Goal: Task Accomplishment & Management: Complete application form

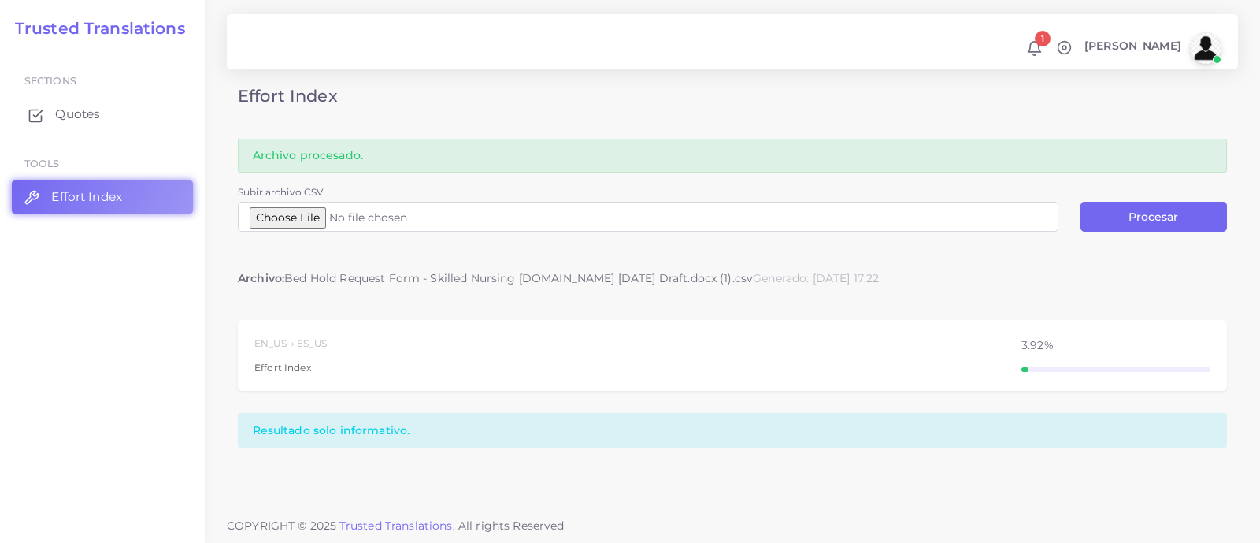
click at [87, 108] on span "Quotes" at bounding box center [77, 114] width 45 height 17
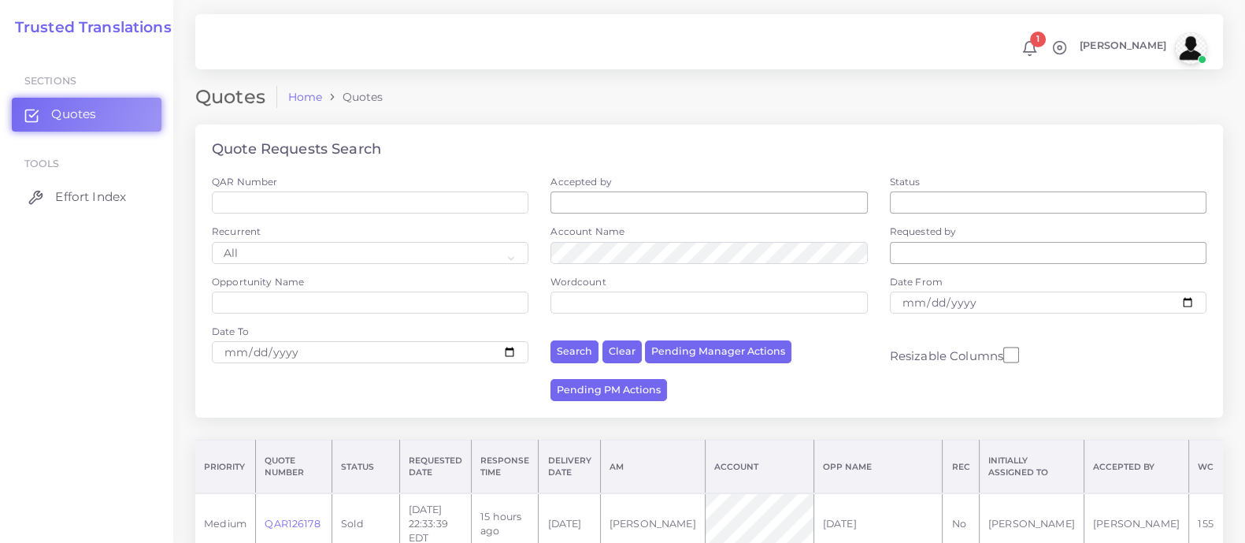
click at [100, 198] on span "Effort Index" at bounding box center [90, 196] width 71 height 17
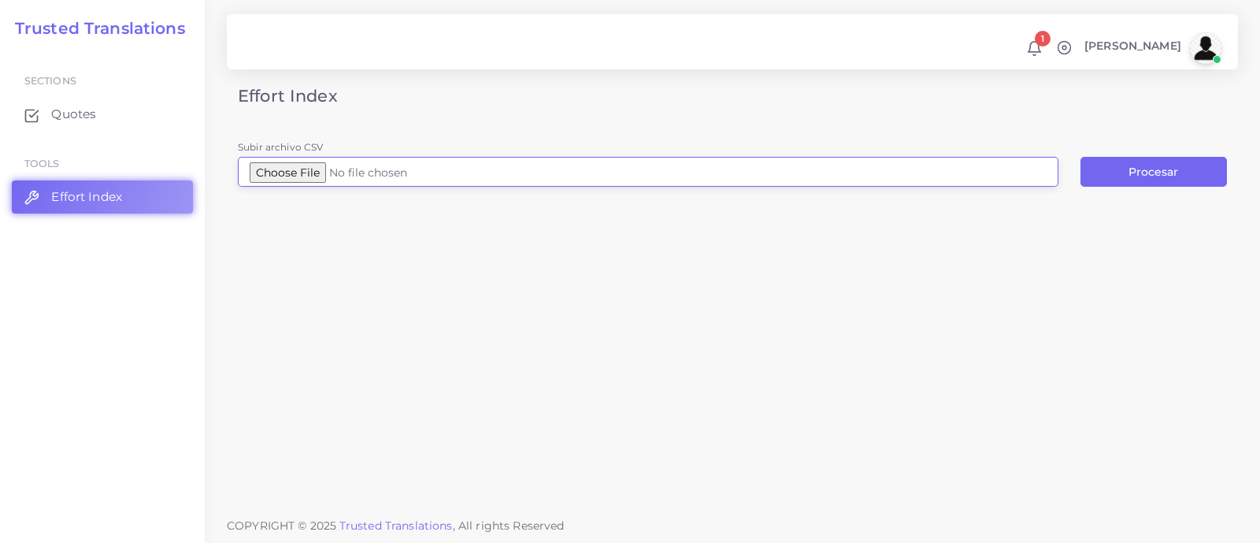
click at [334, 168] on input "Subir archivo CSV" at bounding box center [648, 172] width 820 height 30
type input "C:\fakepath\Logfile 22 (1).csv"
click at [1169, 169] on button "Procesar" at bounding box center [1153, 172] width 146 height 30
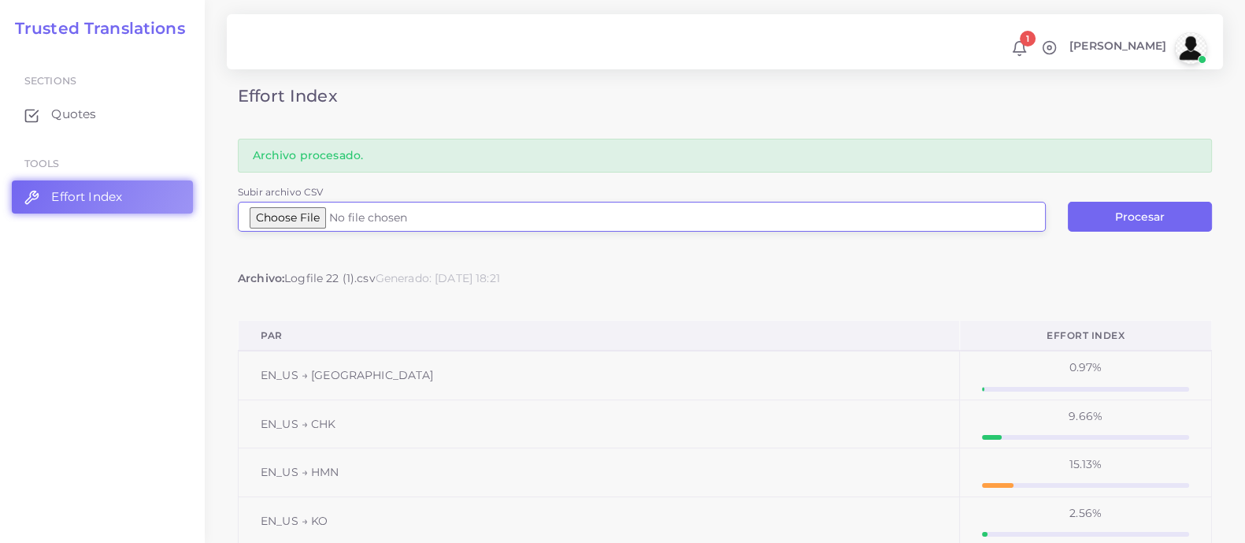
click at [343, 217] on input "Subir archivo CSV" at bounding box center [642, 217] width 808 height 30
type input "C:\fakepath\[PERSON_NAME](NOK).docx.csv"
click at [1126, 217] on button "Procesar" at bounding box center [1140, 217] width 144 height 30
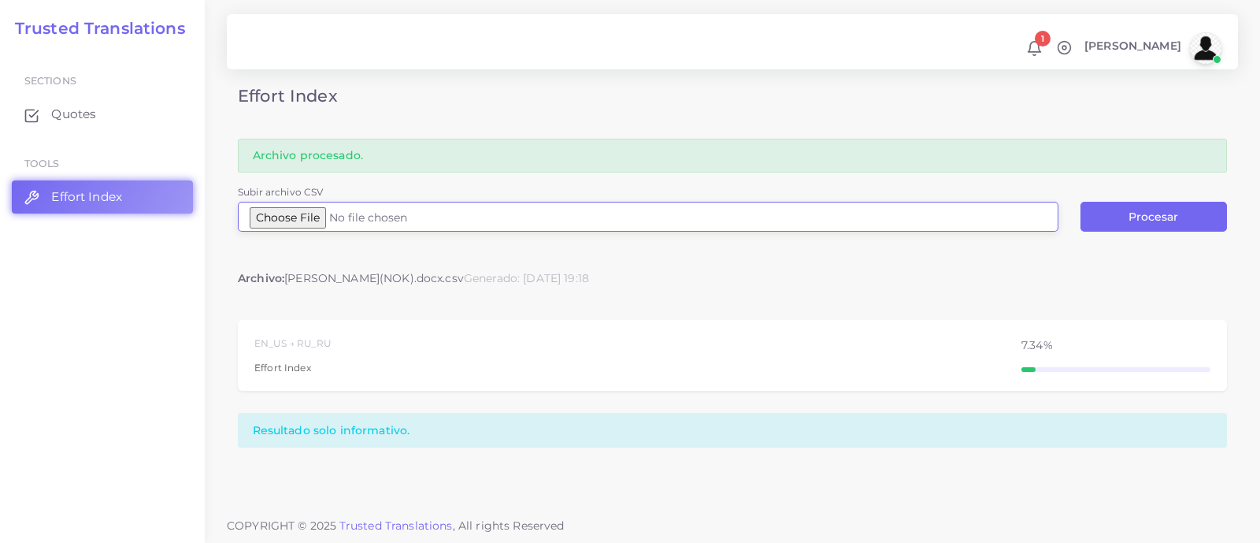
click at [317, 209] on input "Subir archivo CSV" at bounding box center [648, 217] width 820 height 30
type input "C:\fakepath\Reznikov(NOK).docx (1).csv"
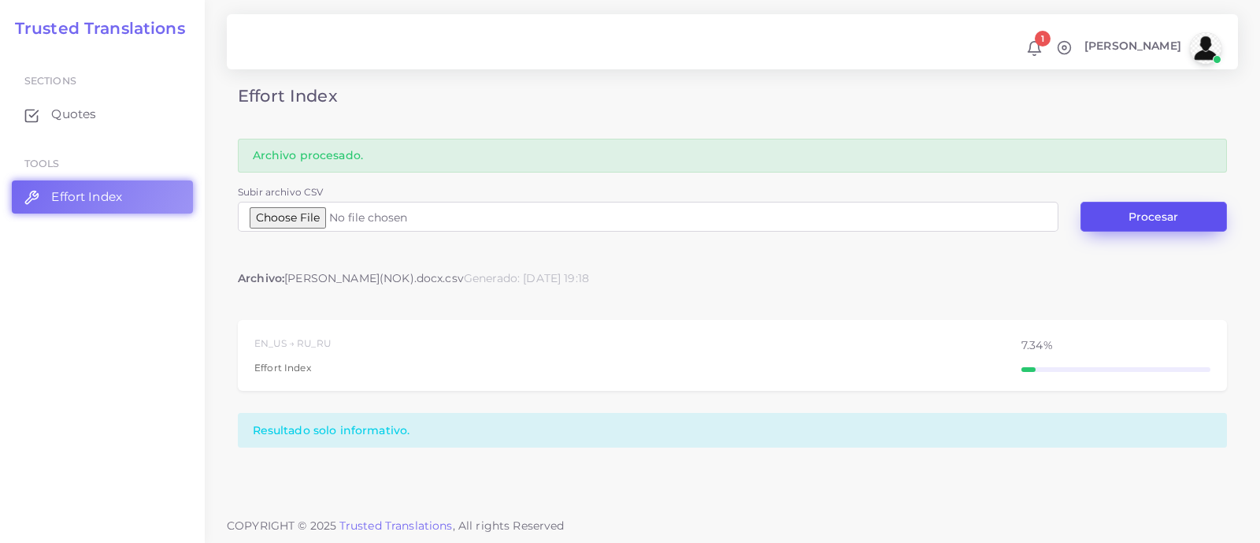
click at [1190, 220] on button "Procesar" at bounding box center [1153, 217] width 146 height 30
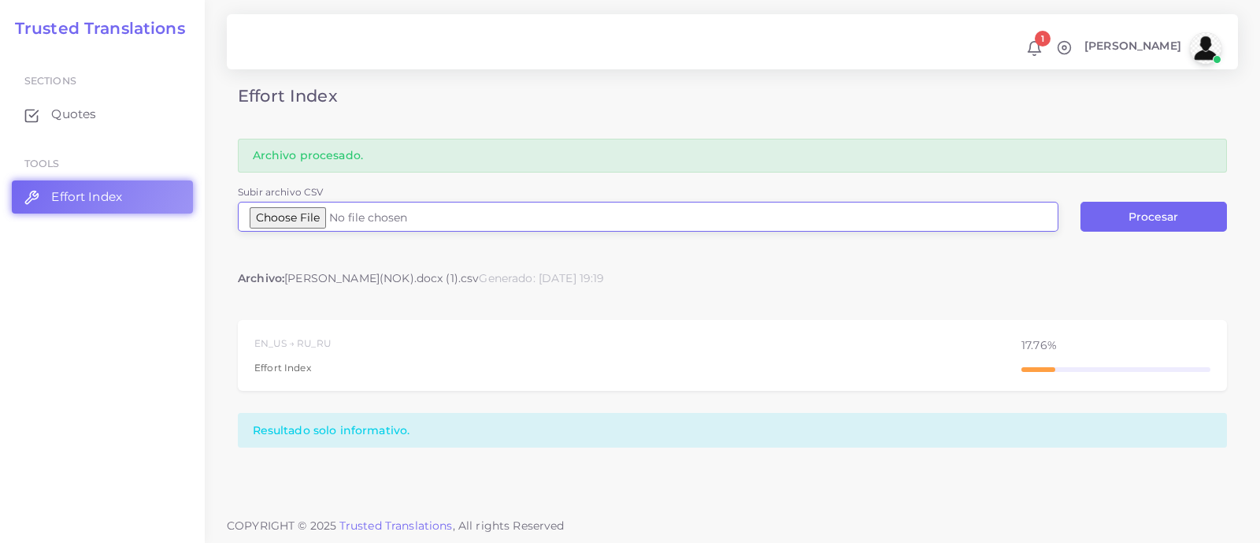
click at [295, 213] on input "Subir archivo CSV" at bounding box center [648, 217] width 820 height 30
type input "C:\fakepath\[PERSON_NAME](NOK).docx (2).csv"
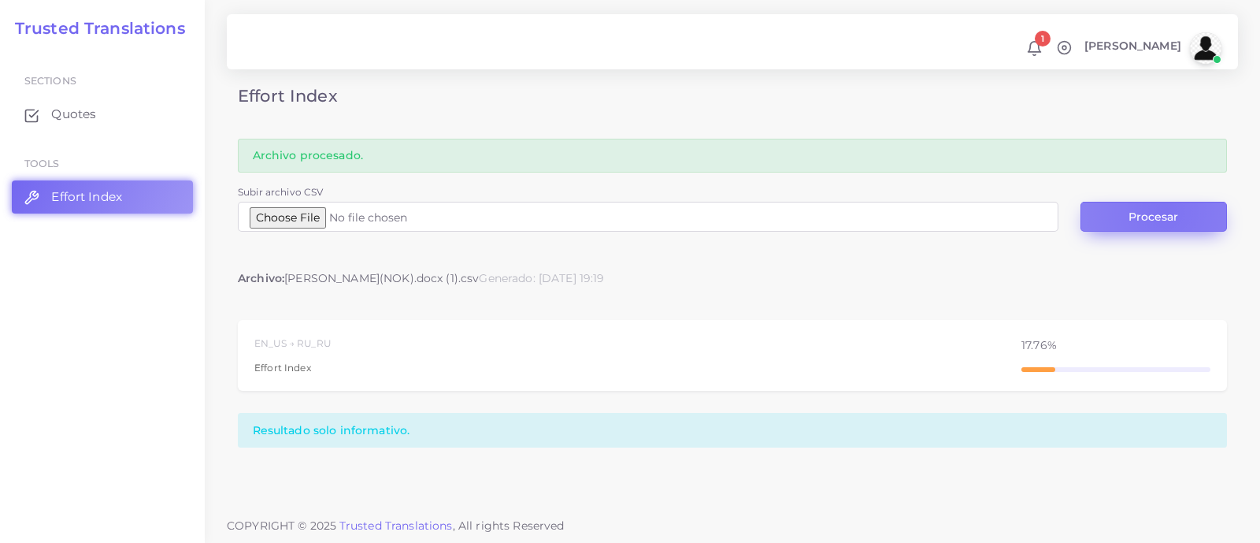
click at [1165, 210] on button "Procesar" at bounding box center [1153, 217] width 146 height 30
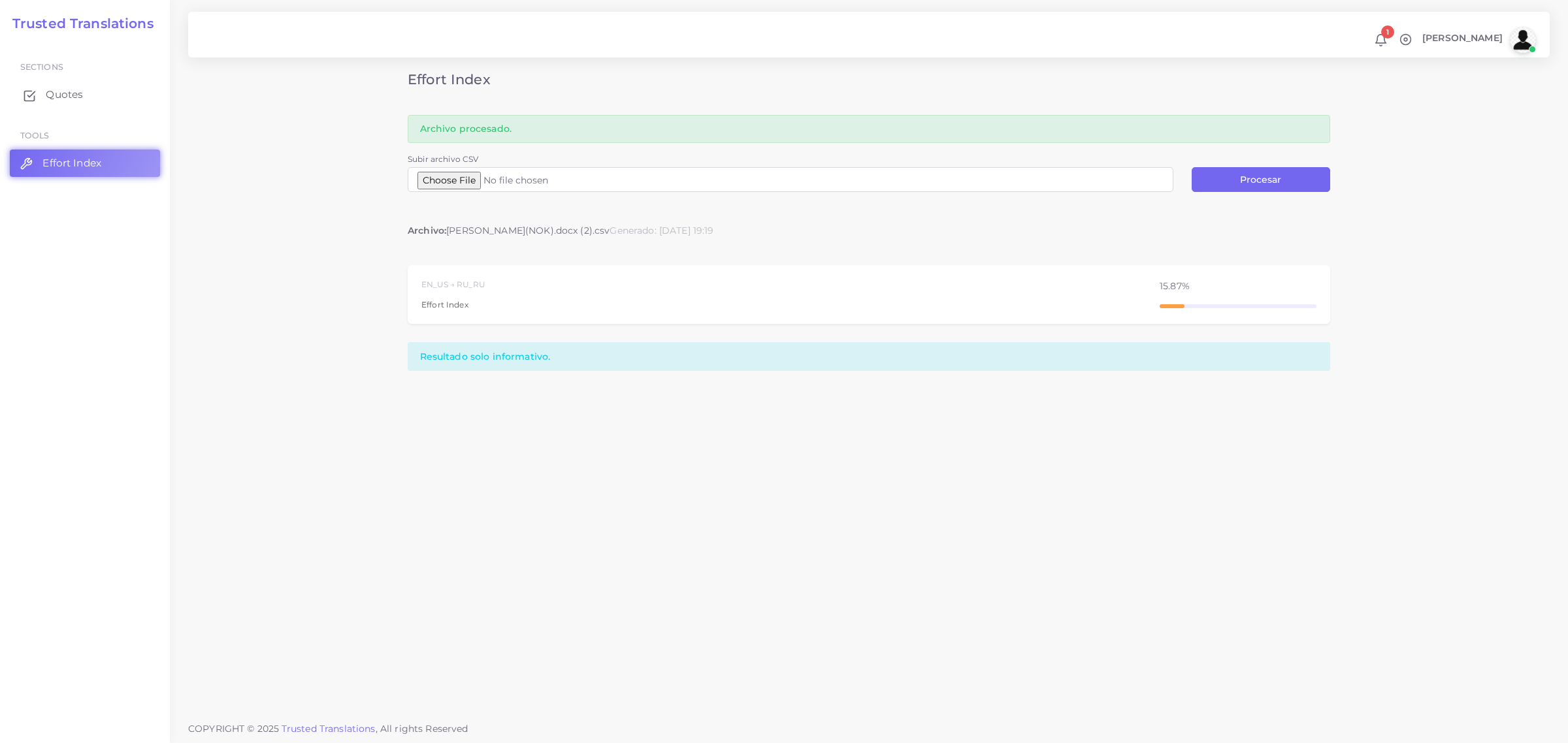
click at [53, 95] on span "Quotes" at bounding box center [64, 95] width 37 height 14
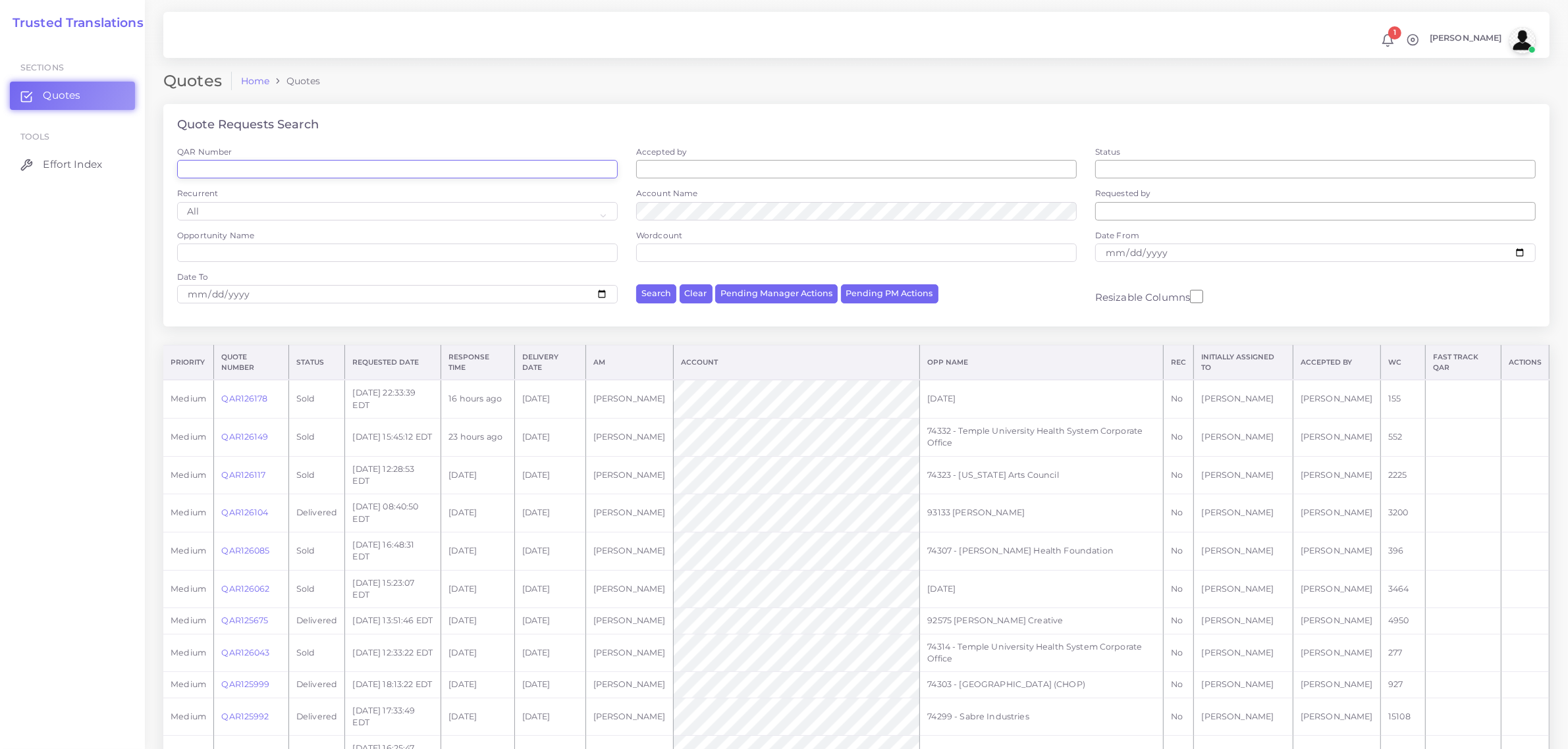
click at [340, 170] on input "QAR Number" at bounding box center [397, 169] width 441 height 18
paste input "QAR125785"
type input "QAR125785"
click at [636, 284] on button "Search" at bounding box center [656, 293] width 40 height 19
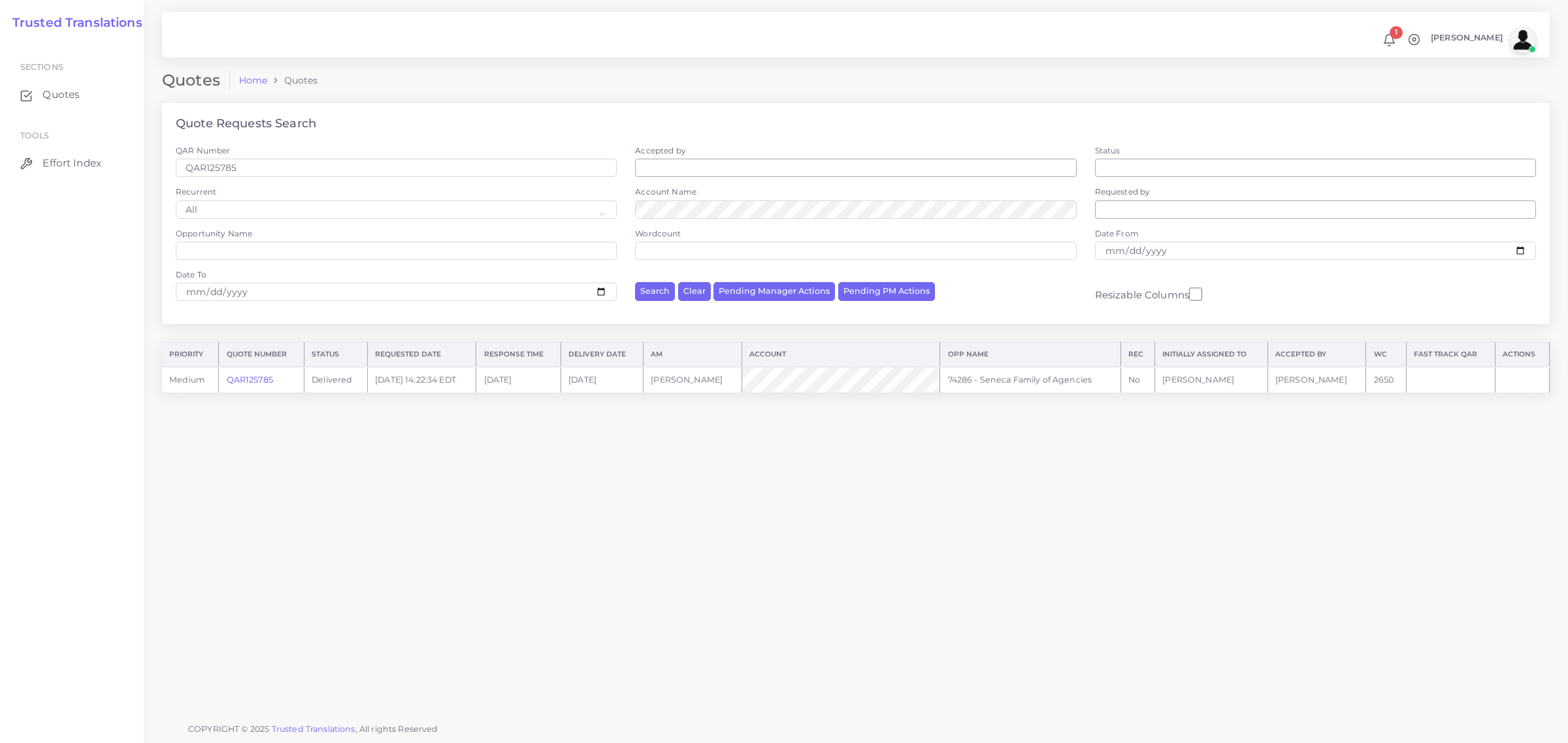
click at [255, 382] on link "QAR125785" at bounding box center [250, 380] width 46 height 10
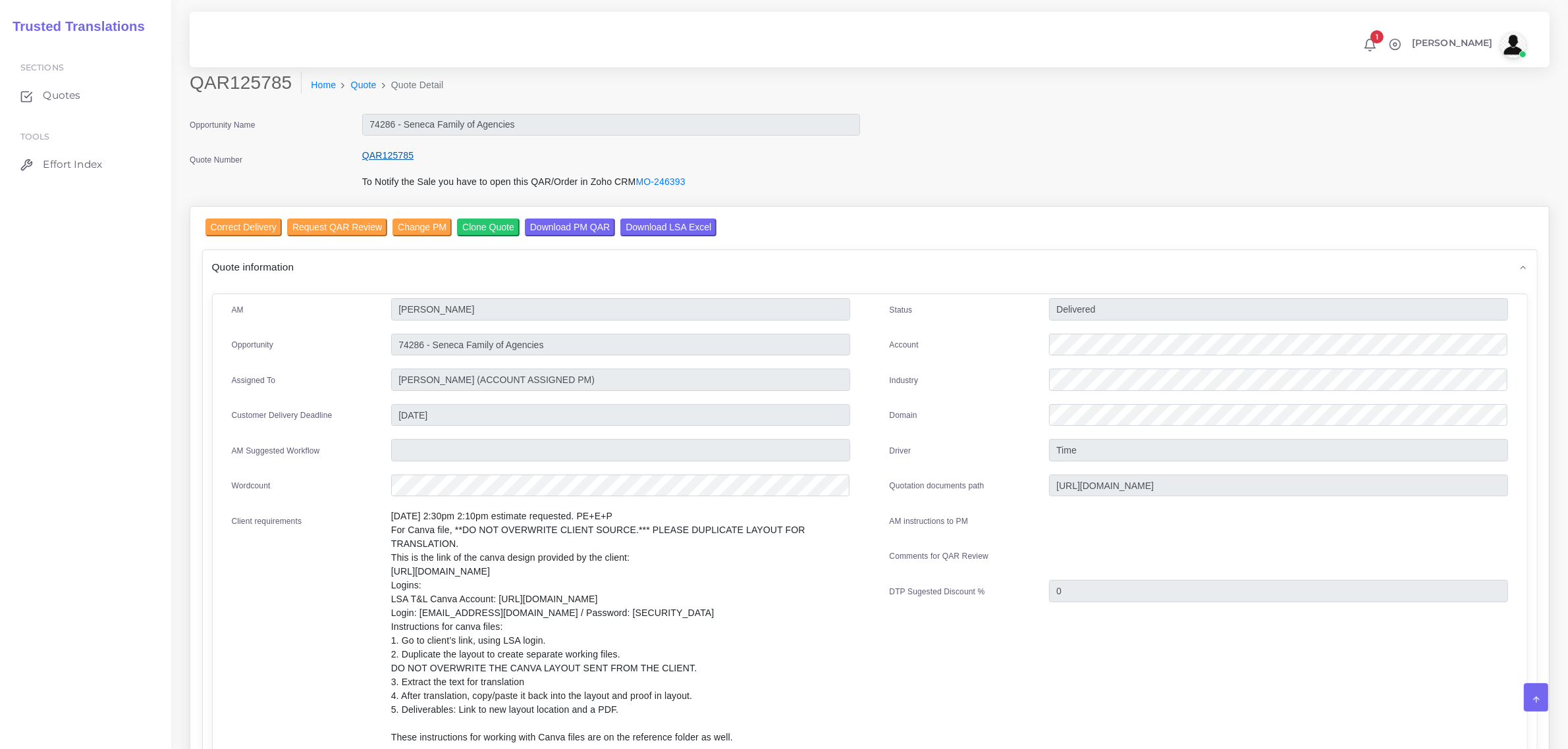
click at [386, 153] on link "QAR125785" at bounding box center [387, 155] width 51 height 11
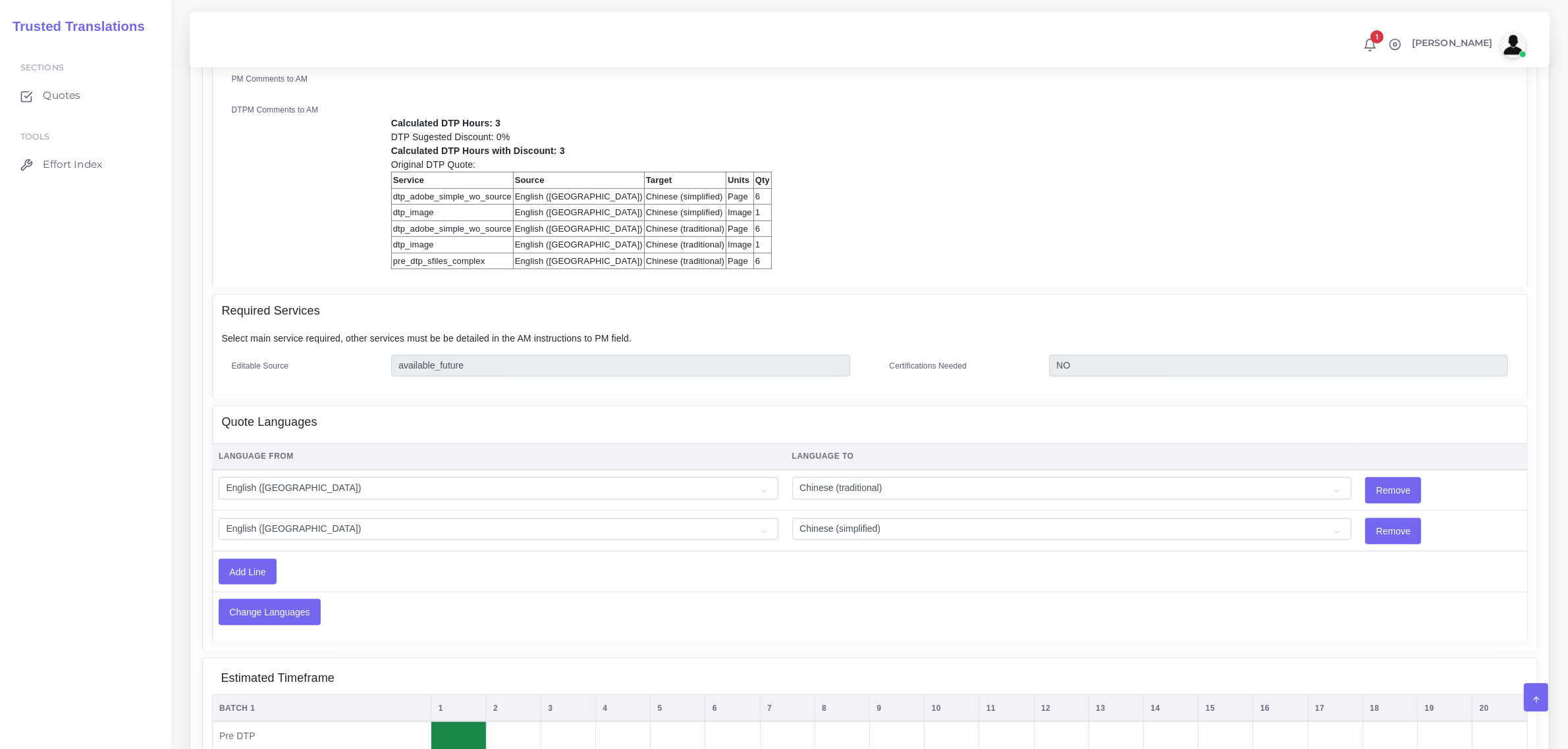
scroll to position [905, 0]
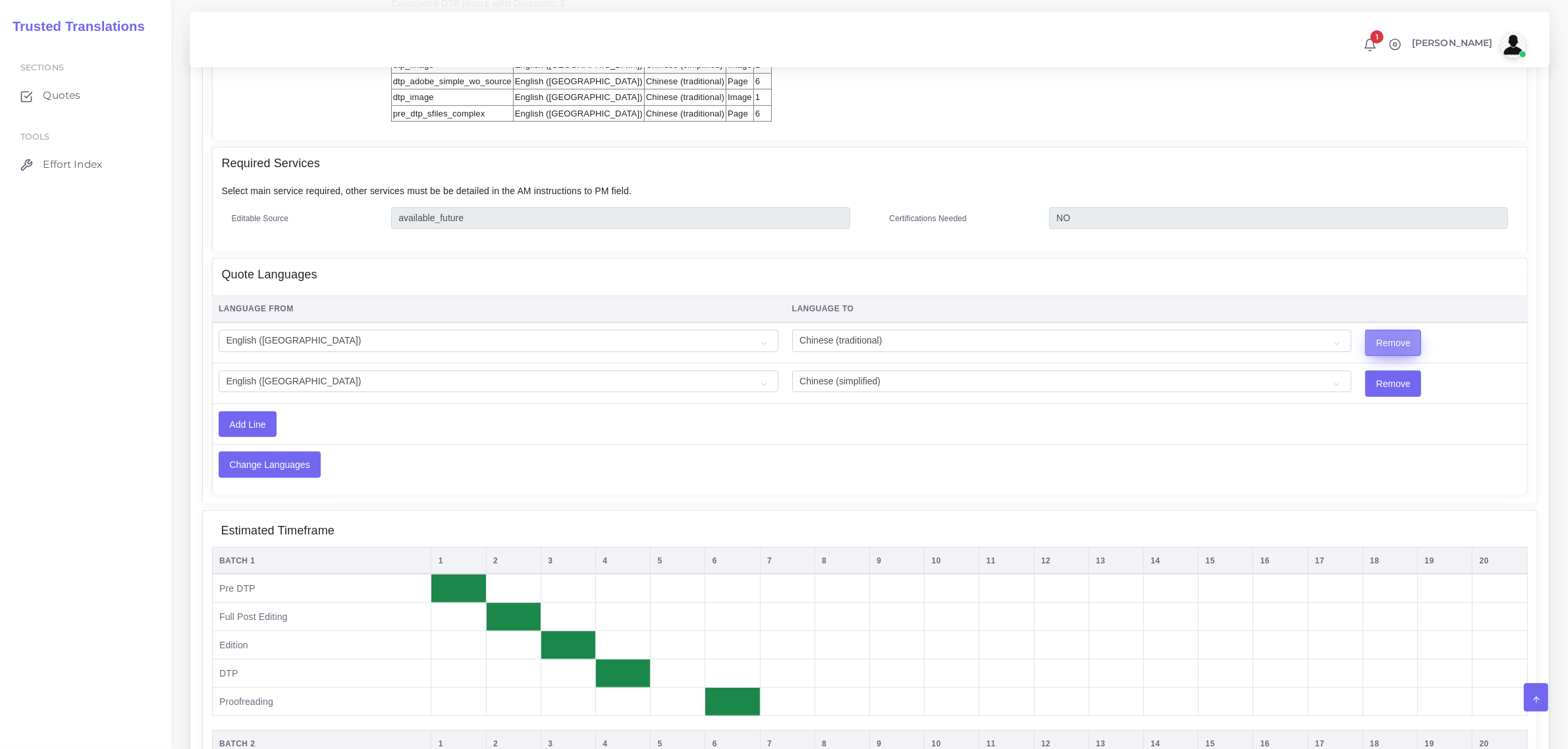
click at [1366, 330] on input "Remove" at bounding box center [1392, 343] width 54 height 25
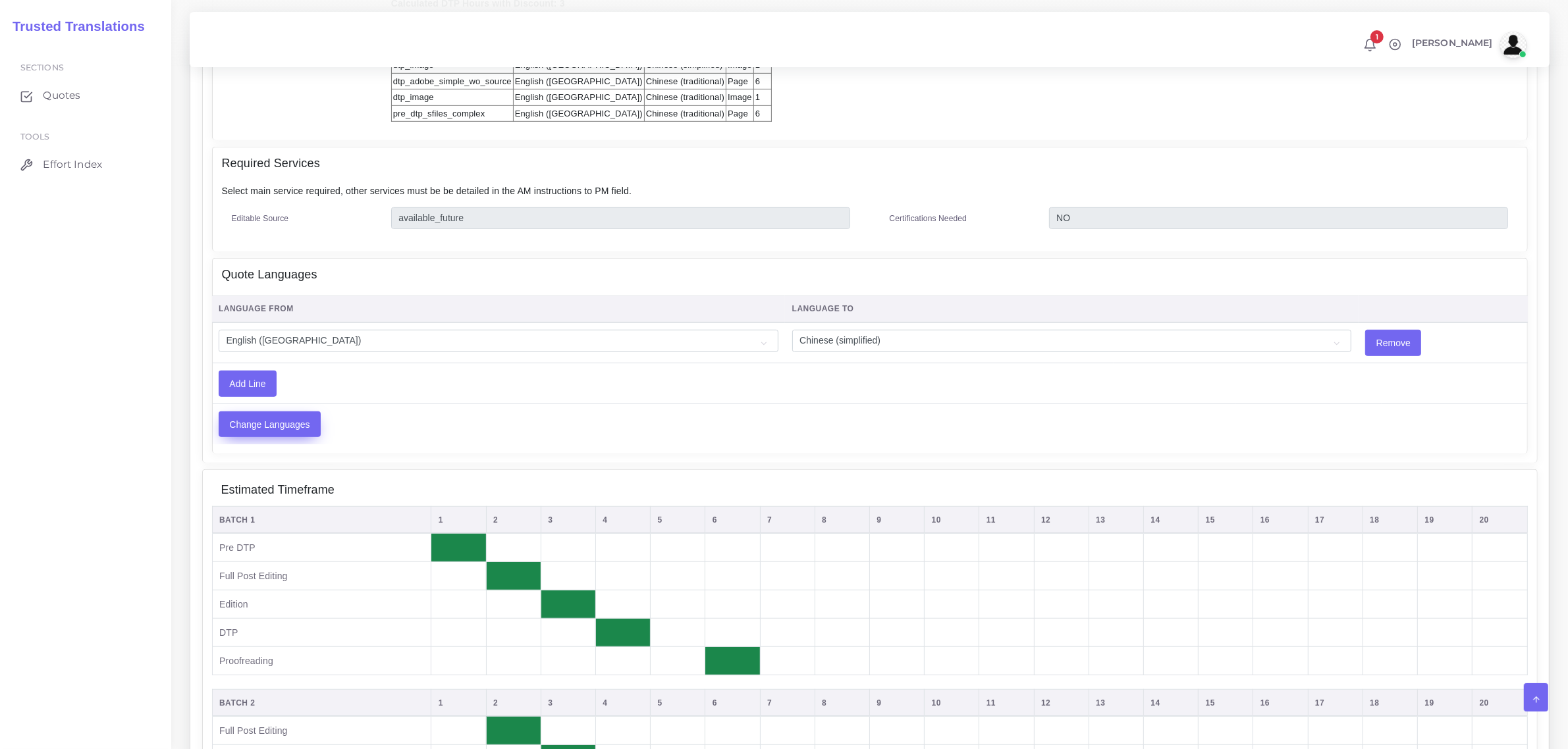
click at [263, 412] on input "Change Languages" at bounding box center [269, 425] width 100 height 25
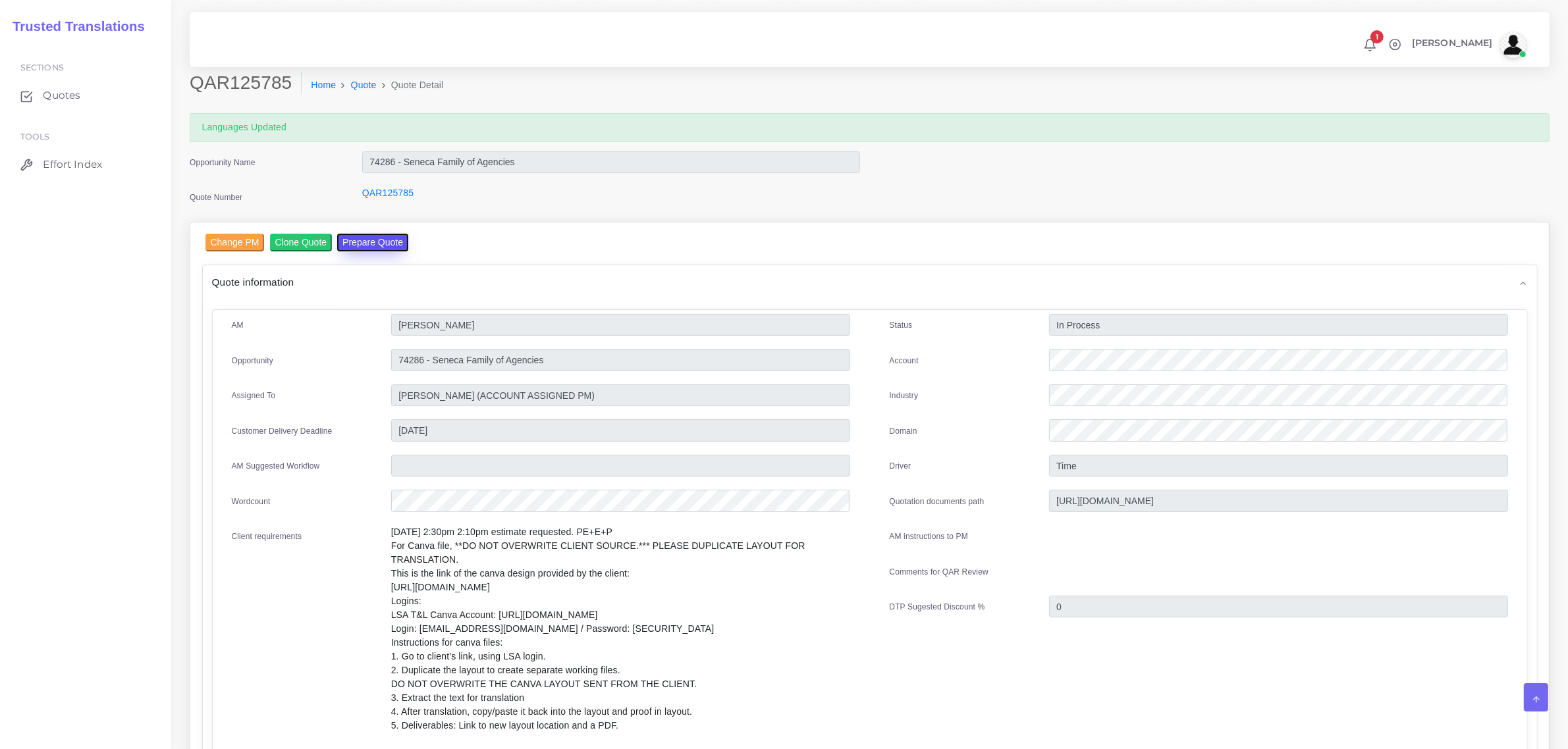
click at [369, 239] on button "Prepare Quote" at bounding box center [372, 242] width 71 height 18
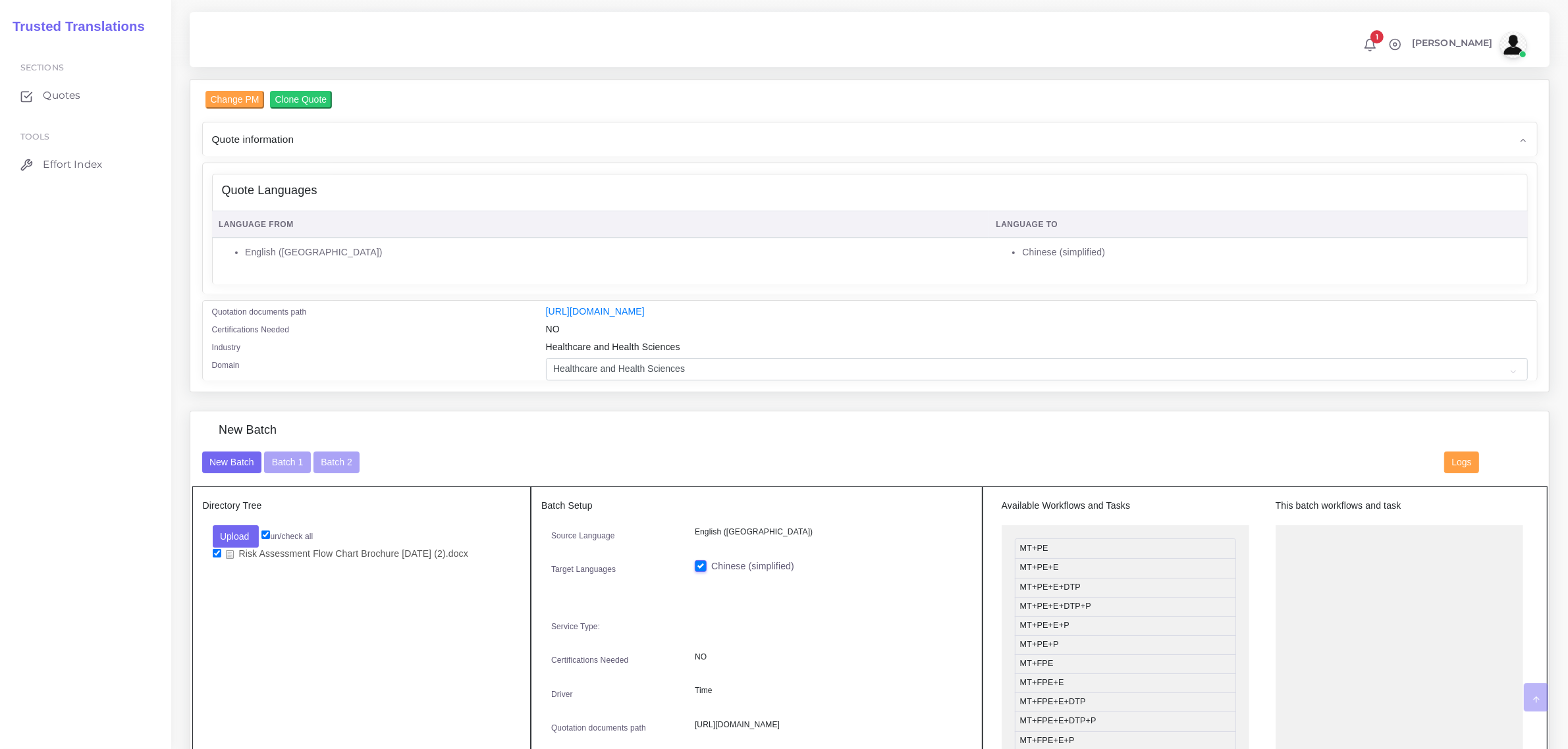
scroll to position [247, 0]
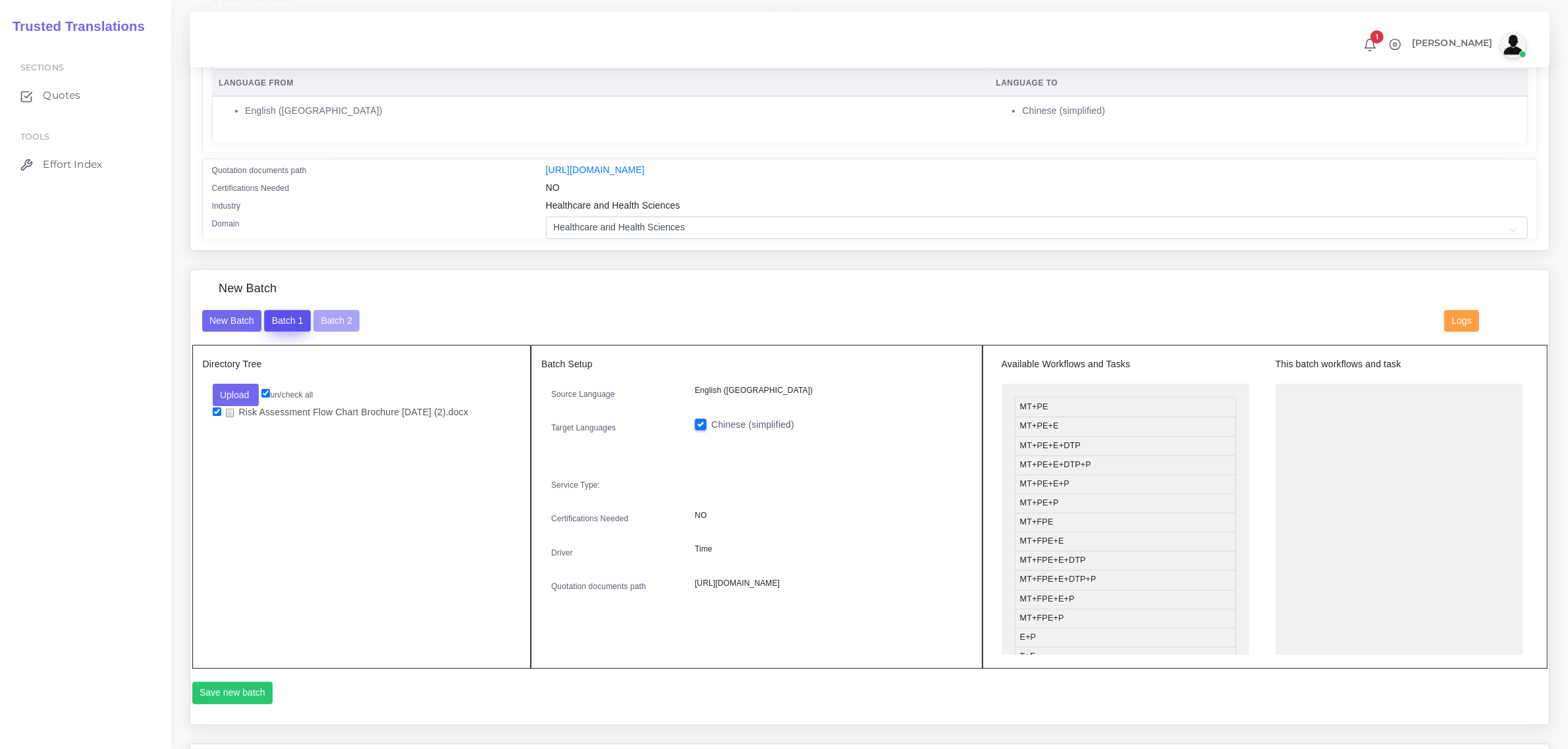
click at [285, 318] on button "Batch 1" at bounding box center [287, 321] width 46 height 23
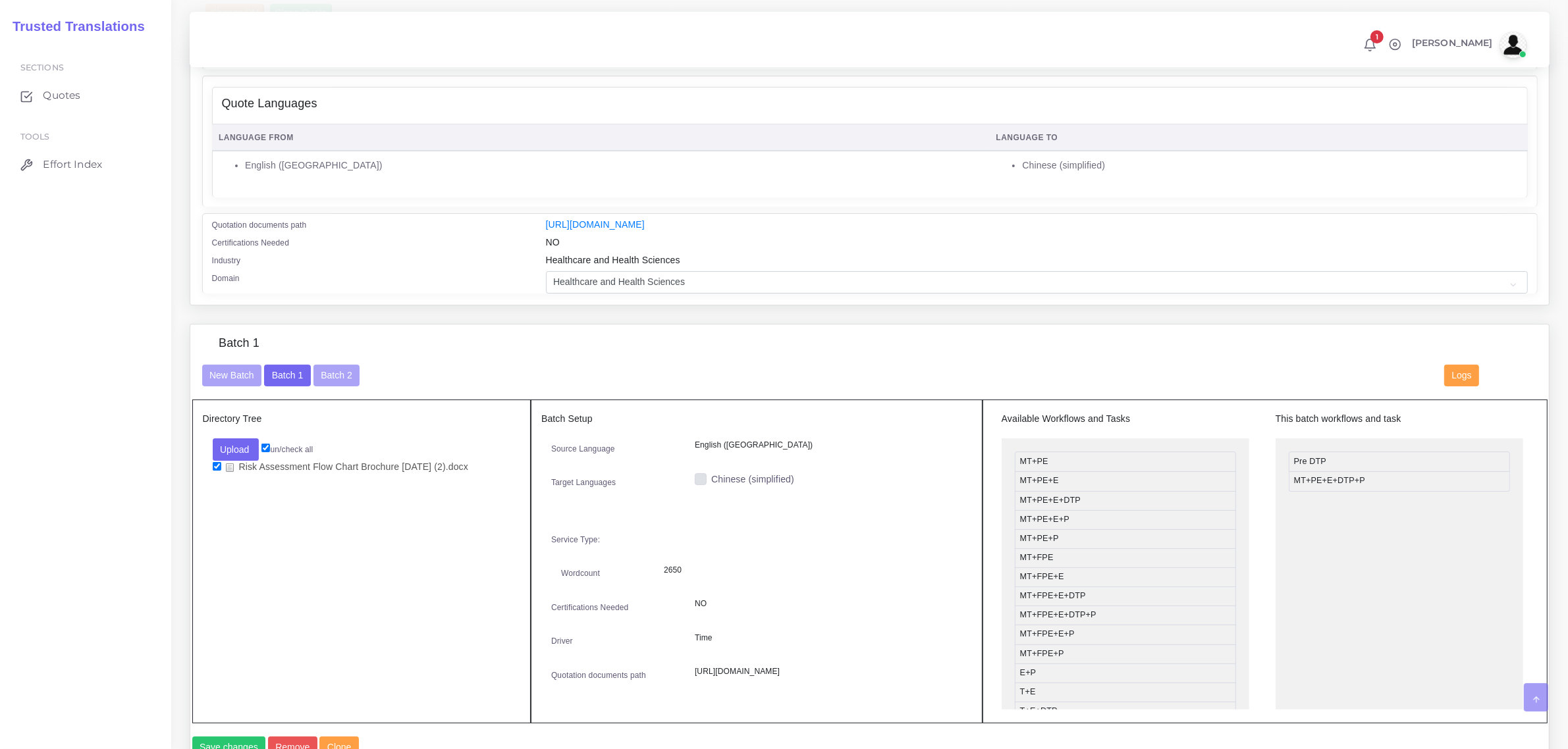
scroll to position [247, 0]
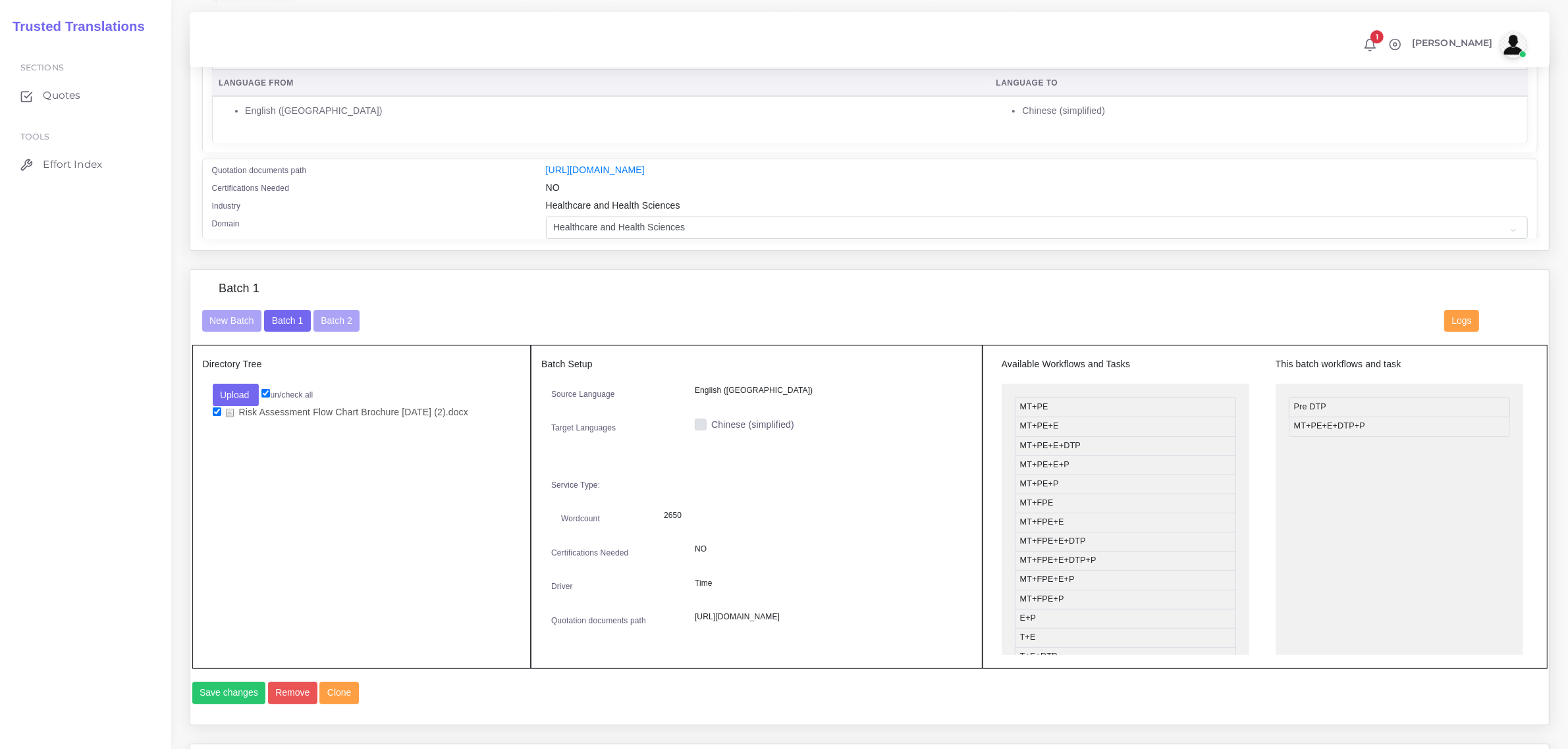
click at [711, 425] on label "Chinese (simplified)" at bounding box center [752, 425] width 83 height 14
click at [700, 425] on input "Chinese (simplified)" at bounding box center [701, 424] width 12 height 12
checkbox input "true"
click at [241, 705] on button "Save changes" at bounding box center [229, 693] width 74 height 23
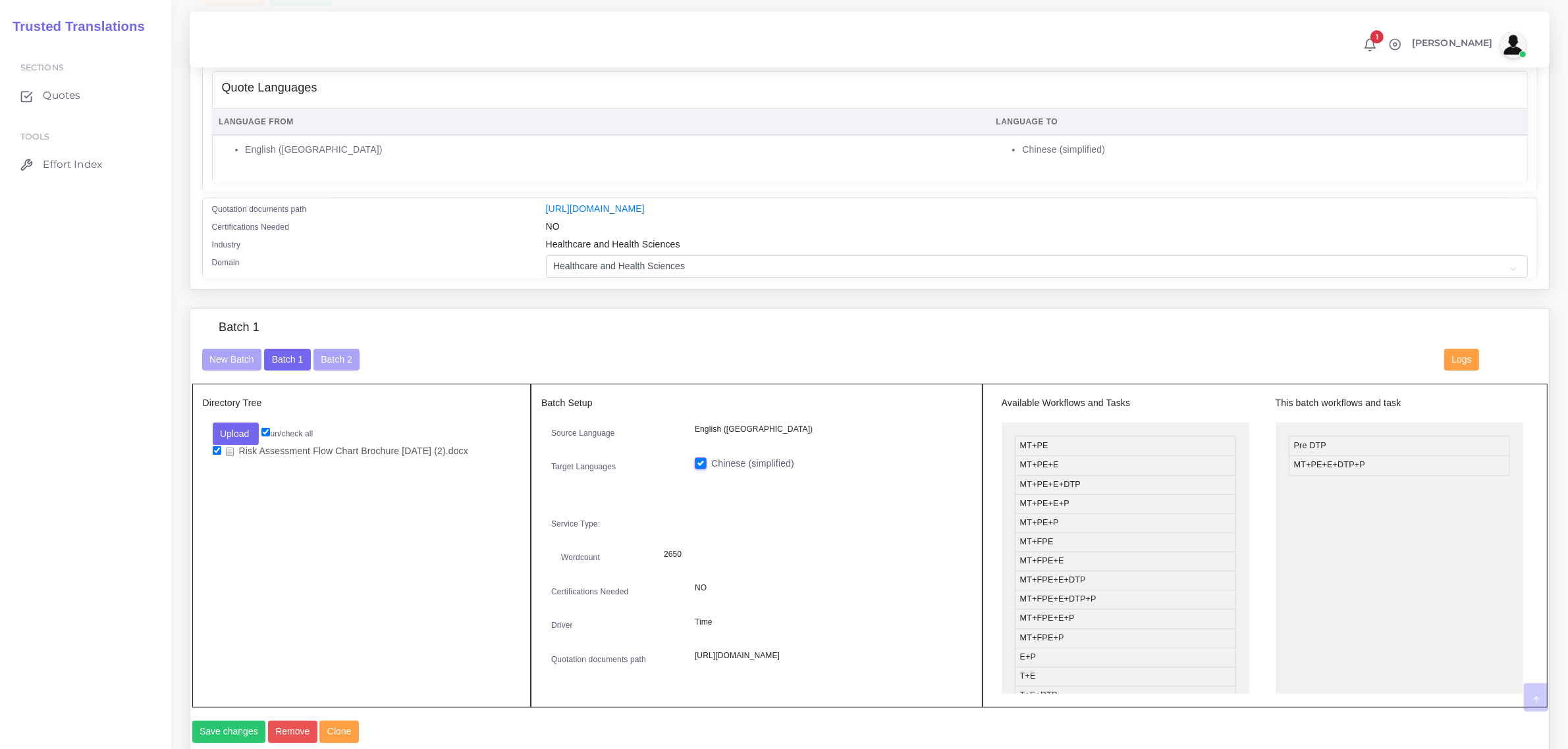
scroll to position [247, 0]
click at [334, 360] on button "Batch 2" at bounding box center [336, 359] width 46 height 23
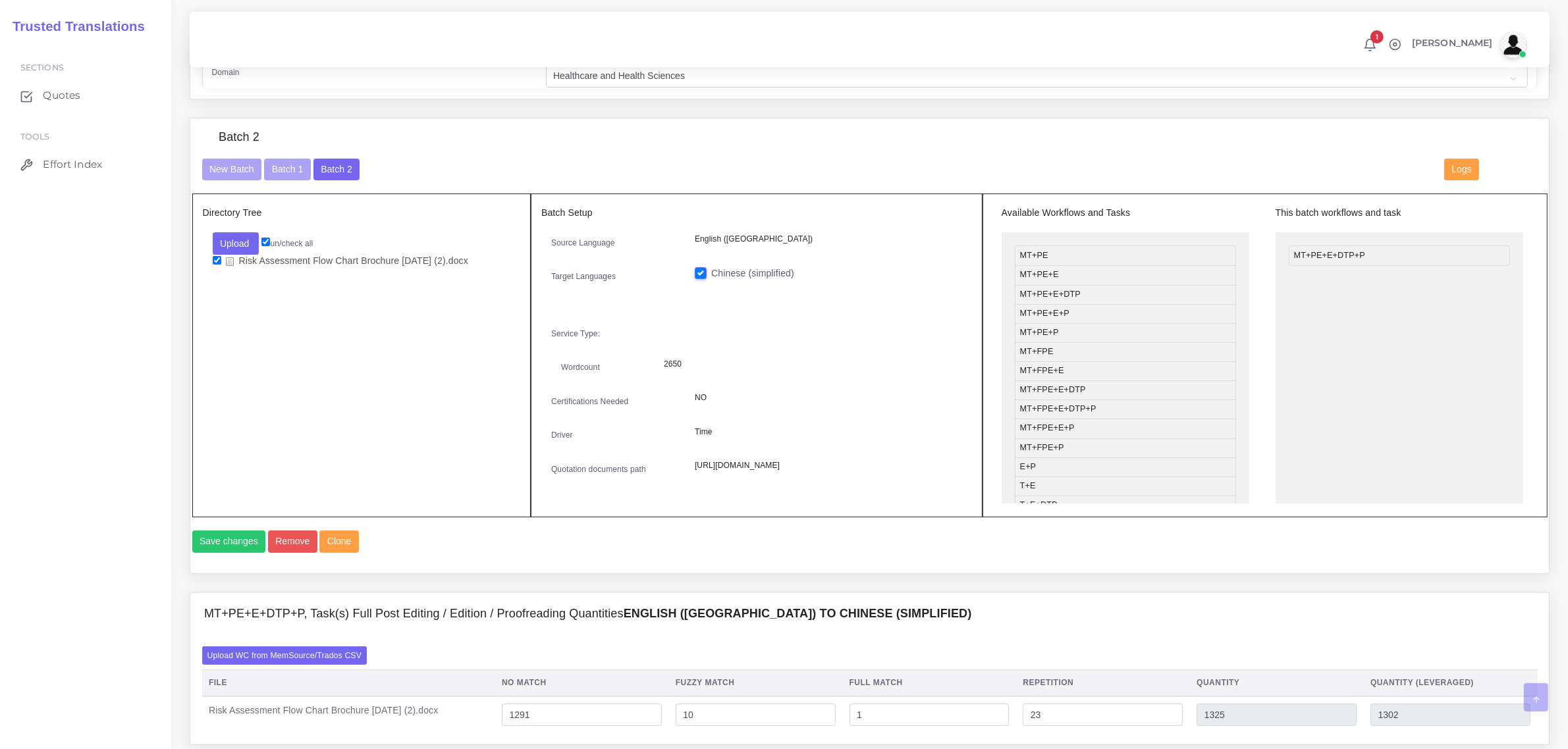
scroll to position [494, 0]
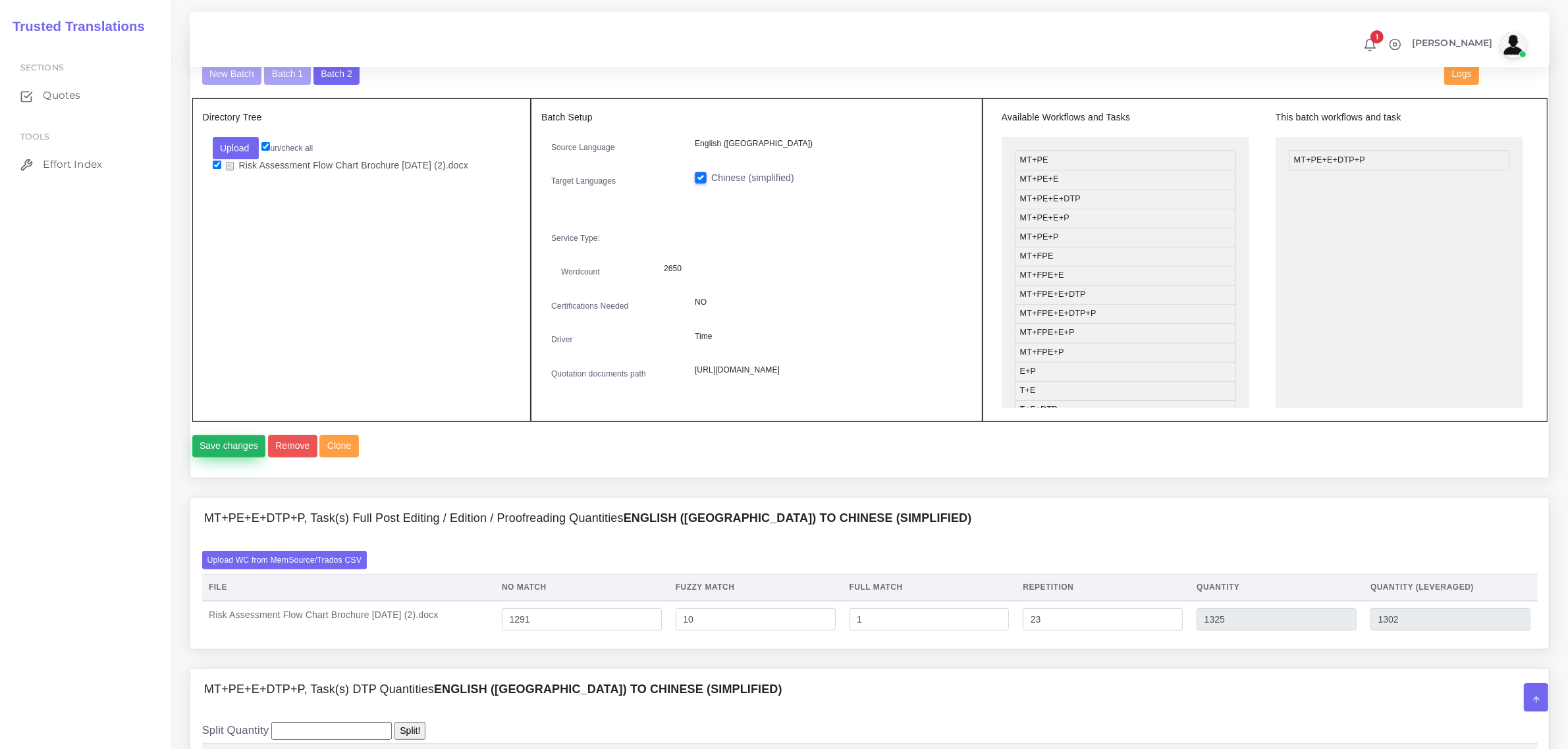
click at [234, 457] on button "Save changes" at bounding box center [229, 446] width 74 height 23
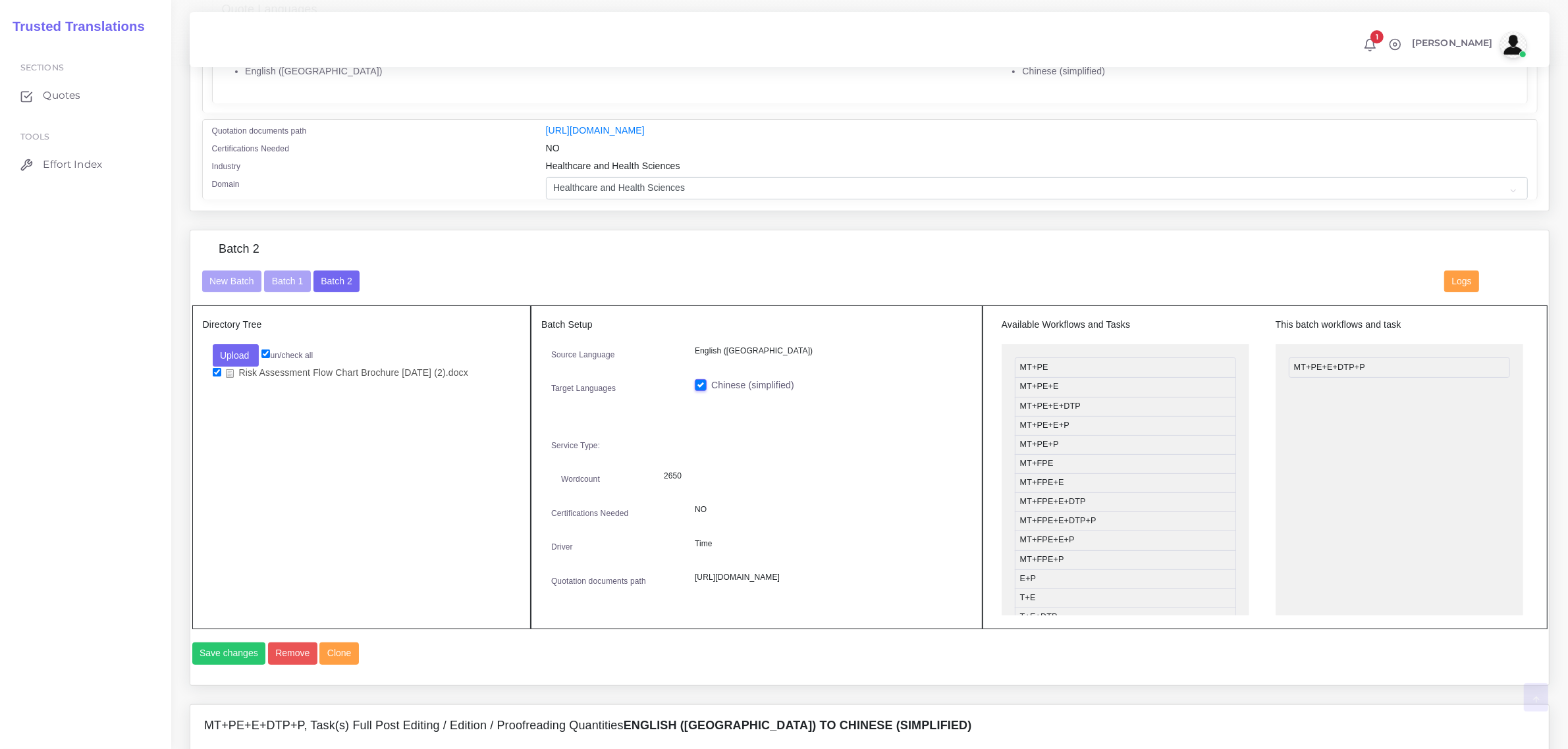
scroll to position [329, 0]
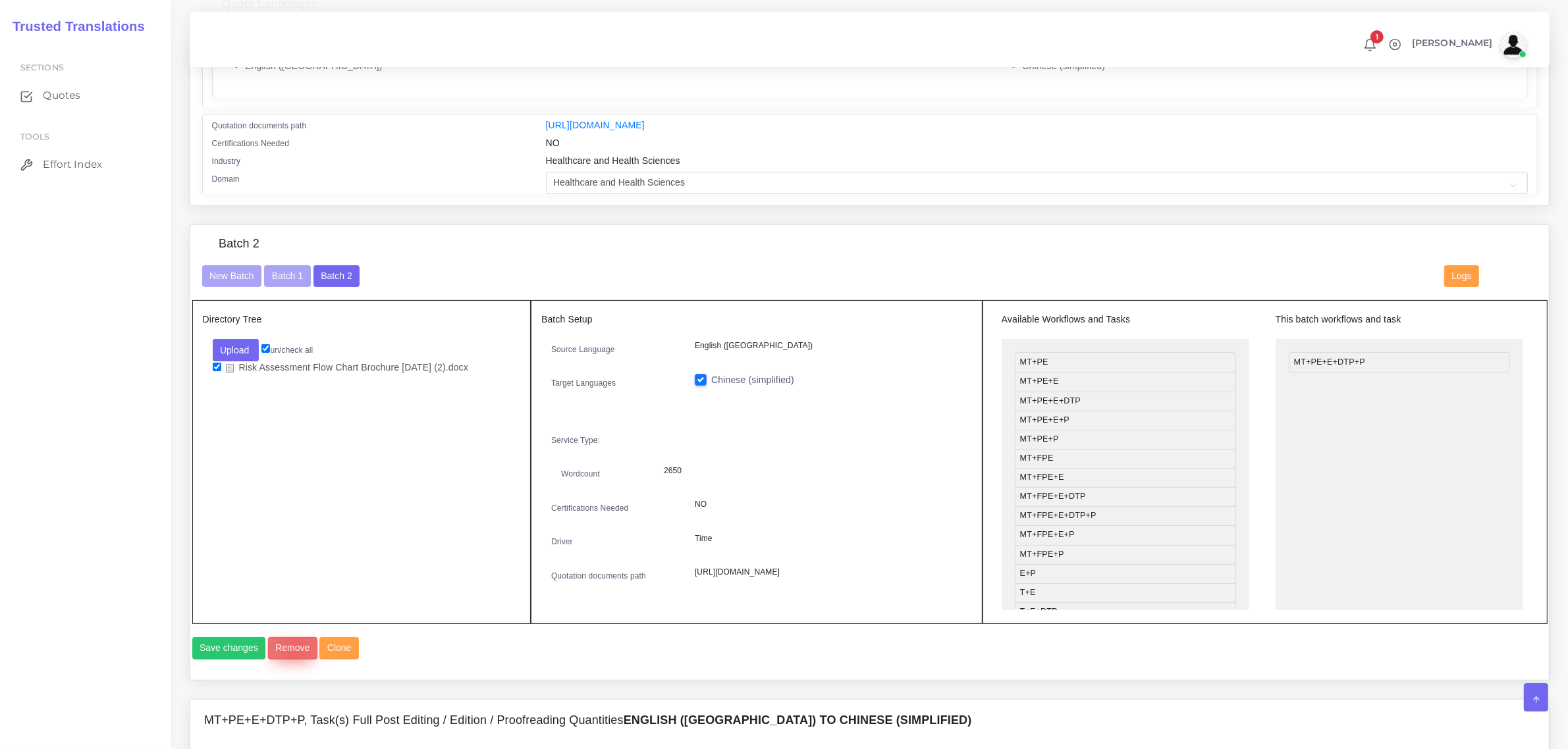
click at [294, 660] on button "Remove" at bounding box center [292, 648] width 49 height 23
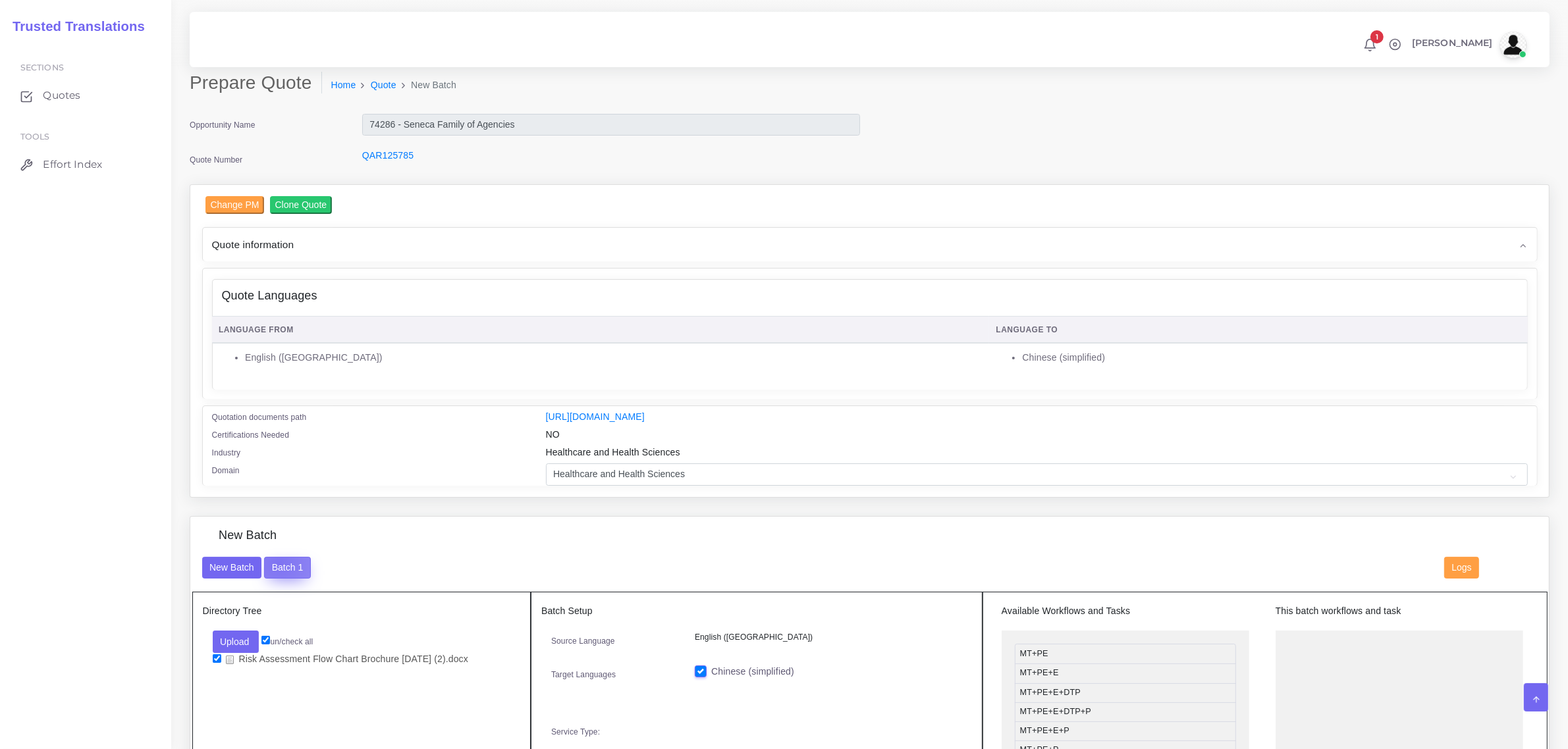
click at [278, 561] on button "Batch 1" at bounding box center [287, 568] width 46 height 23
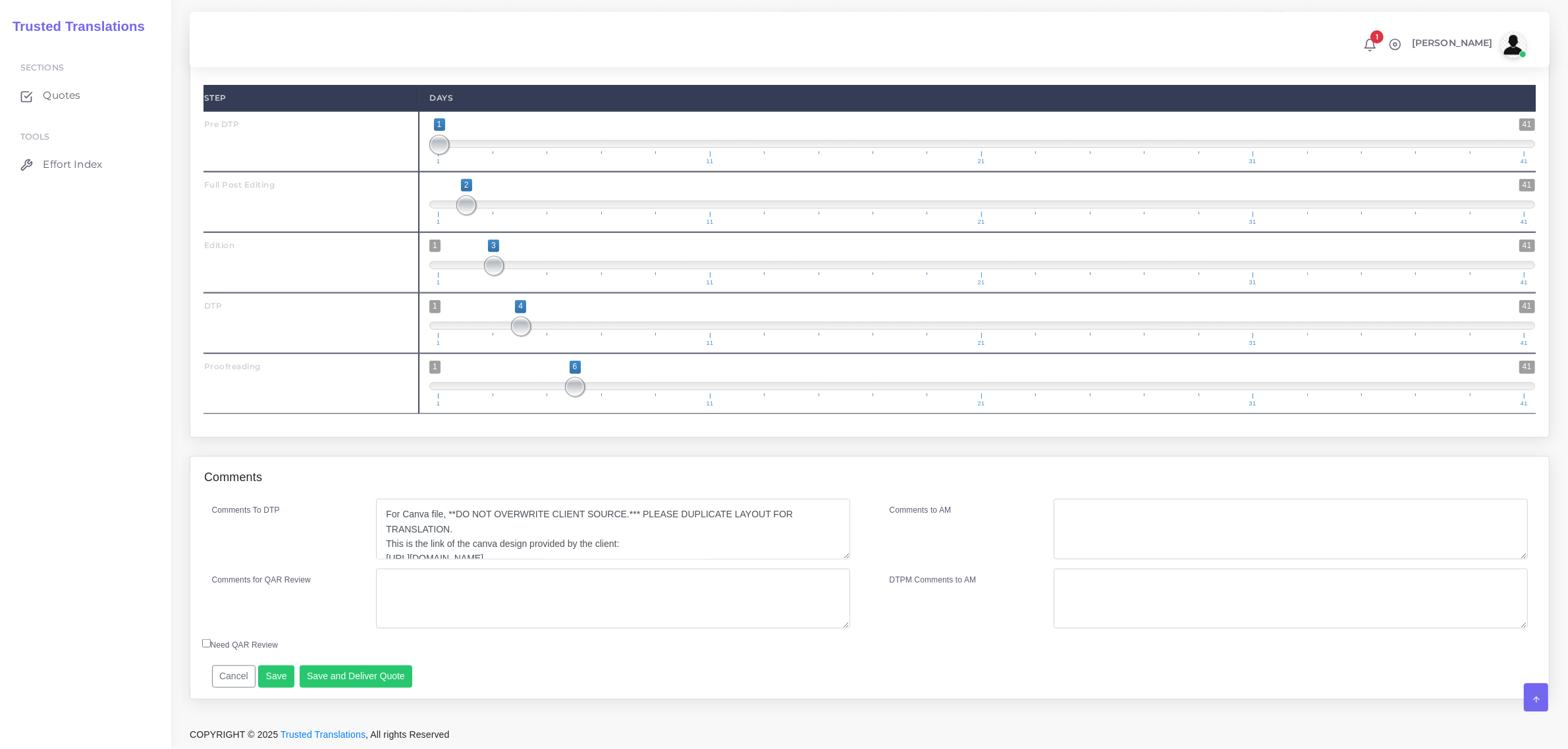
scroll to position [1690, 0]
click at [373, 675] on button "Save and Deliver Quote" at bounding box center [355, 676] width 113 height 23
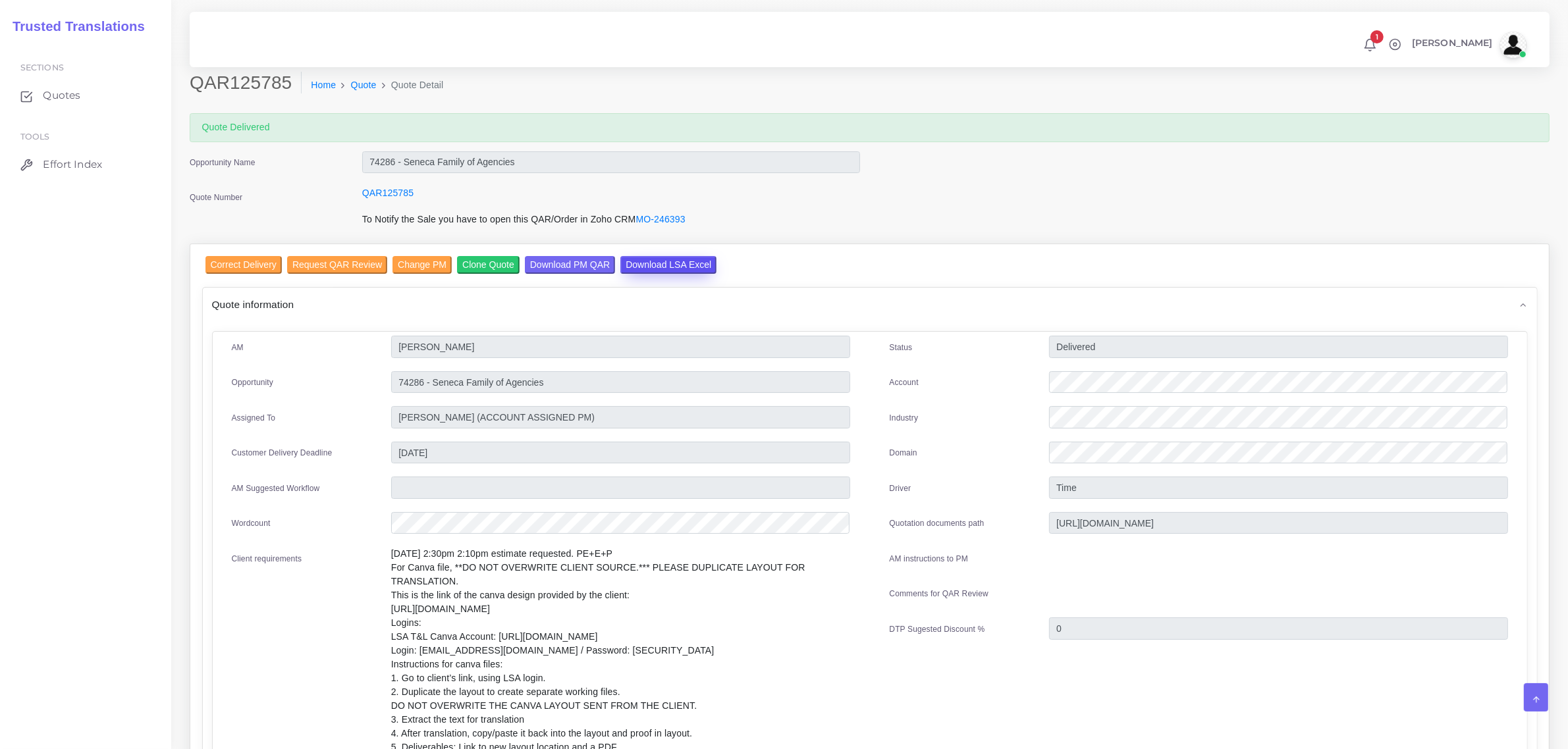
click at [642, 263] on input "Download LSA Excel" at bounding box center [668, 264] width 96 height 18
click at [241, 268] on input "Correct Delivery" at bounding box center [243, 264] width 76 height 18
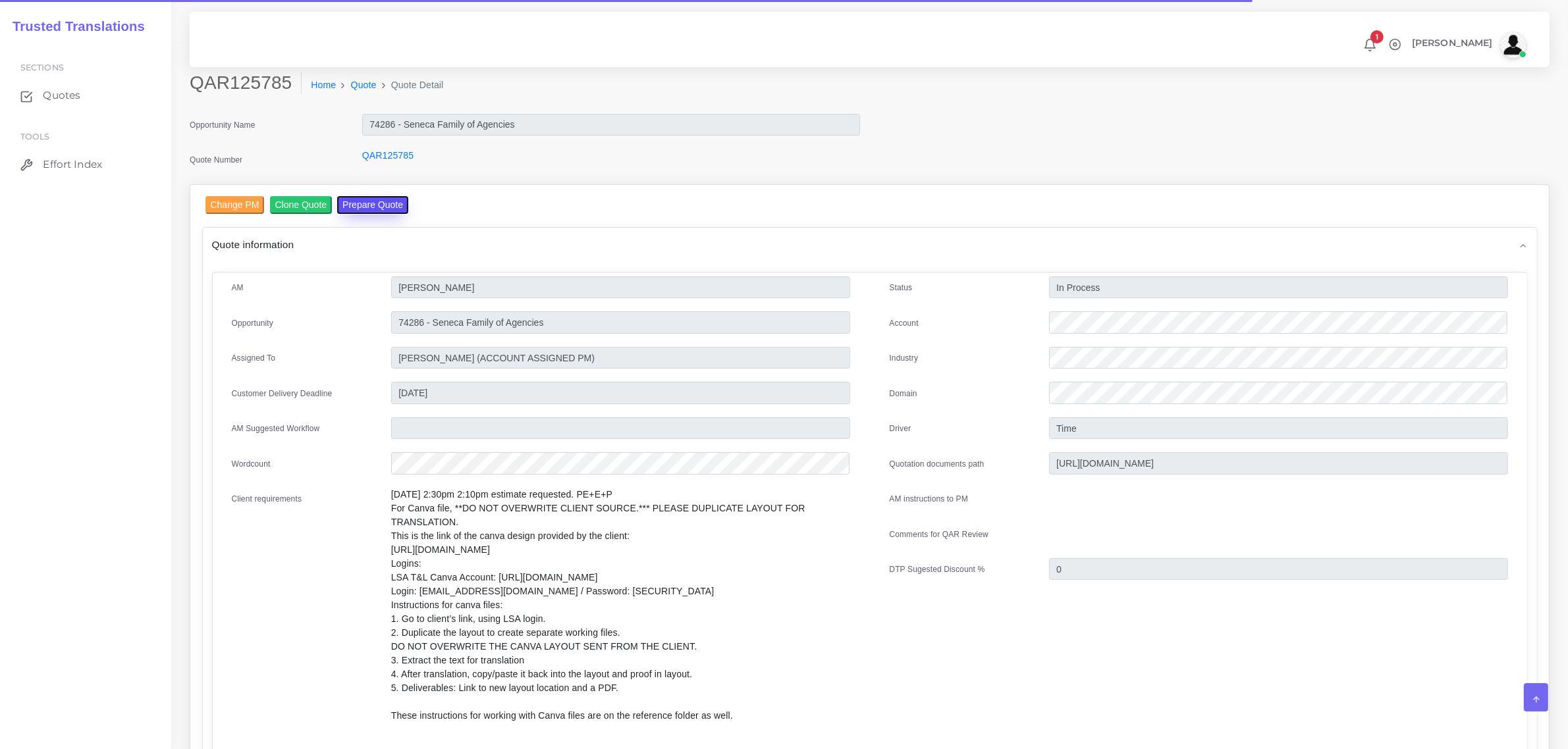
click at [375, 209] on button "Prepare Quote" at bounding box center [372, 205] width 71 height 18
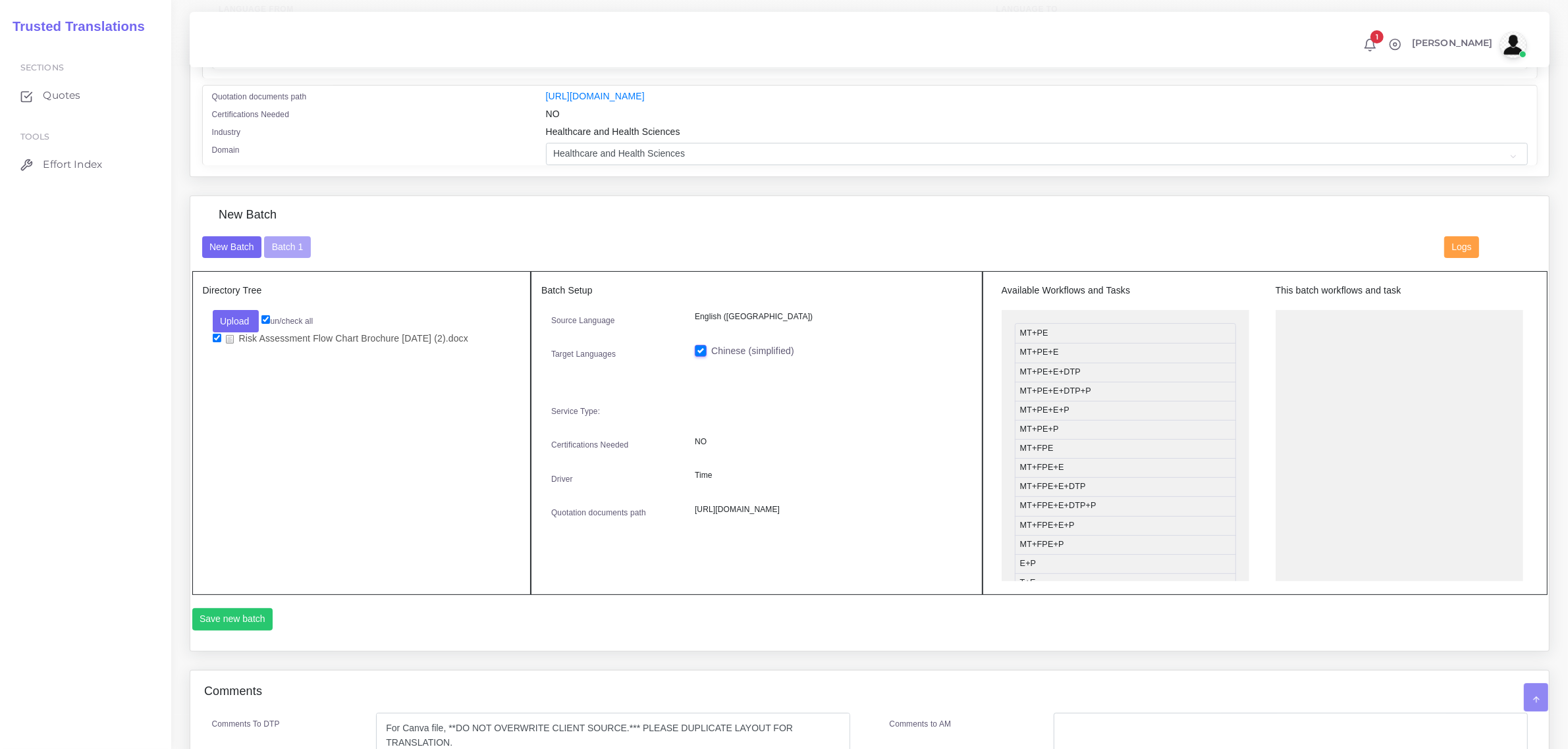
scroll to position [411, 0]
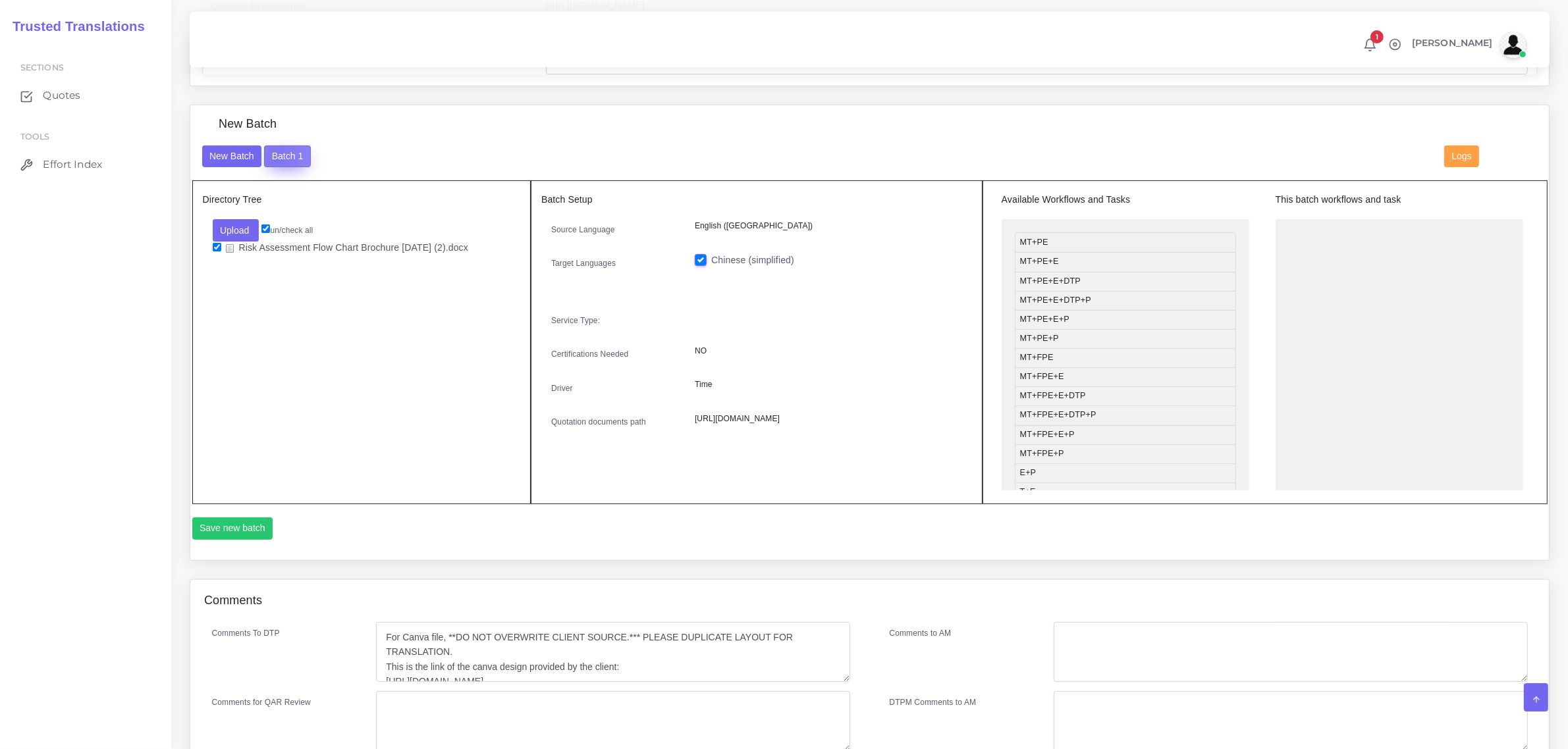
click at [278, 152] on button "Batch 1" at bounding box center [287, 156] width 46 height 23
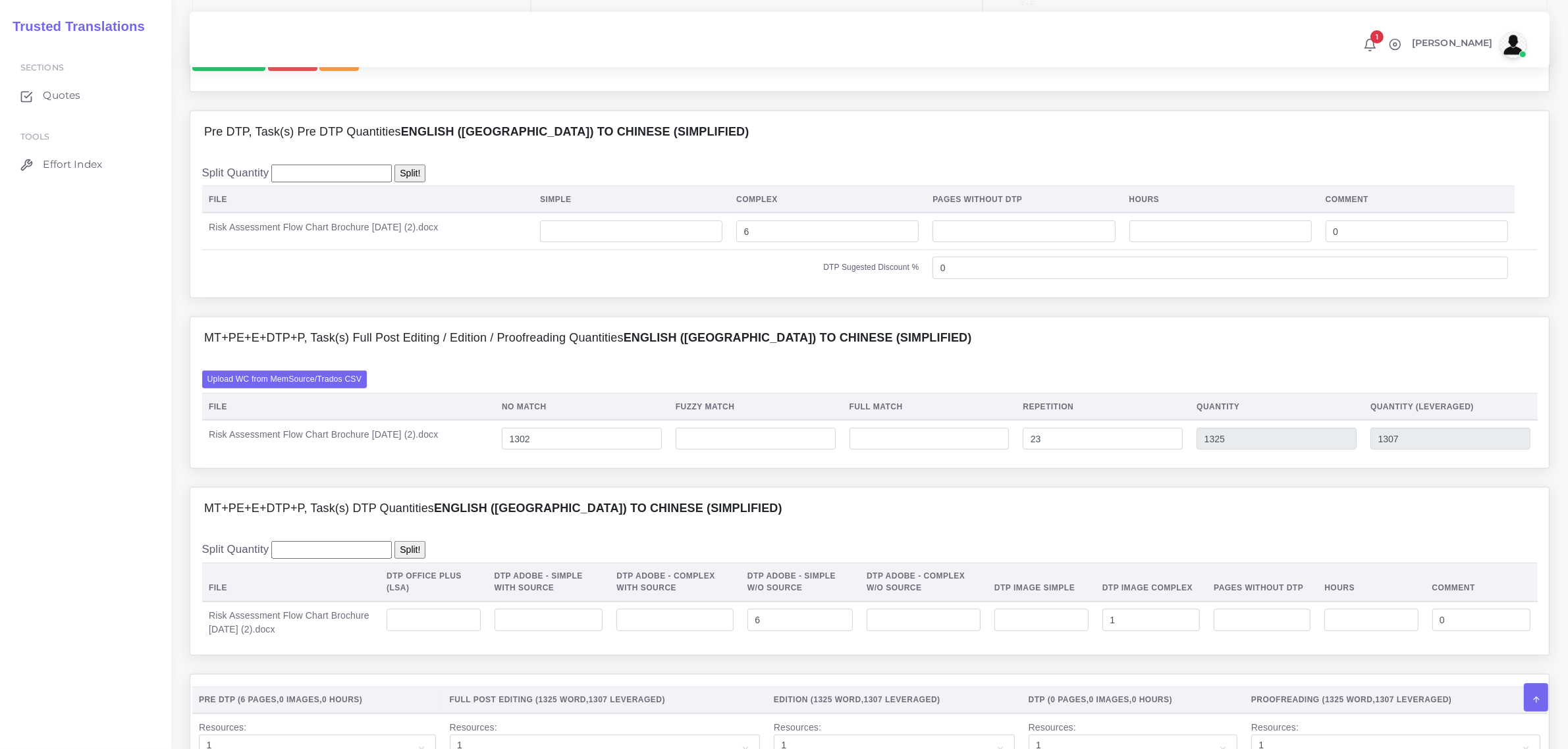
scroll to position [905, 0]
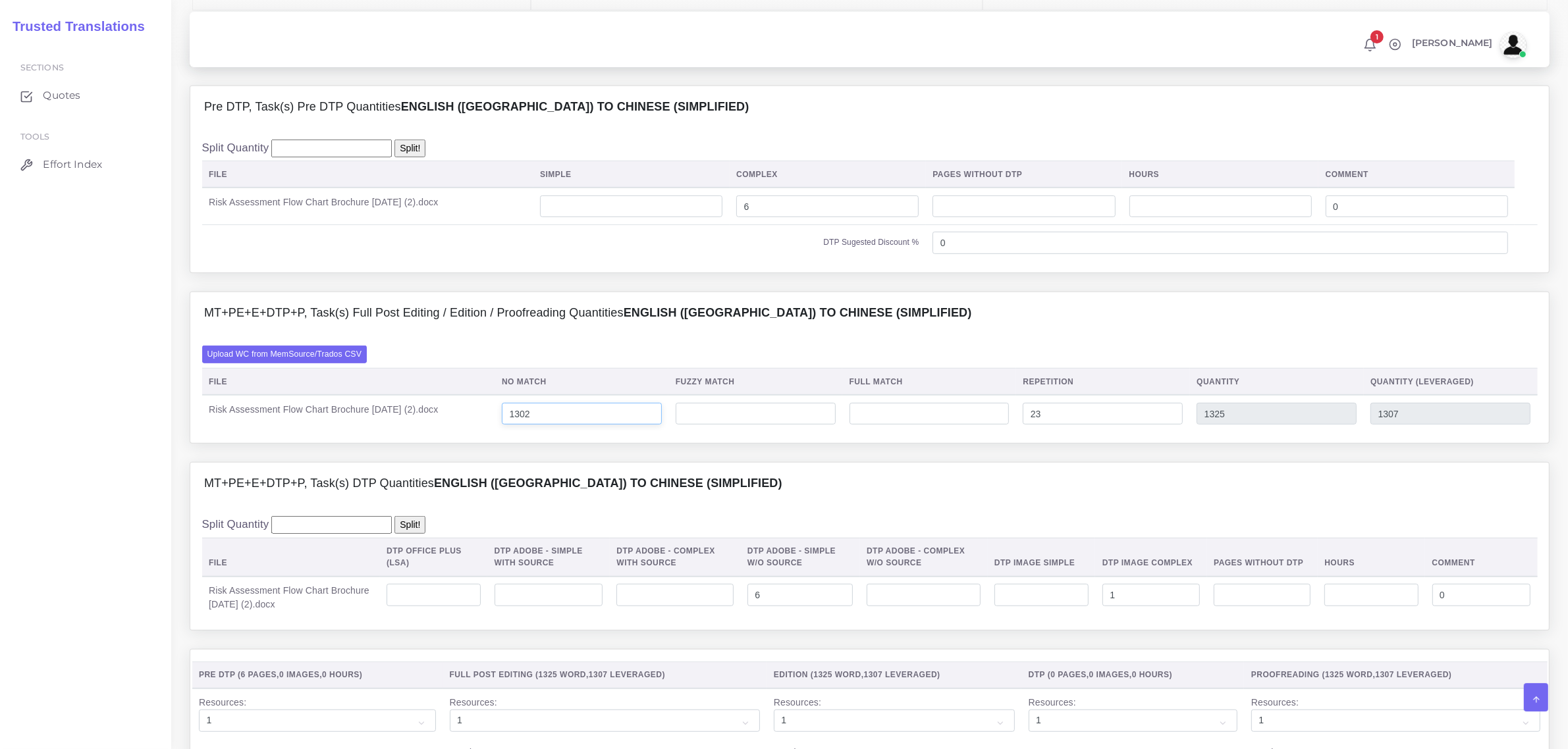
click at [557, 425] on input "1302" at bounding box center [581, 414] width 160 height 23
type input "1291"
type input "1314"
type input "1296"
click at [754, 425] on input "number" at bounding box center [755, 414] width 160 height 23
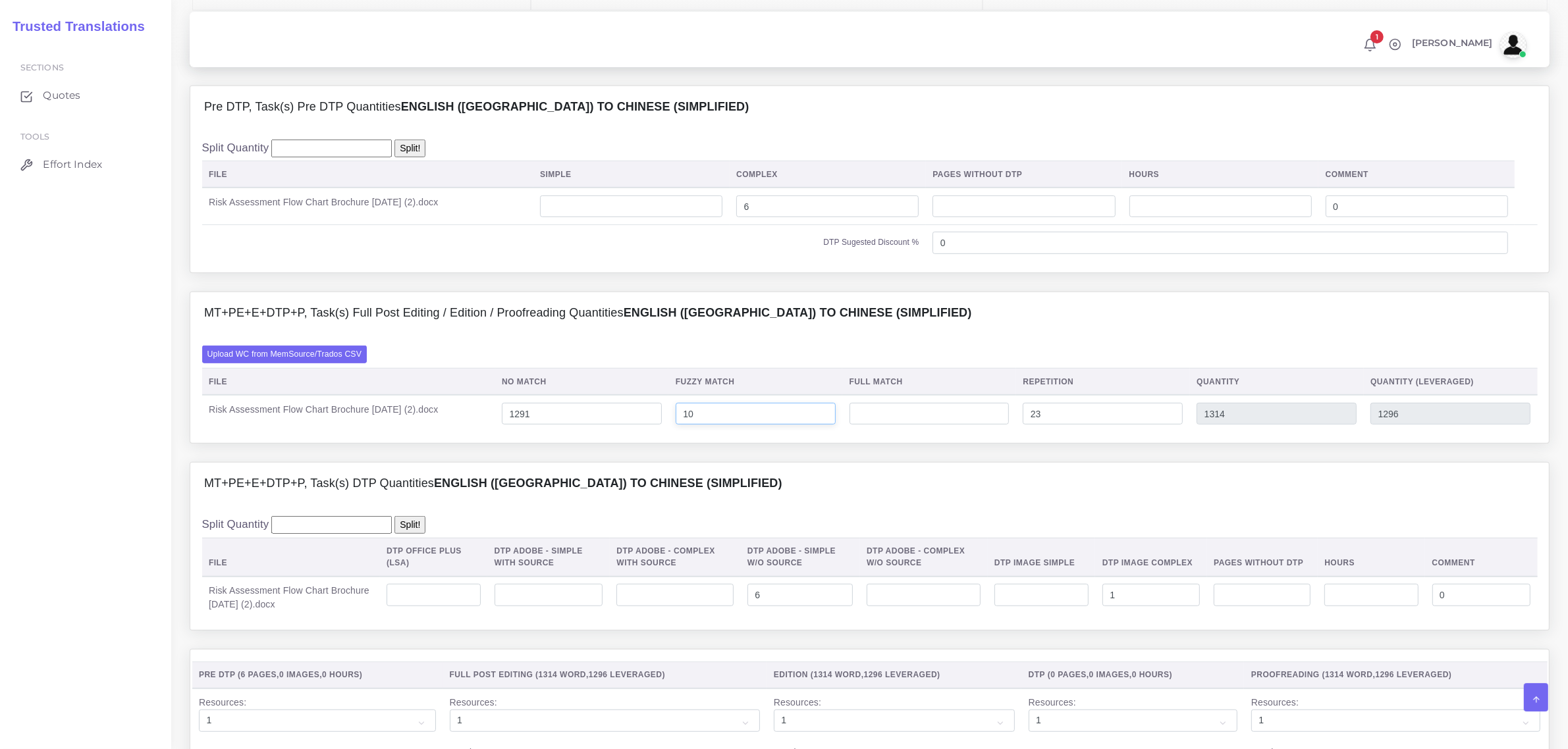
type input "10"
type input "1324"
type input "1301"
click at [971, 505] on div "MT+PE+E+DTP+P, Task(s) DTP Quantities English (US) TO Chinese (simplified)" at bounding box center [870, 484] width 1358 height 42
click at [917, 425] on input "number" at bounding box center [929, 414] width 160 height 23
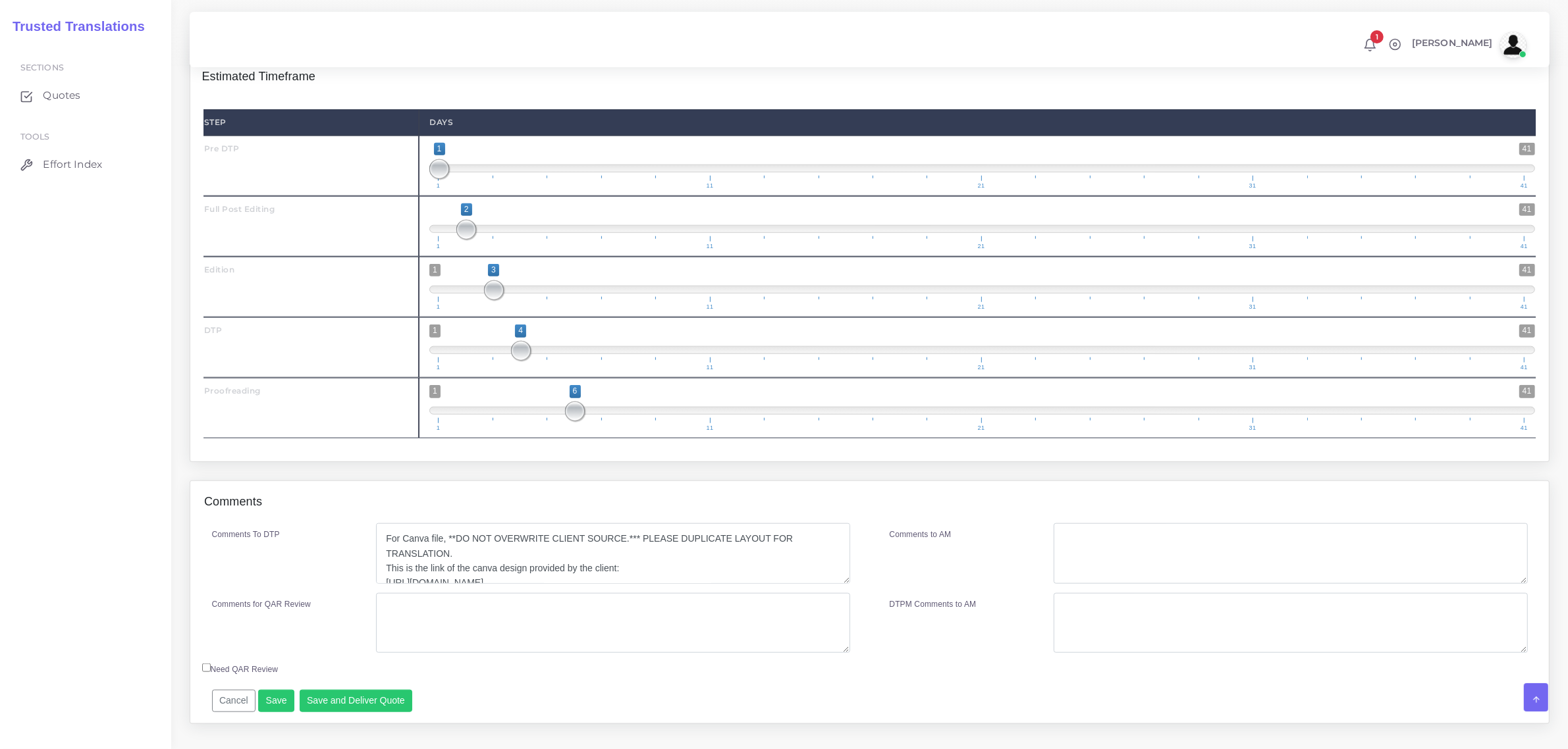
scroll to position [1690, 0]
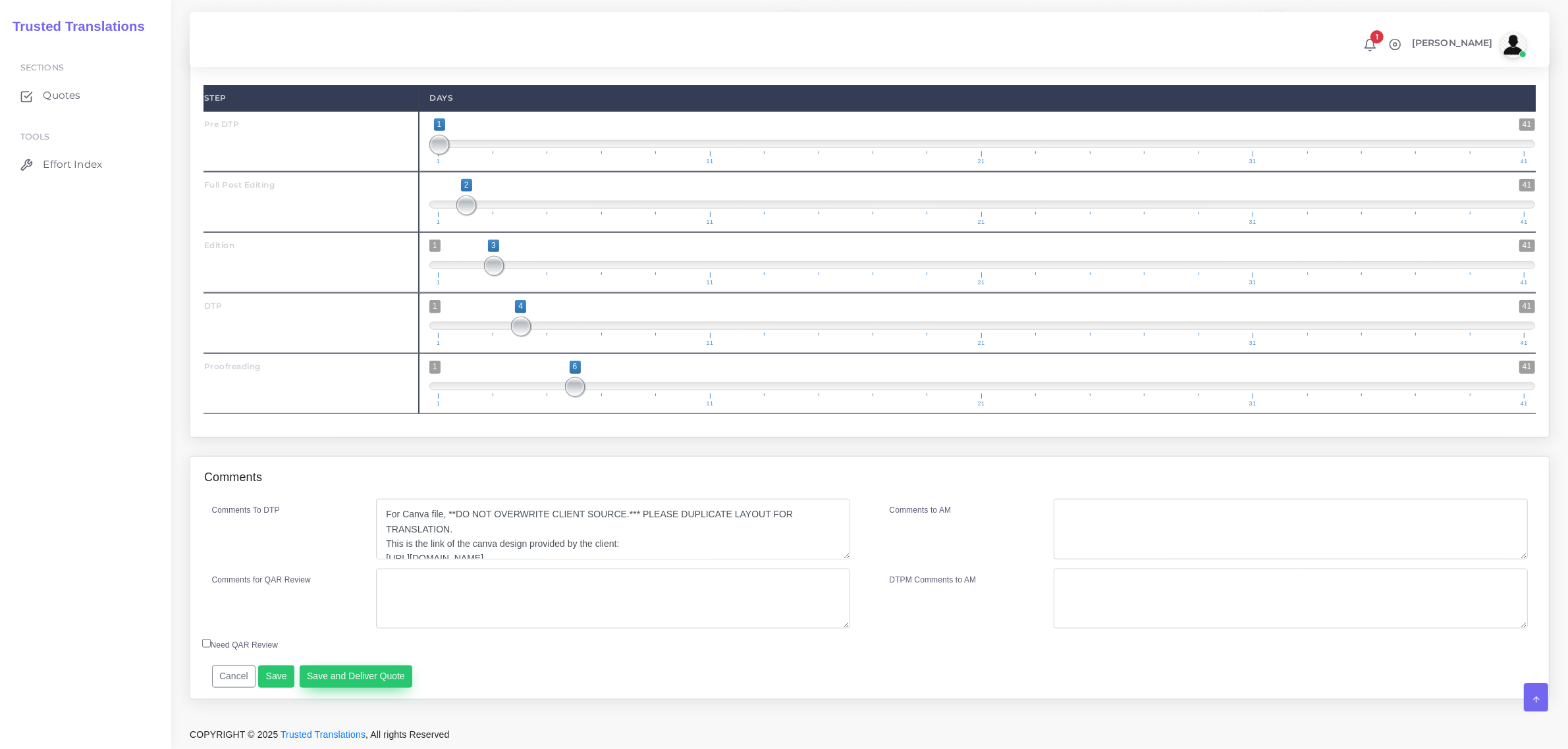
type input "1"
type input "1325"
type input "1302"
click at [329, 683] on button "Save and Deliver Quote" at bounding box center [355, 676] width 113 height 23
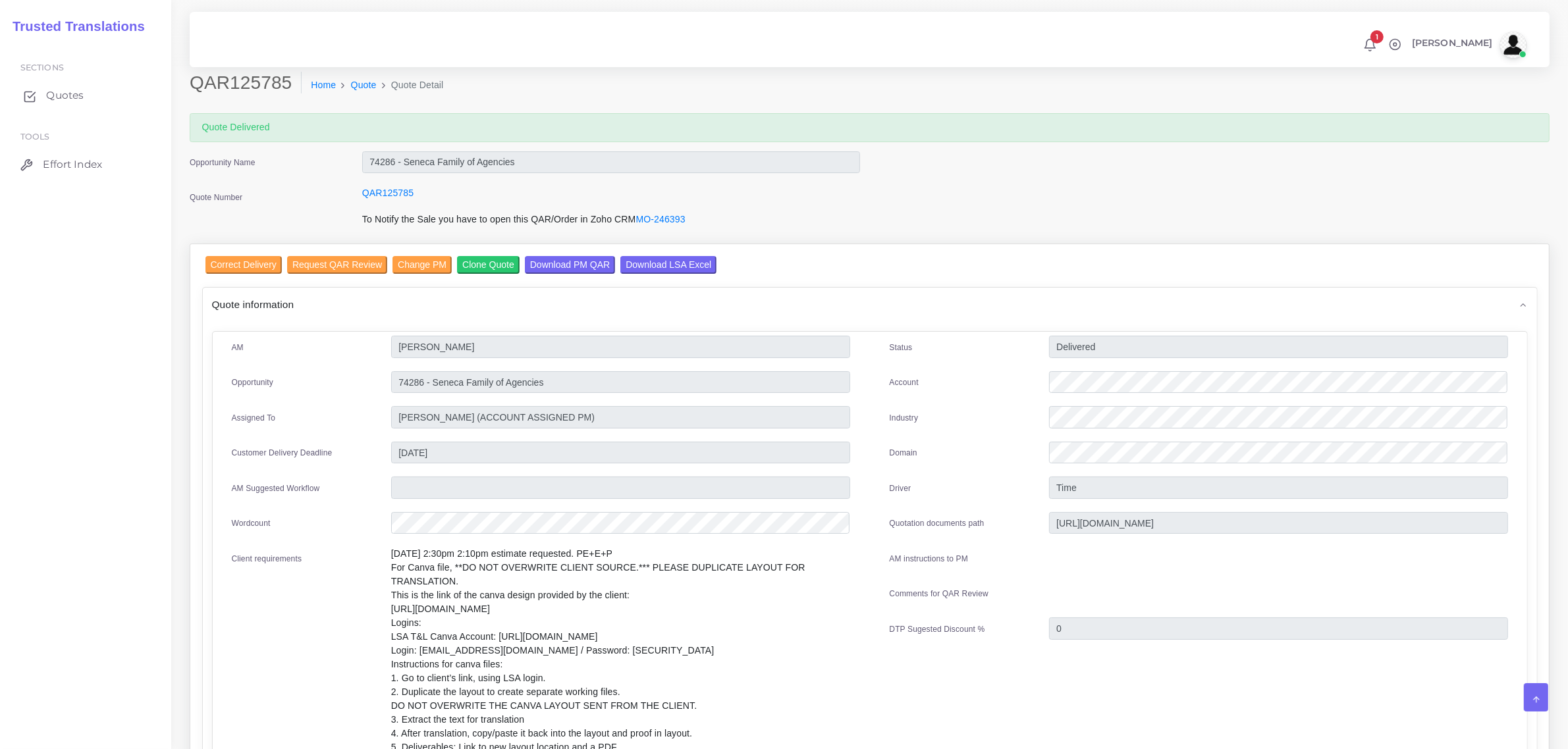
click at [60, 91] on span "Quotes" at bounding box center [64, 95] width 38 height 14
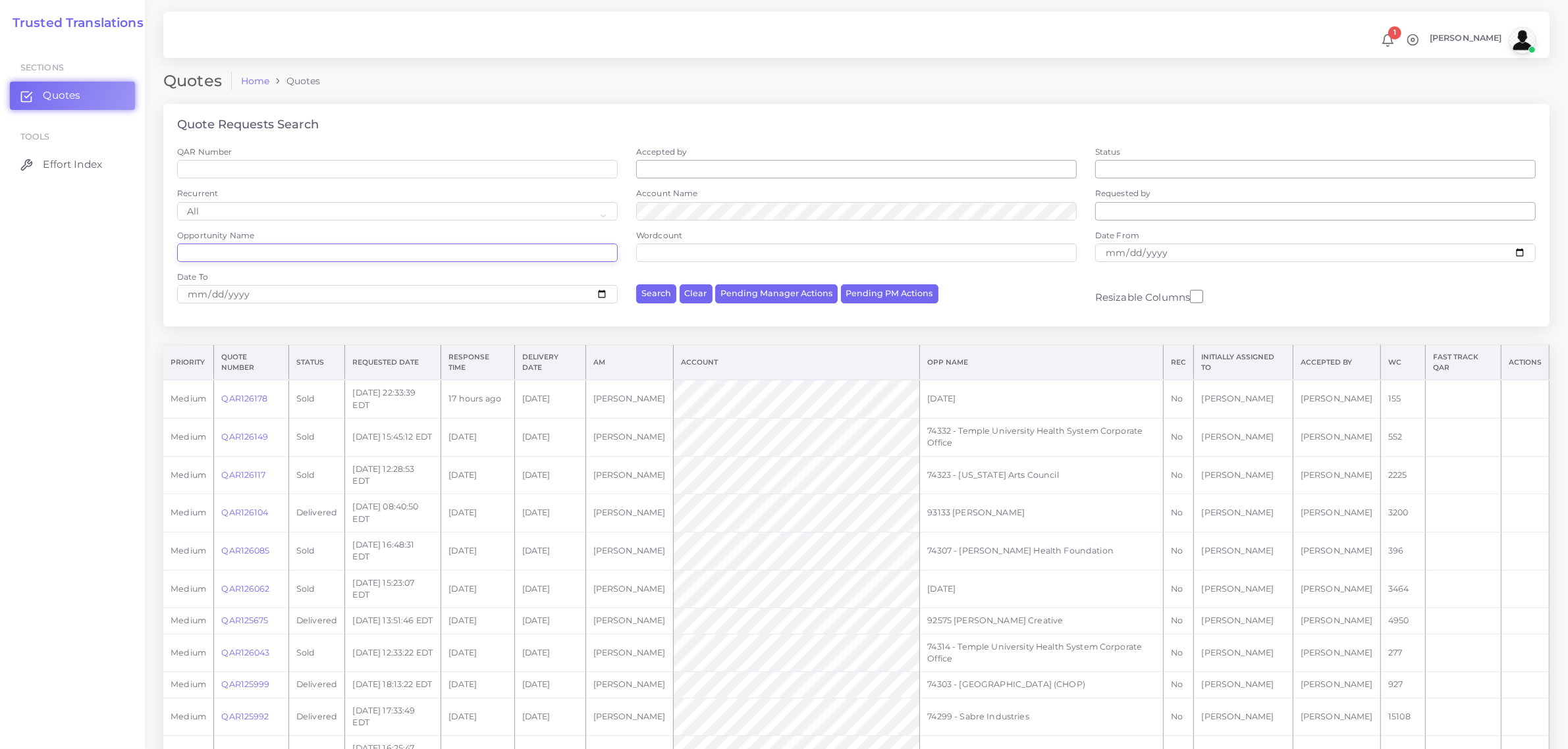
click at [274, 247] on input "Opportunity Name" at bounding box center [397, 252] width 441 height 18
type input "74259"
click at [636, 284] on button "Search" at bounding box center [656, 293] width 40 height 19
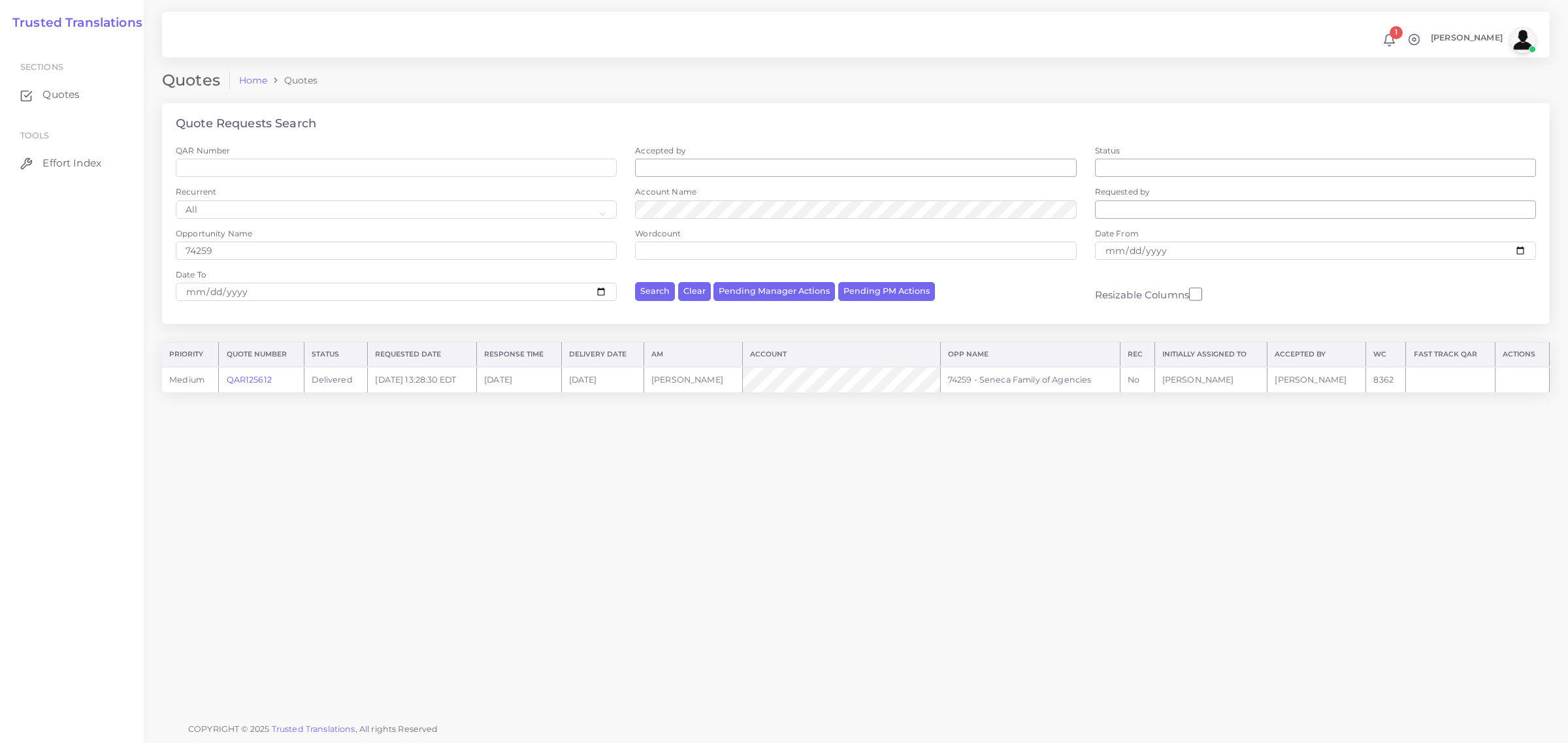
click at [256, 376] on link "QAR125612" at bounding box center [249, 380] width 45 height 10
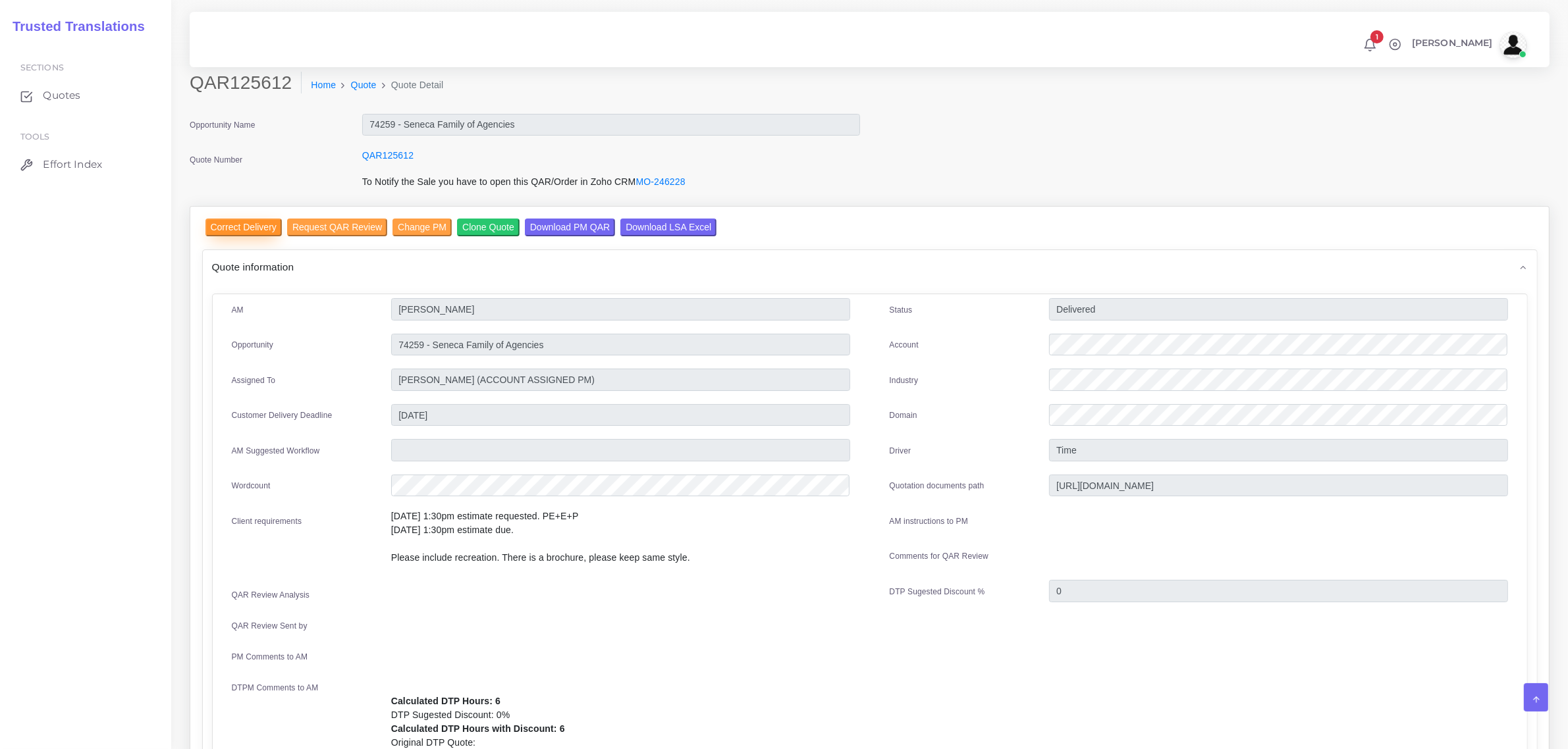
click at [258, 226] on input "Correct Delivery" at bounding box center [243, 227] width 76 height 18
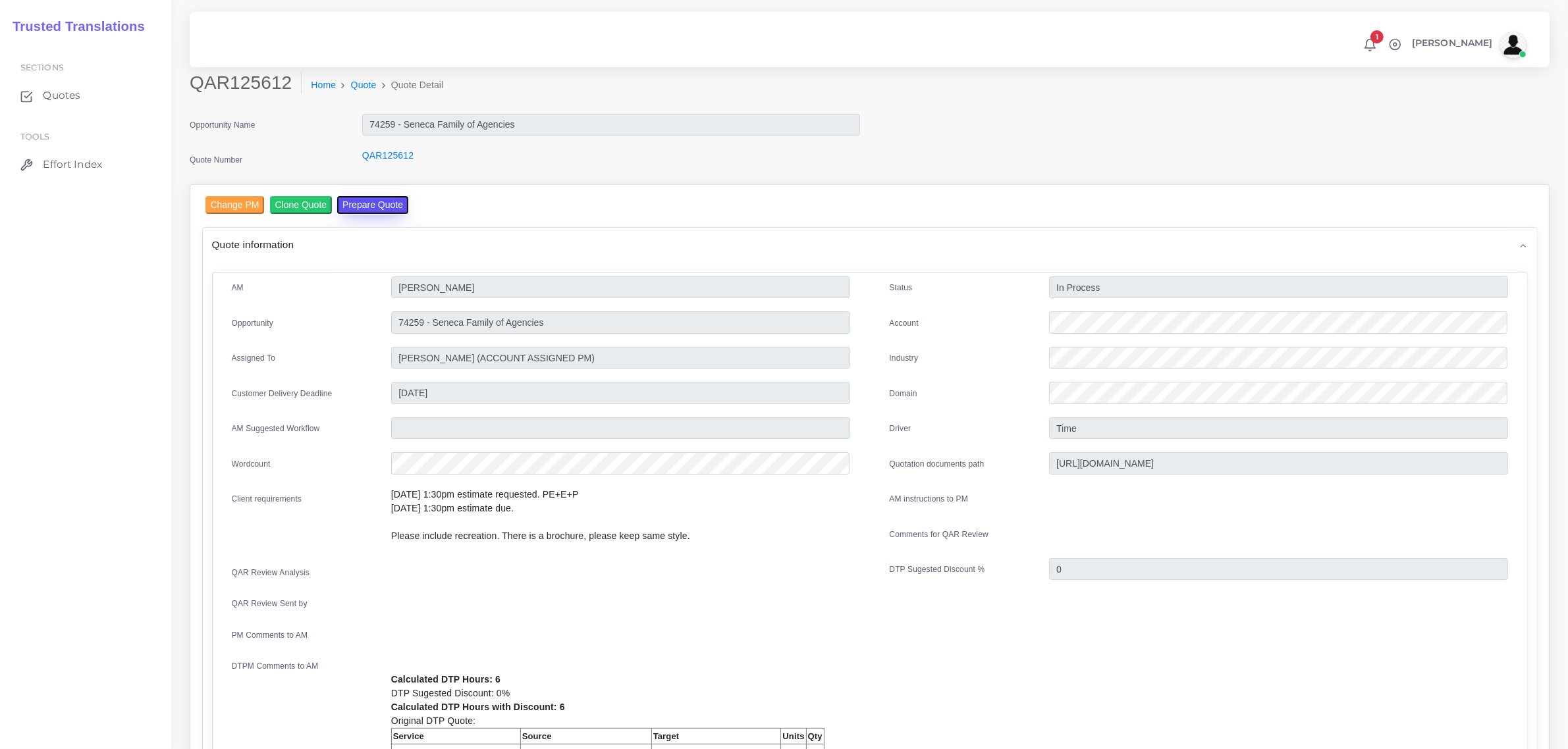
click at [369, 203] on button "Prepare Quote" at bounding box center [372, 205] width 71 height 18
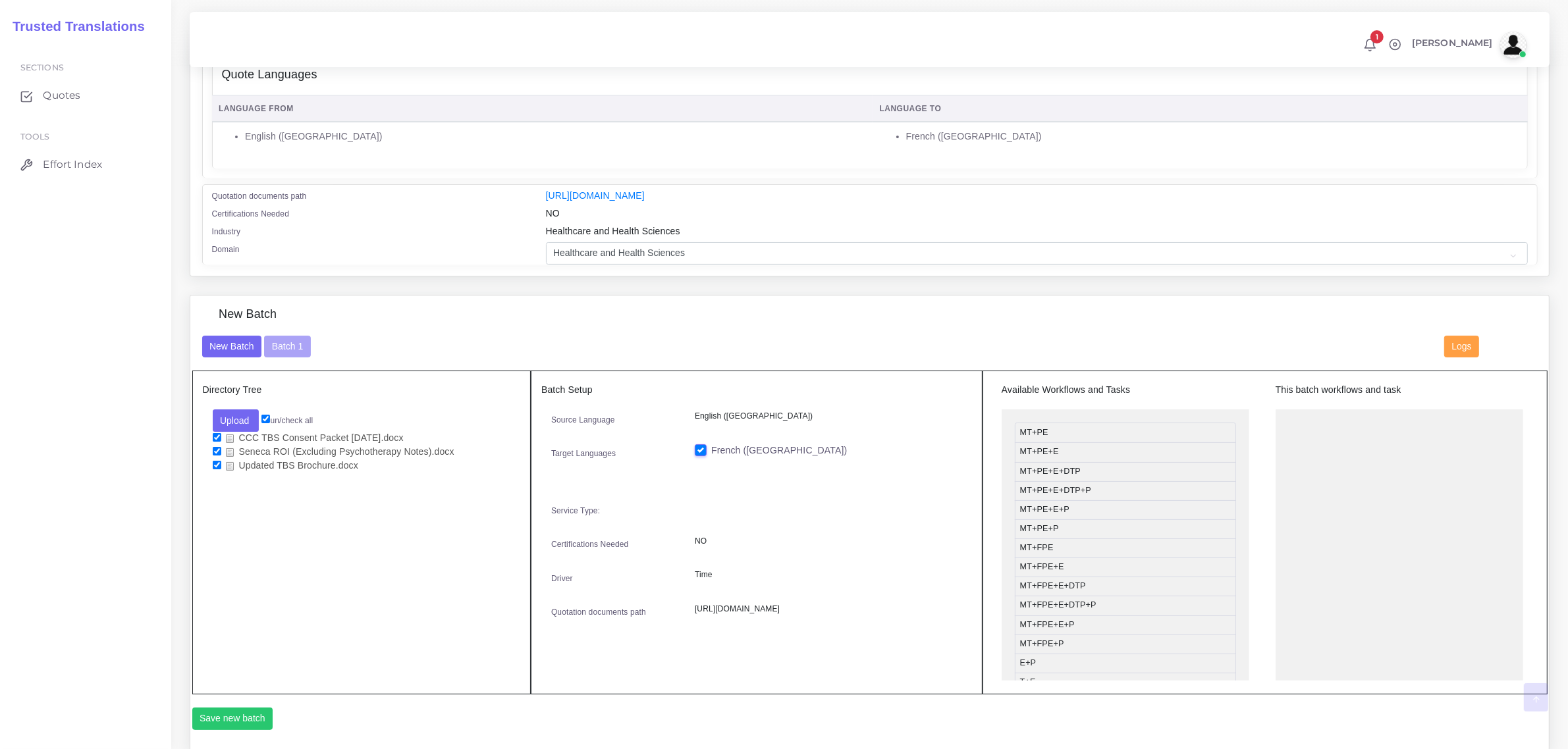
scroll to position [247, 0]
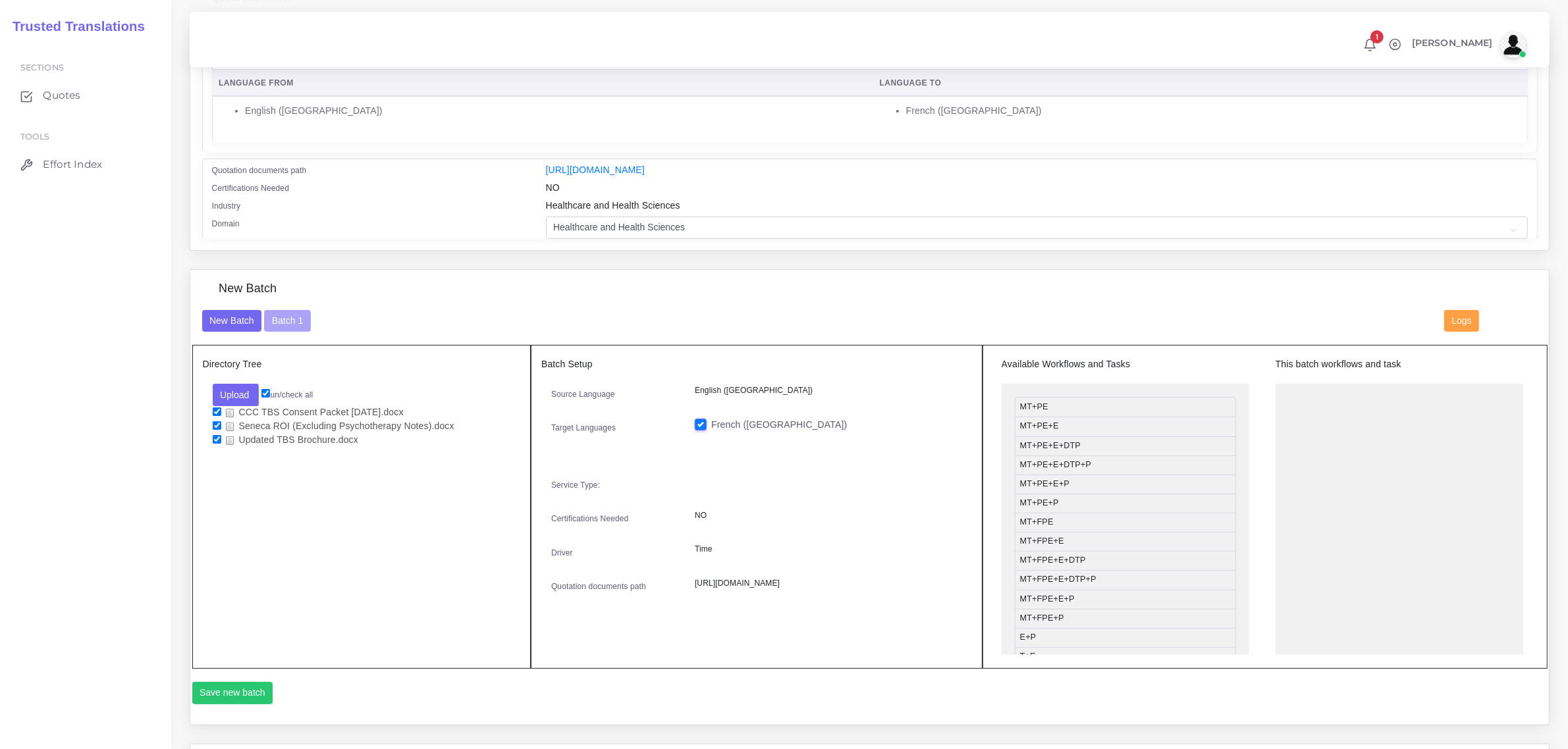
click at [216, 436] on input "checkbox" at bounding box center [217, 439] width 8 height 8
checkbox input "false"
click at [298, 319] on button "Batch 1" at bounding box center [287, 321] width 46 height 23
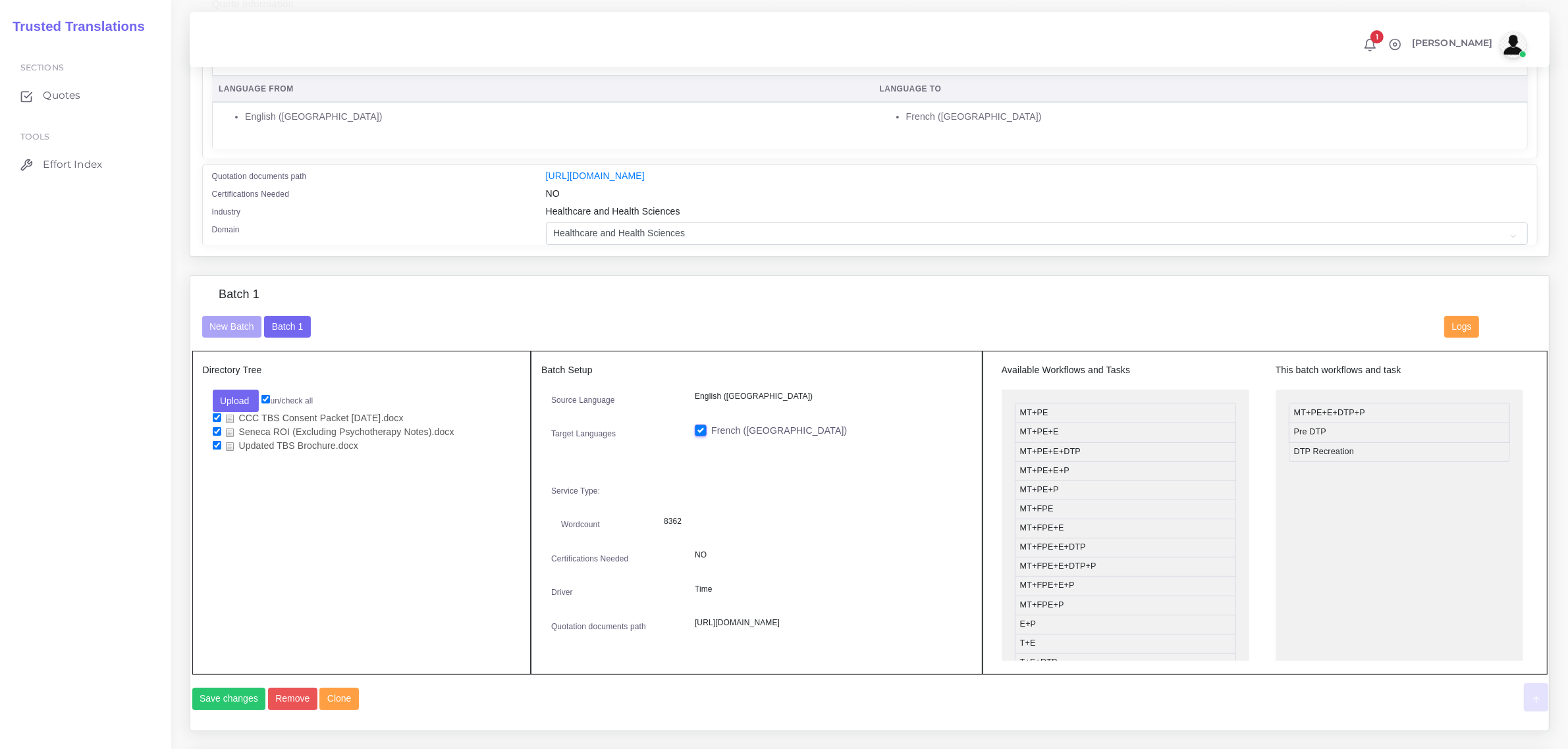
scroll to position [247, 0]
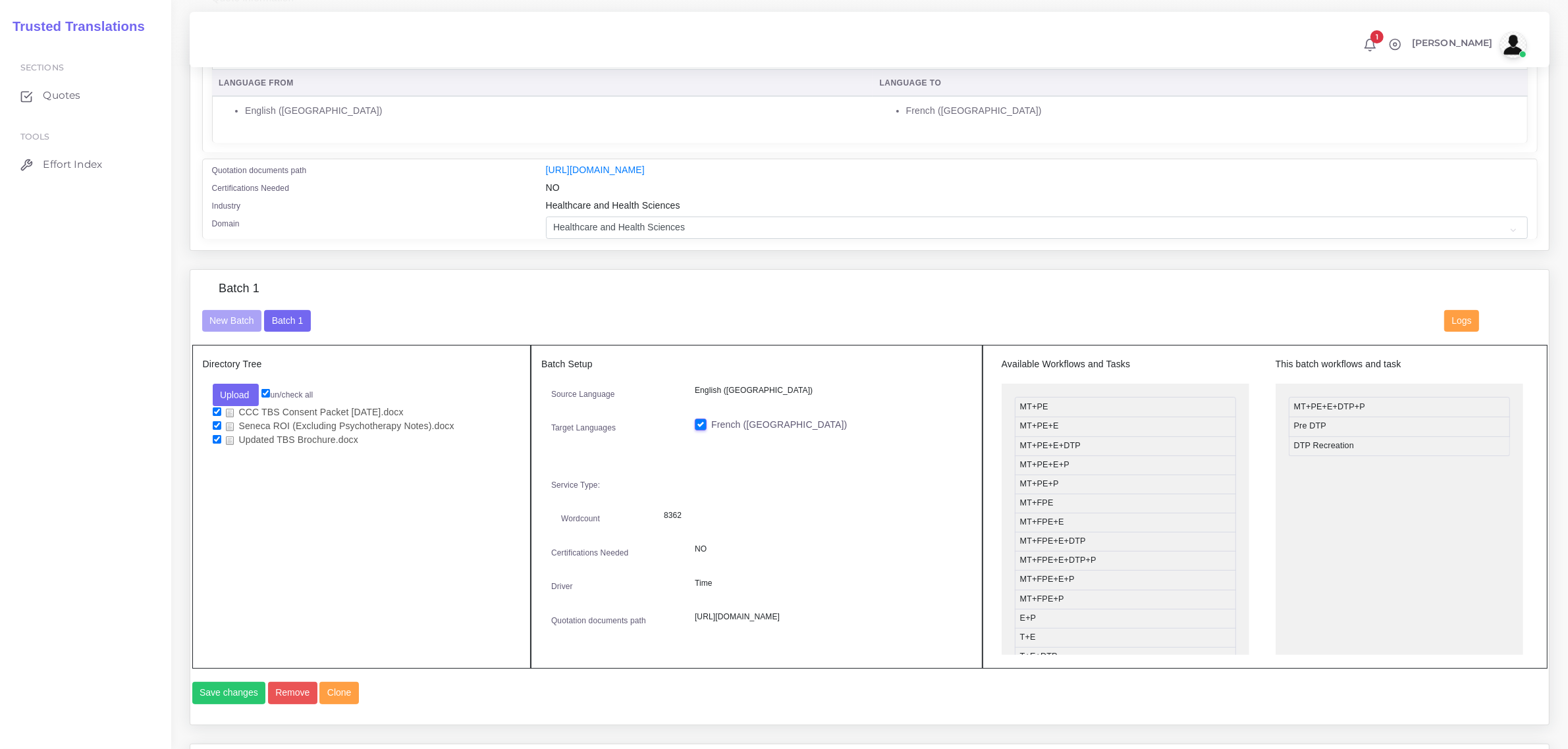
click at [215, 435] on input "checkbox" at bounding box center [217, 439] width 8 height 8
checkbox input "false"
click at [216, 705] on button "Save changes" at bounding box center [229, 693] width 74 height 23
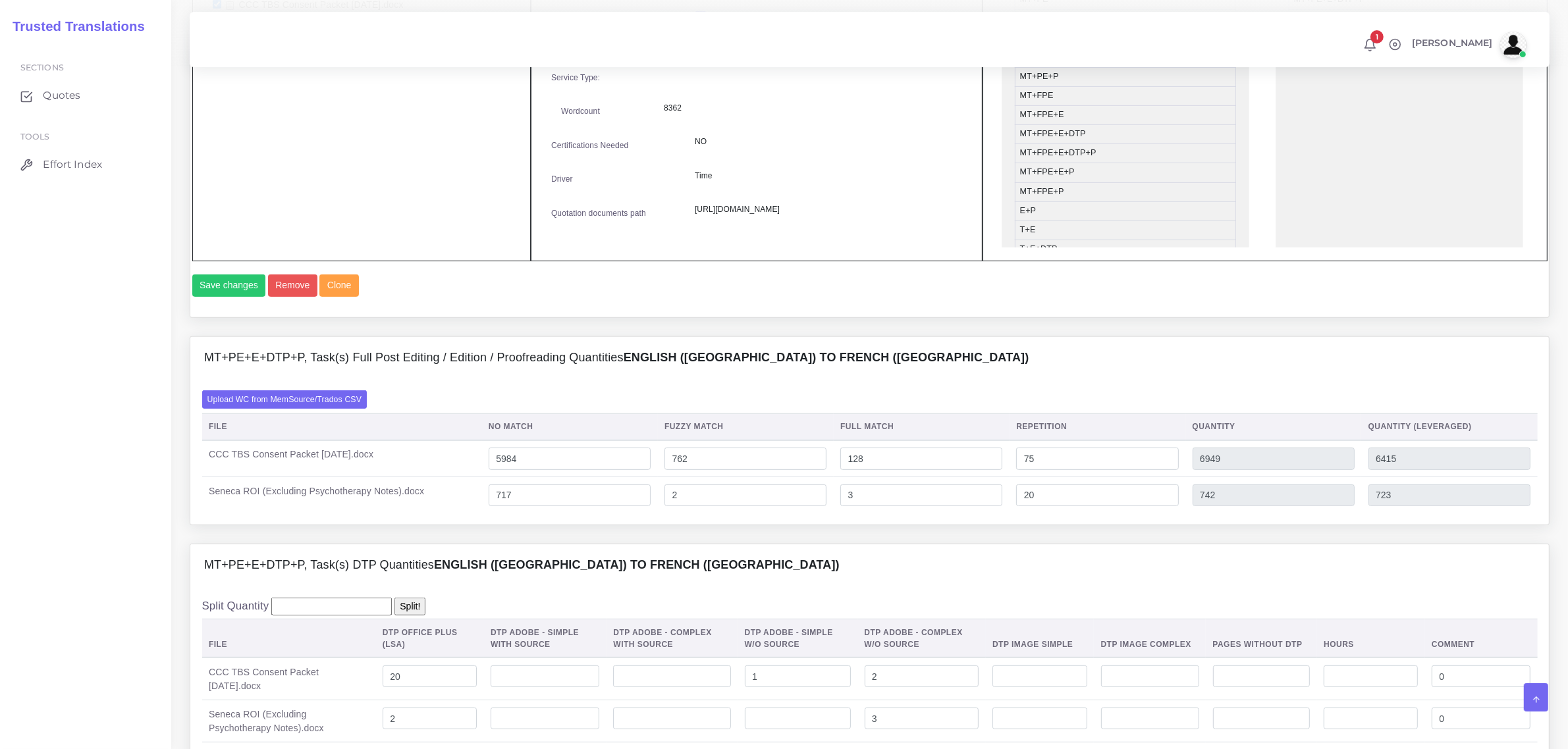
scroll to position [741, 0]
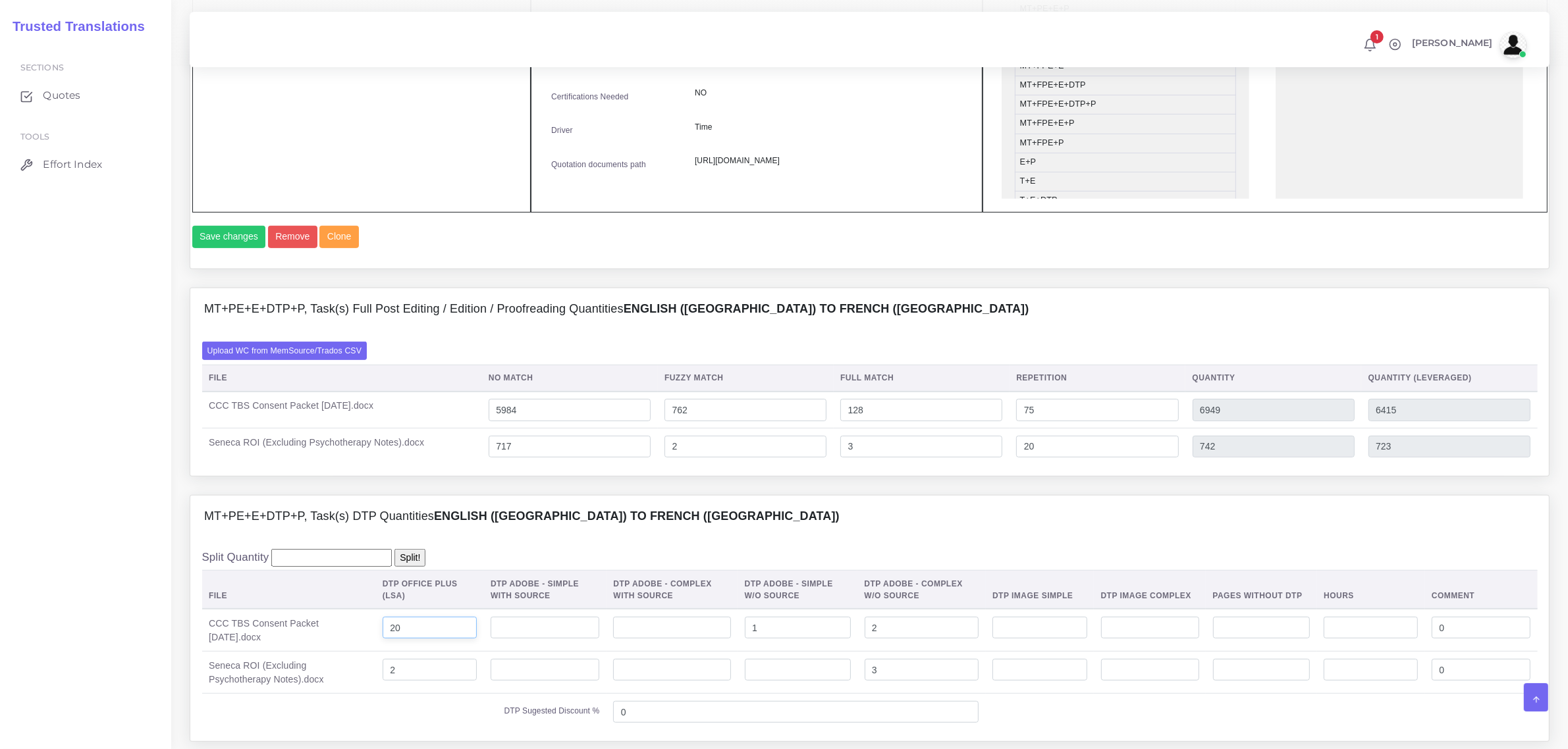
drag, startPoint x: 408, startPoint y: 656, endPoint x: 386, endPoint y: 652, distance: 22.4
click at [386, 639] on input "20" at bounding box center [429, 628] width 94 height 23
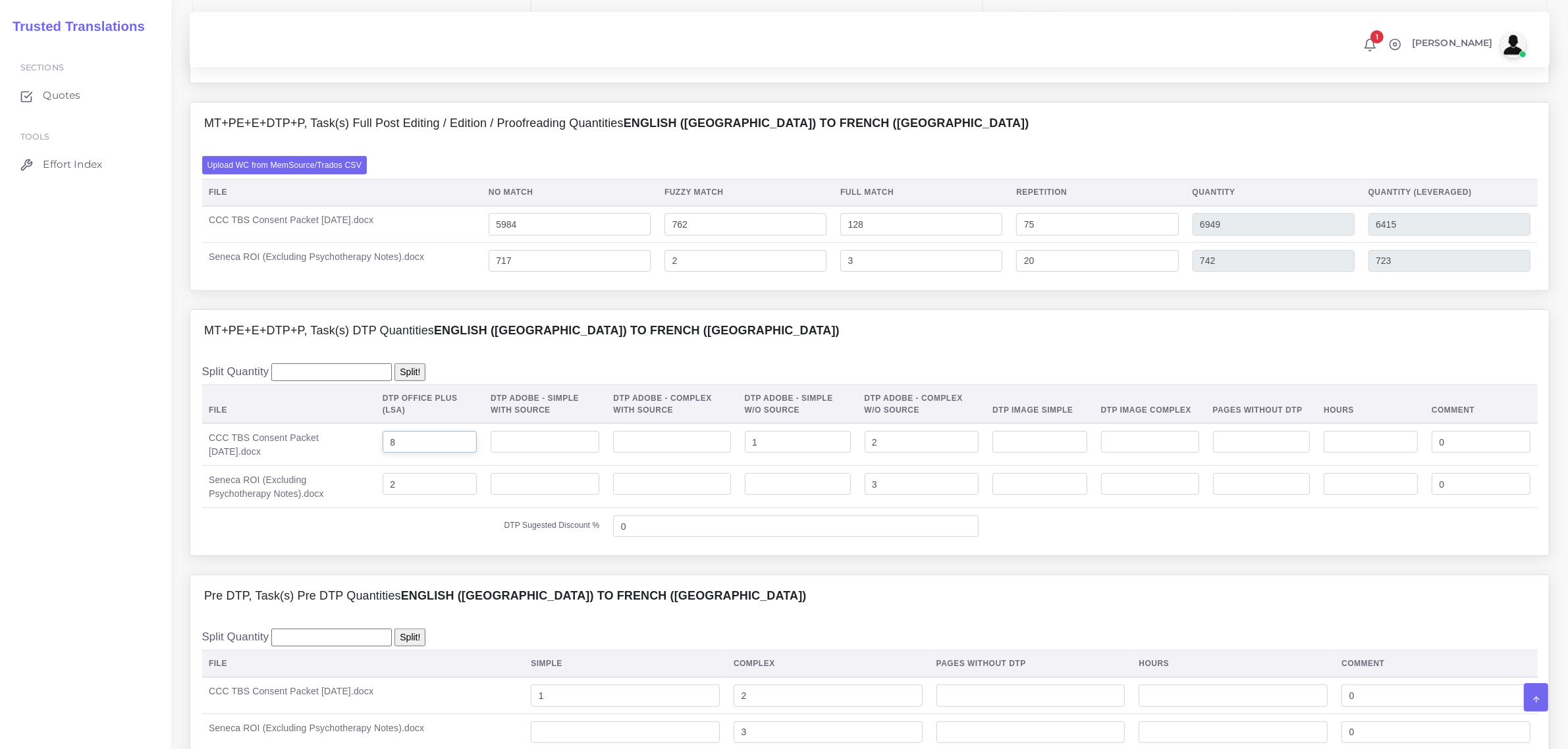
scroll to position [905, 0]
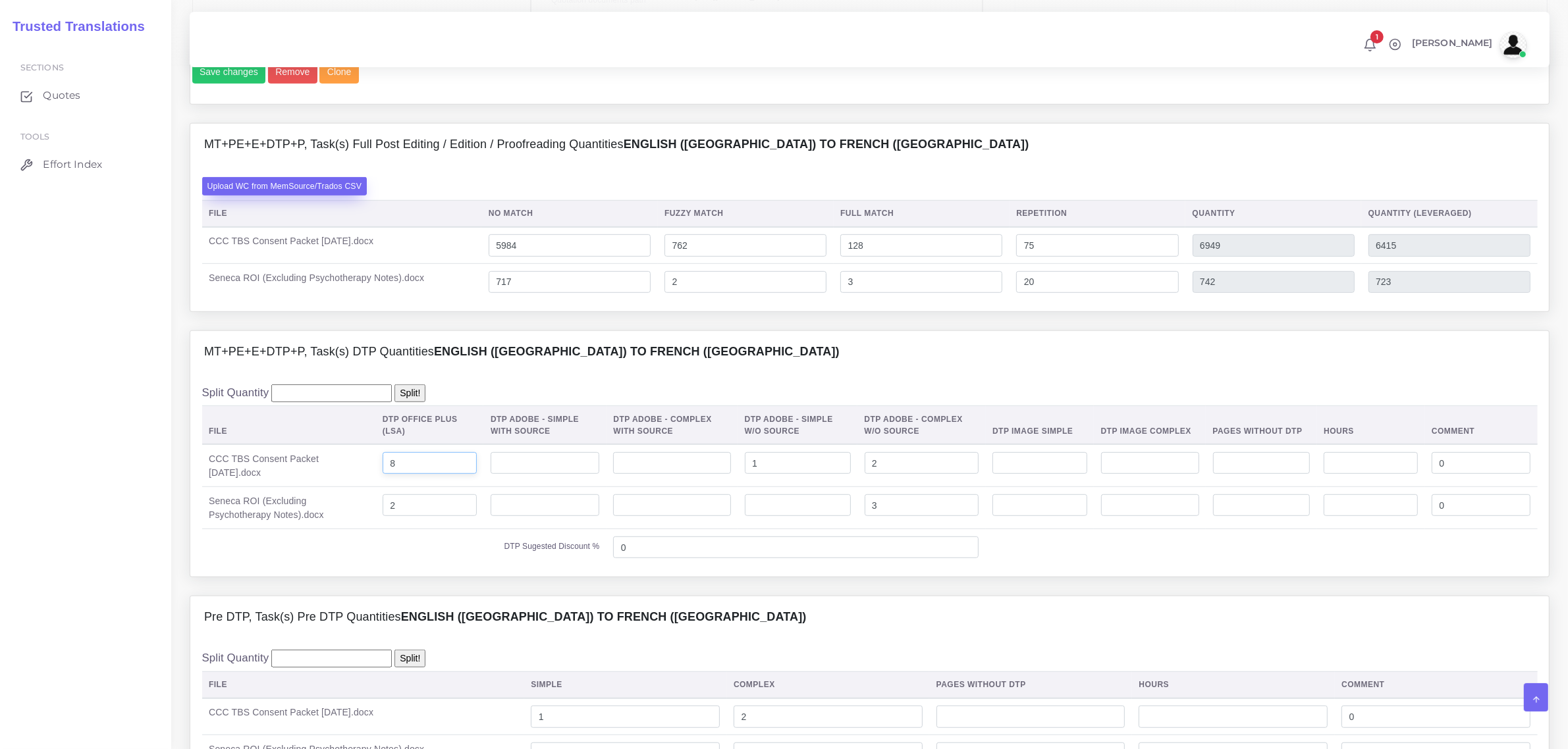
type input "8"
click at [318, 195] on label "Upload WC from MemSource/Trados CSV" at bounding box center [285, 186] width 166 height 18
click at [0, 0] on input "Upload WC from MemSource/Trados CSV" at bounding box center [0, 0] width 0 height 0
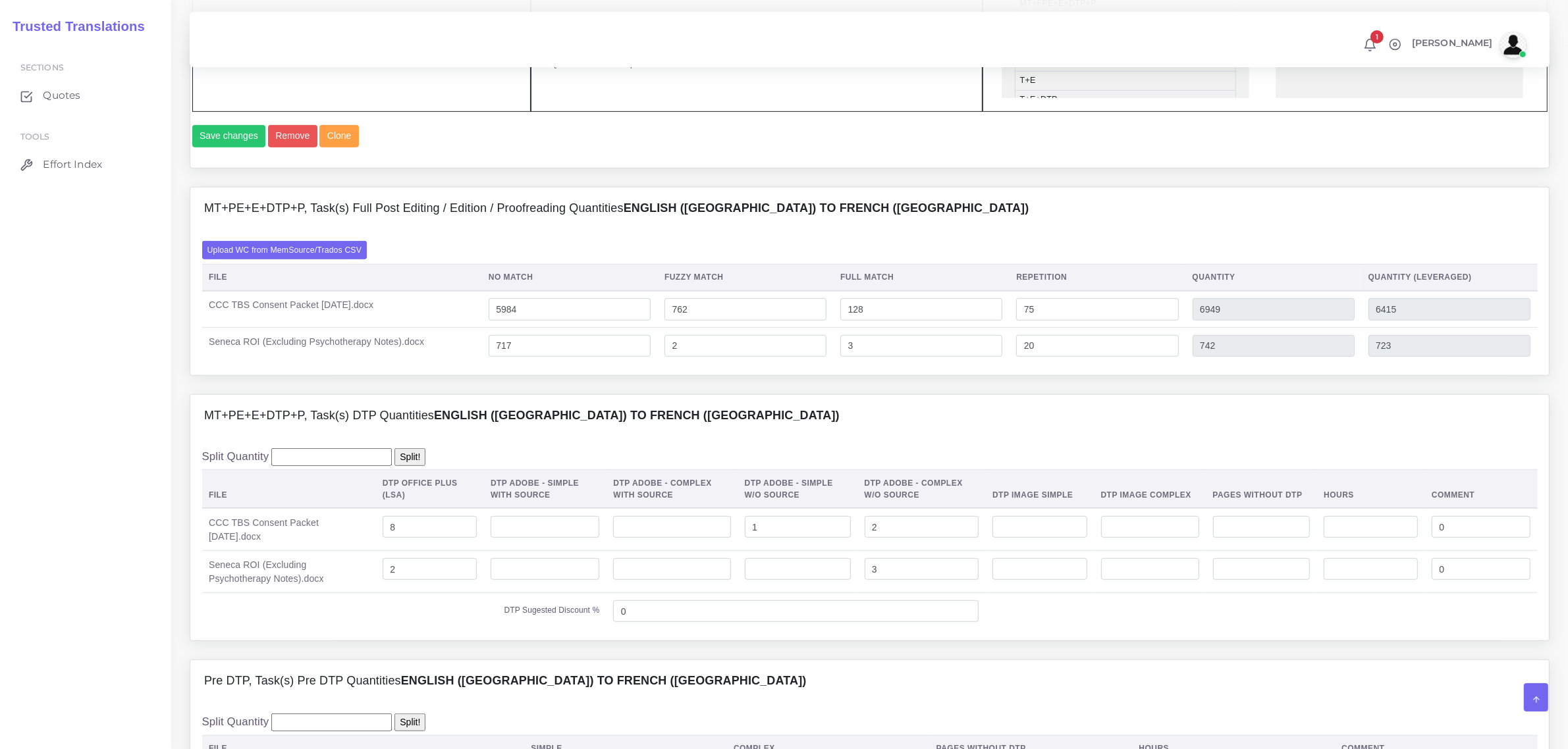
scroll to position [741, 0]
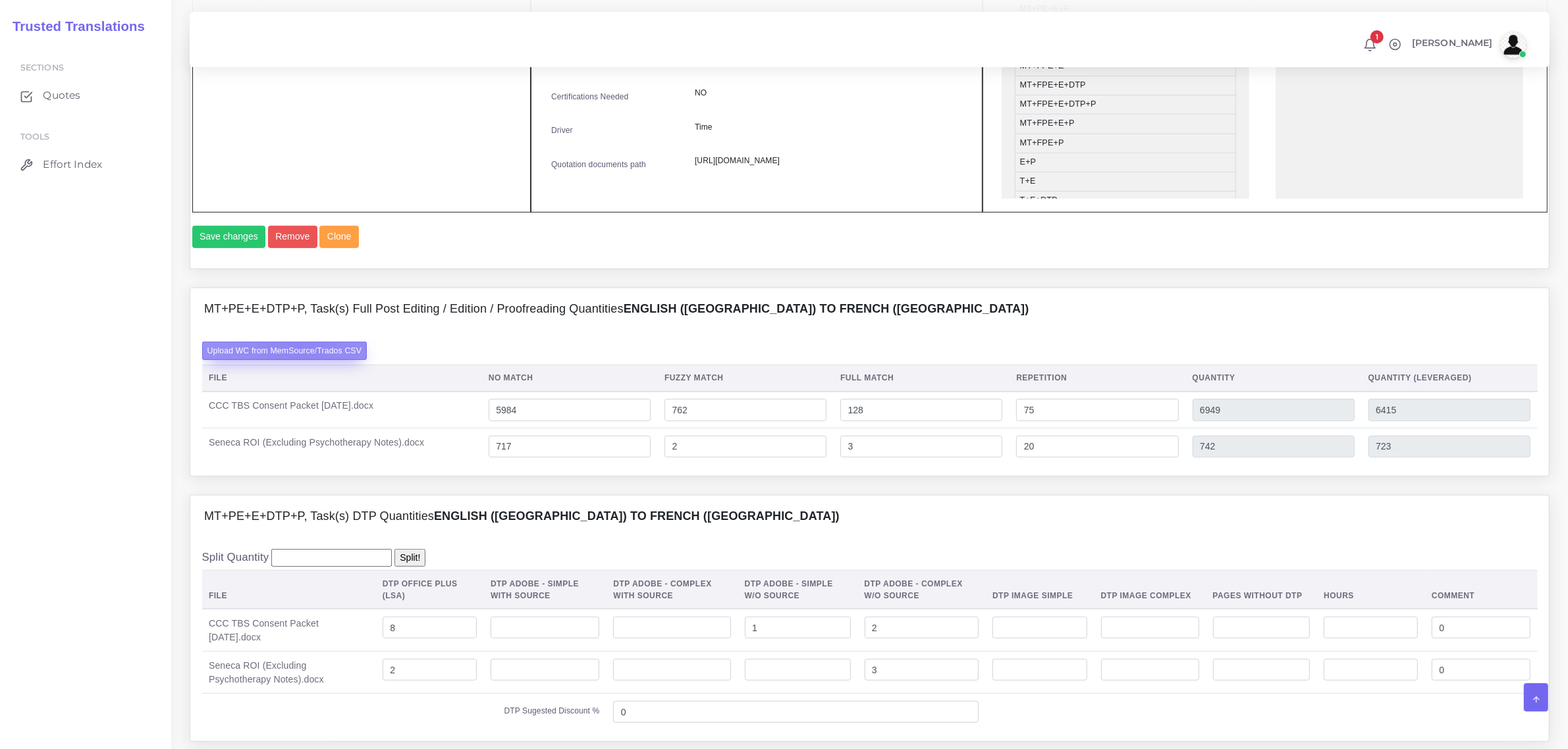
click at [299, 359] on label "Upload WC from MemSource/Trados CSV" at bounding box center [285, 350] width 166 height 18
click at [0, 0] on input "Upload WC from MemSource/Trados CSV" at bounding box center [0, 0] width 0 height 0
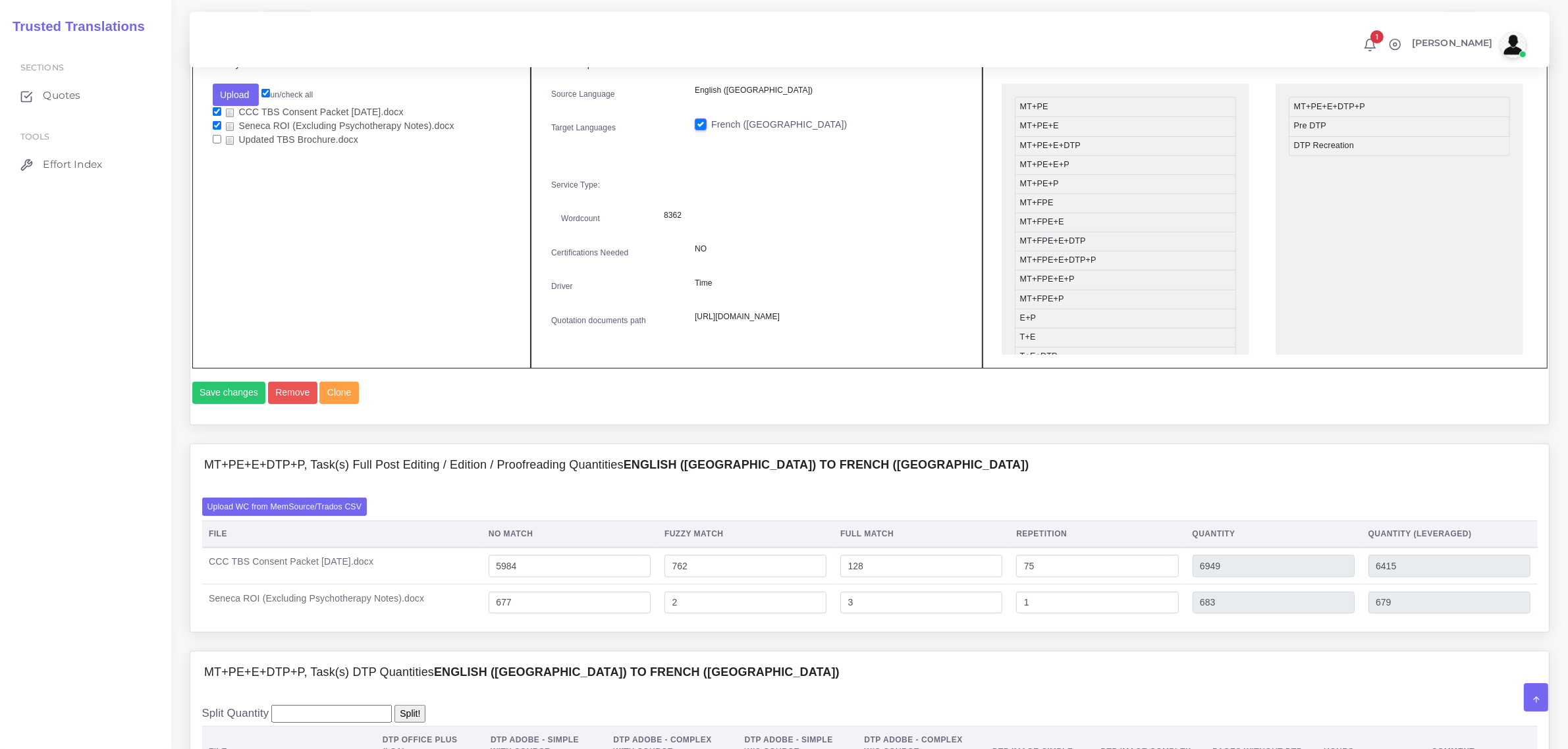
scroll to position [576, 0]
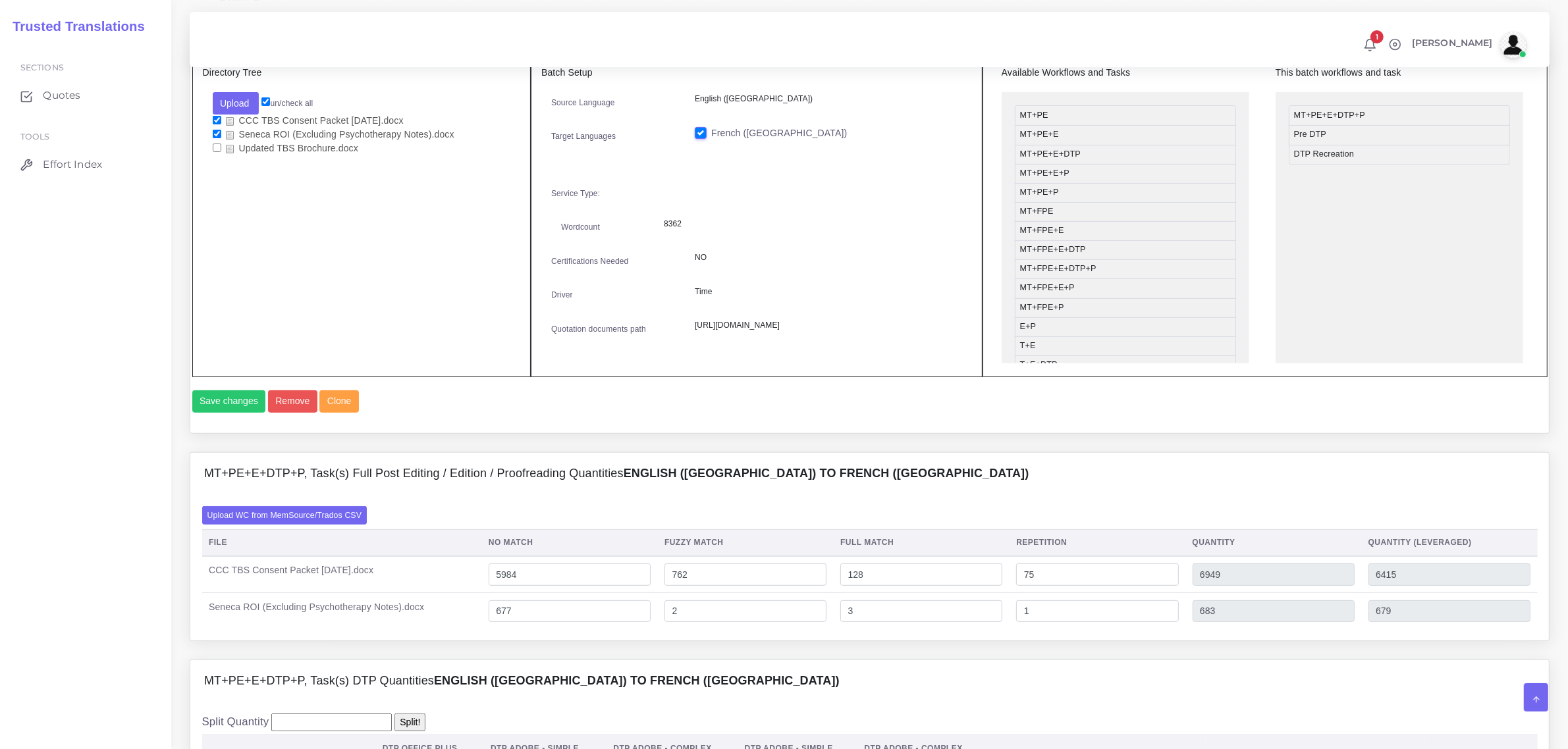
click at [216, 116] on input "checkbox" at bounding box center [217, 120] width 8 height 8
checkbox input "false"
click at [231, 98] on button "Upload" at bounding box center [236, 103] width 47 height 23
click at [247, 153] on label "Files" at bounding box center [258, 153] width 91 height 17
click at [212, 158] on input "checkbox" at bounding box center [217, 161] width 8 height 8
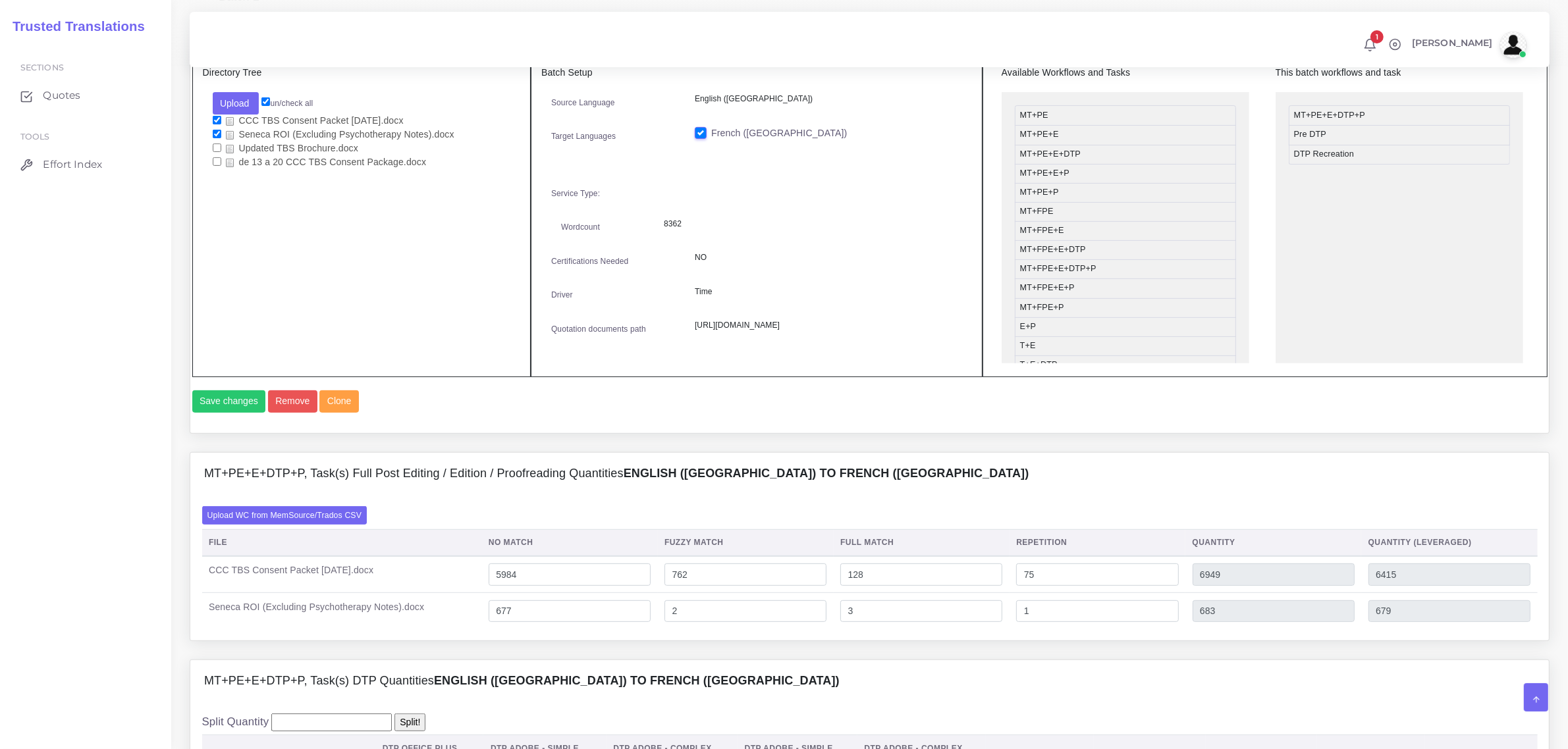
checkbox input "true"
click at [215, 116] on input "checkbox" at bounding box center [217, 120] width 8 height 8
checkbox input "false"
click at [237, 413] on button "Save changes" at bounding box center [229, 401] width 74 height 23
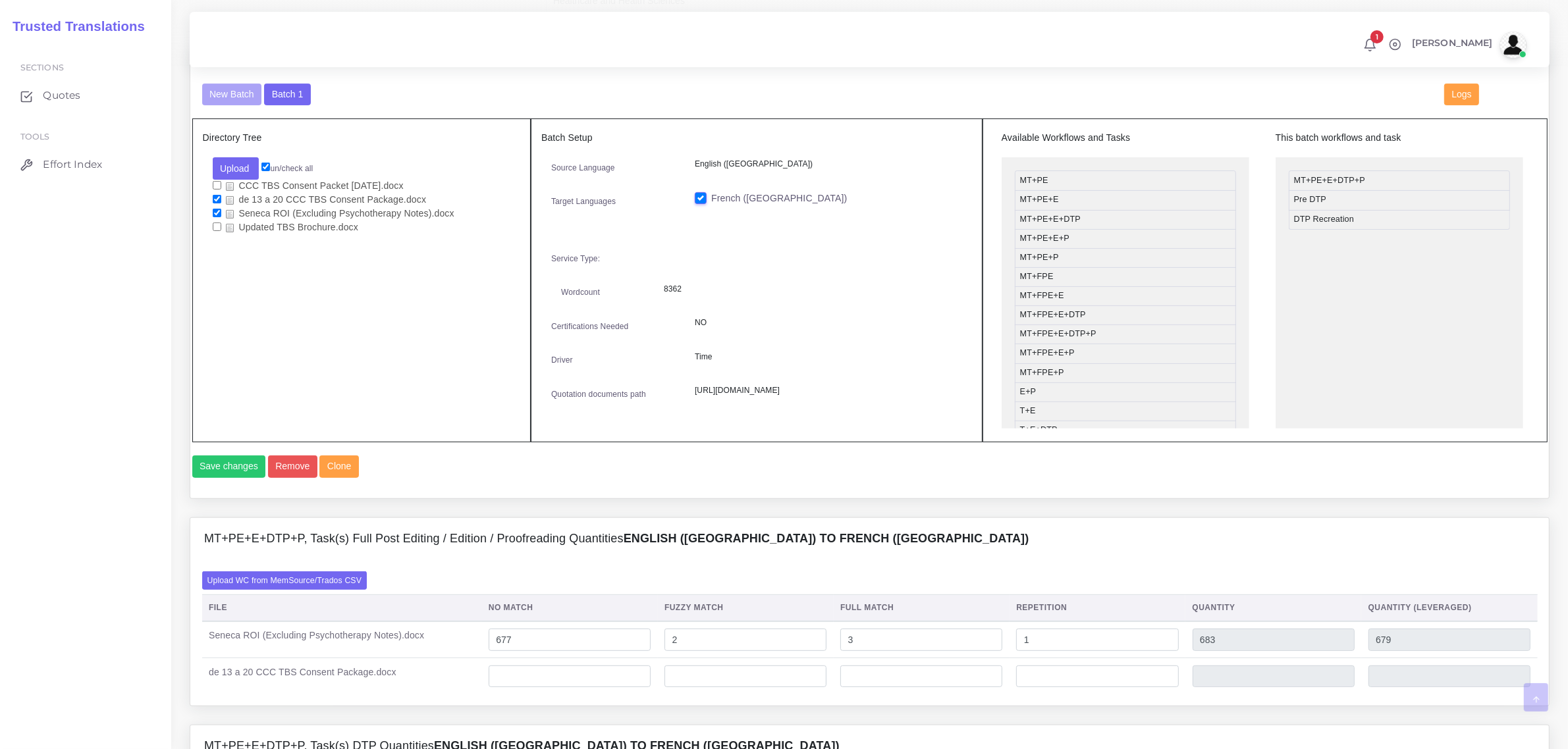
scroll to position [658, 0]
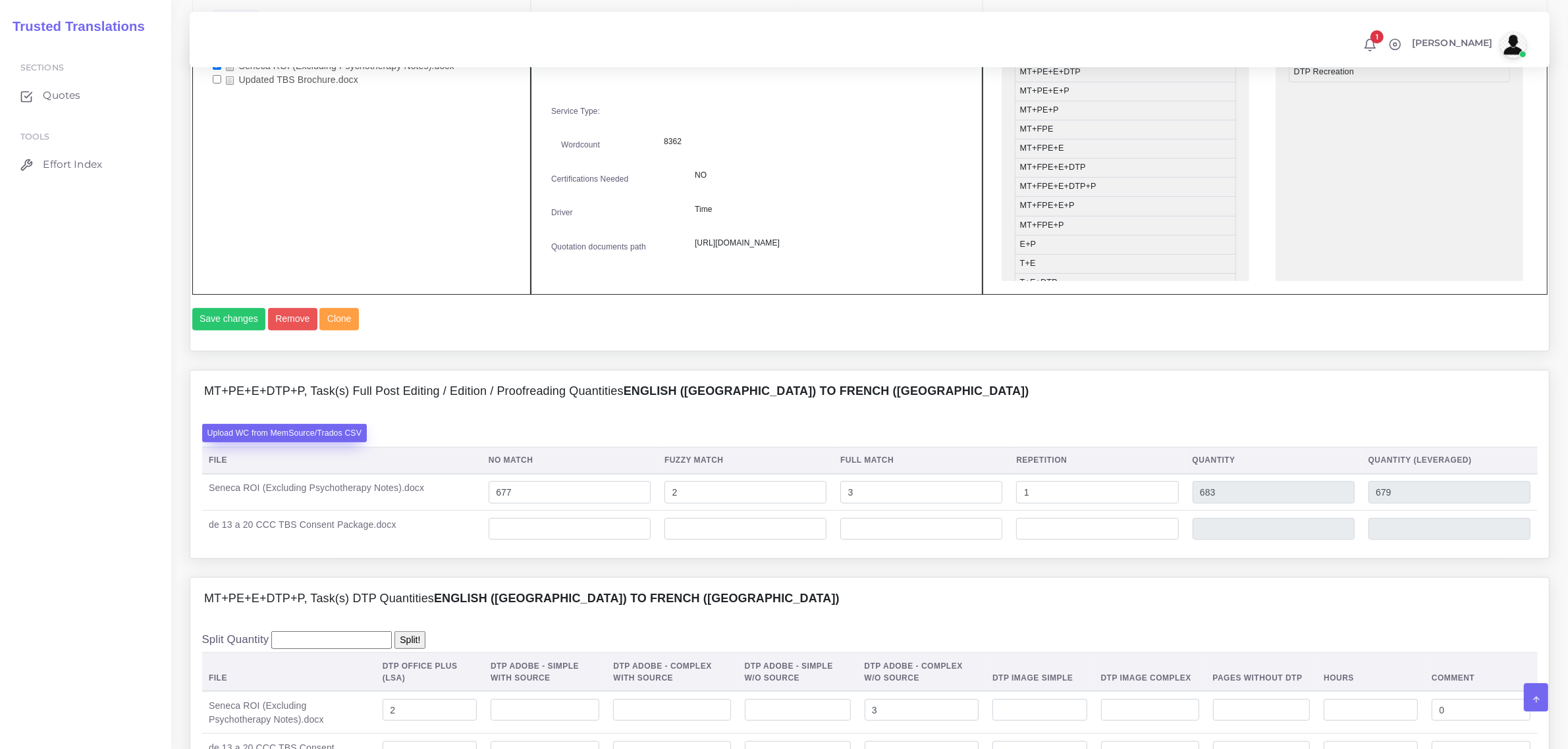
click at [309, 441] on label "Upload WC from MemSource/Trados CSV" at bounding box center [285, 432] width 166 height 18
click at [0, 0] on input "Upload WC from MemSource/Trados CSV" at bounding box center [0, 0] width 0 height 0
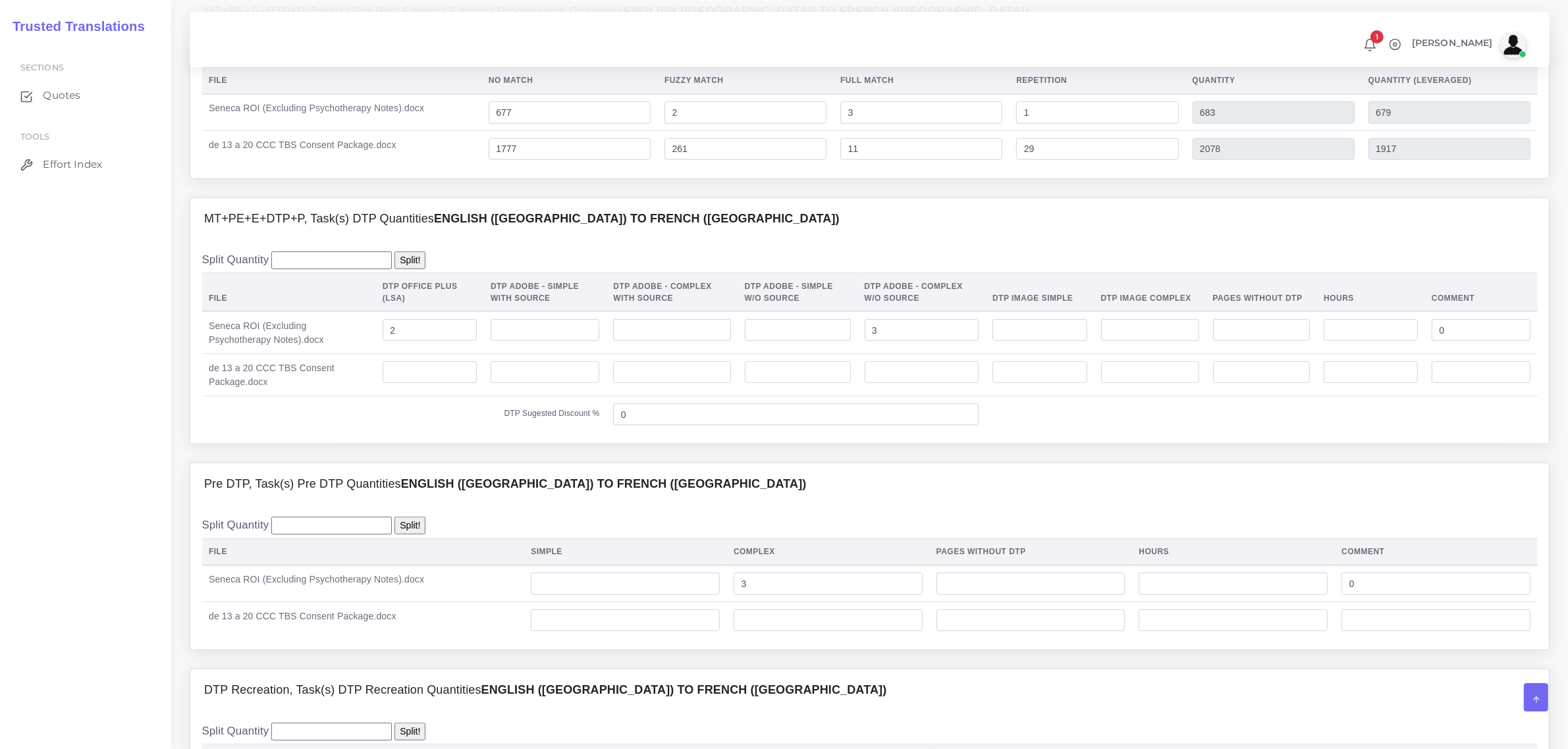
scroll to position [1070, 0]
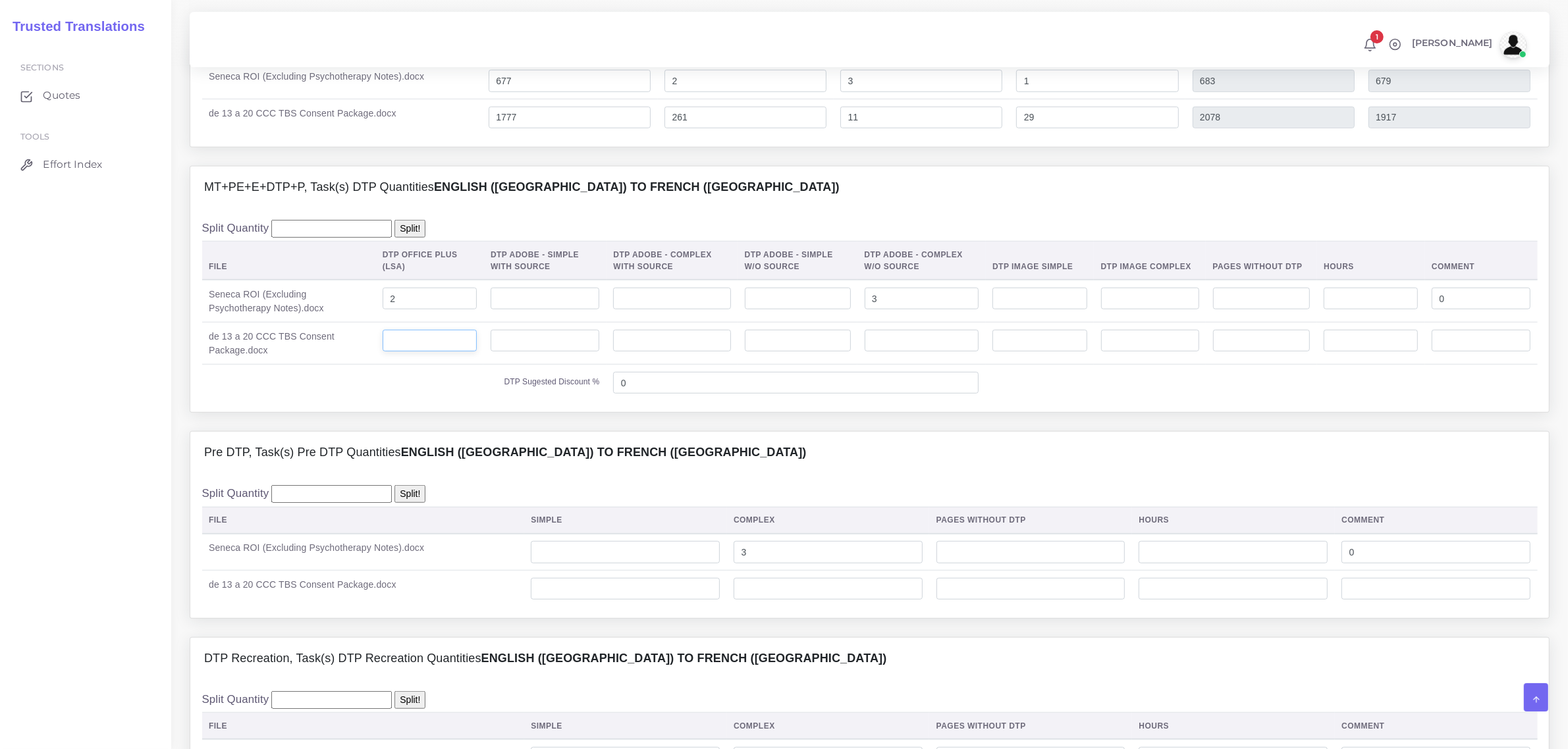
click at [453, 352] on input "number" at bounding box center [429, 340] width 94 height 23
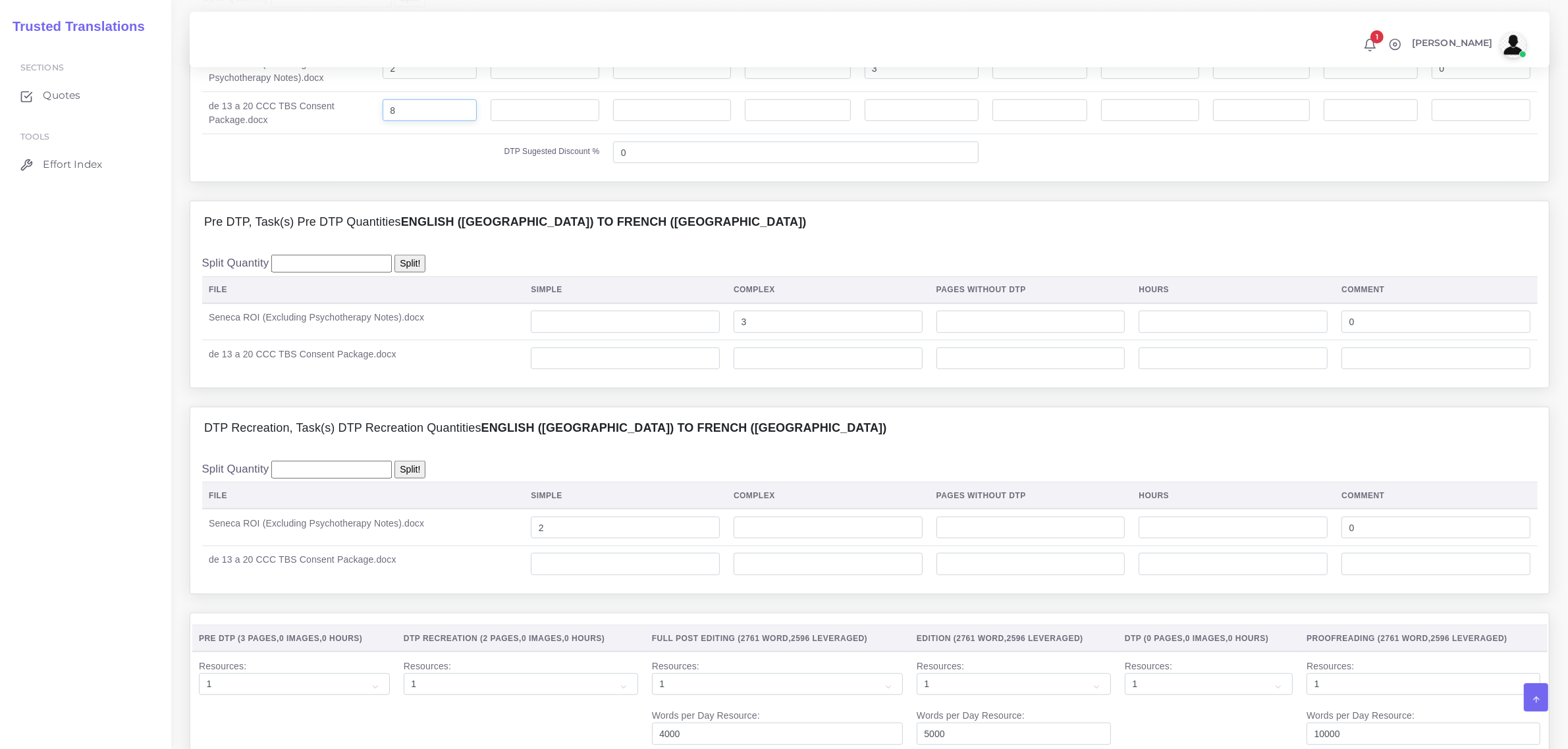
scroll to position [1317, 0]
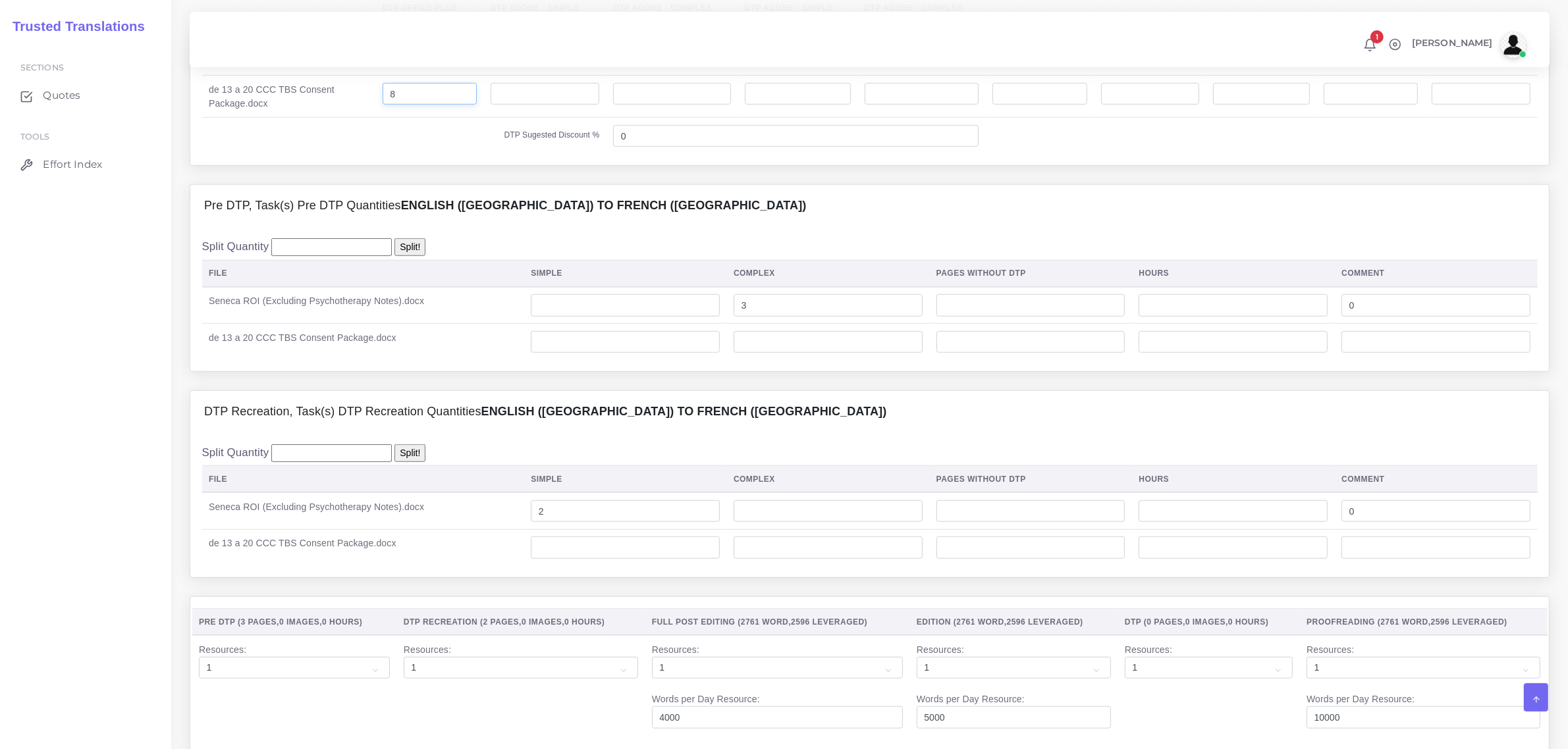
type input "8"
click at [597, 559] on input "number" at bounding box center [626, 548] width 189 height 23
type input "8"
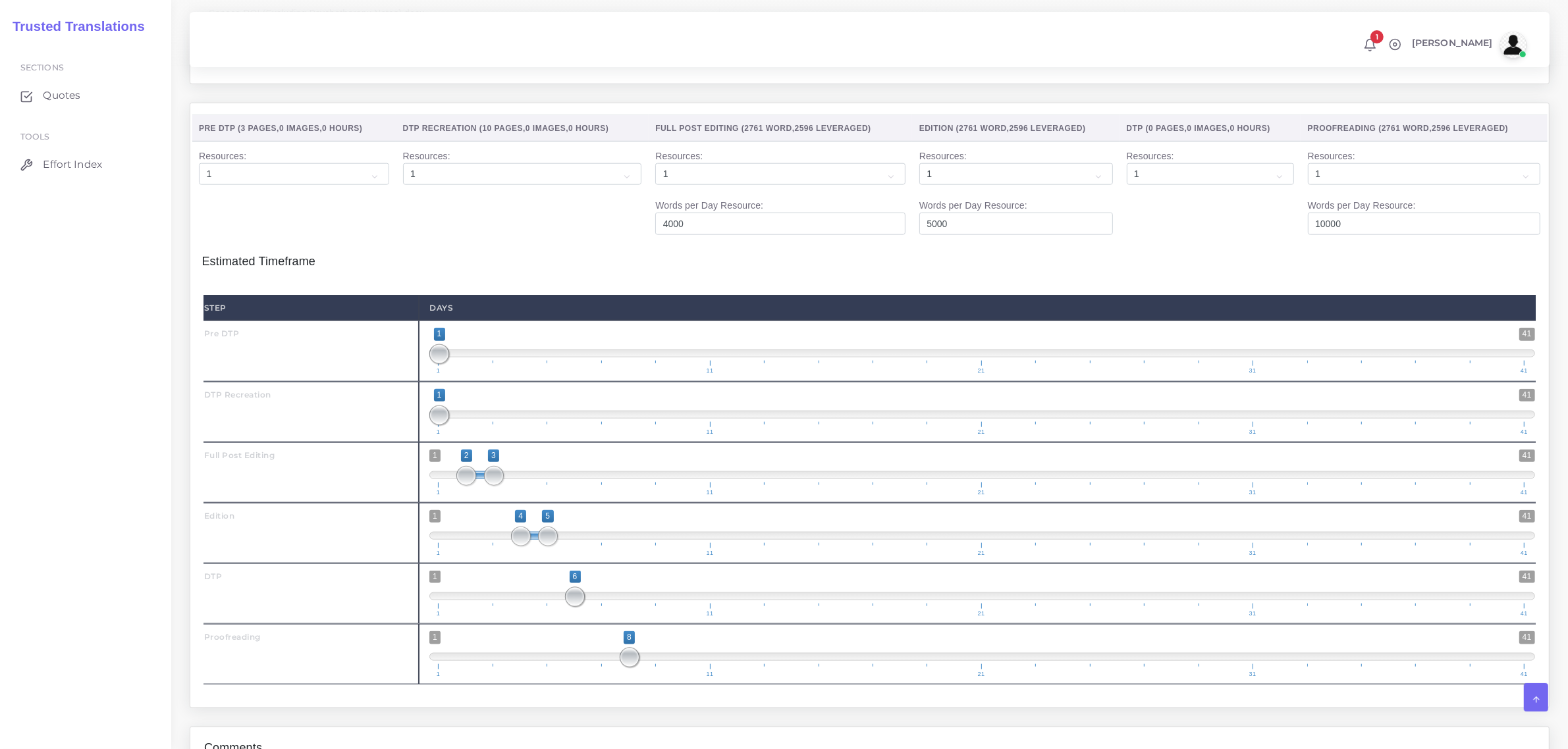
scroll to position [2111, 0]
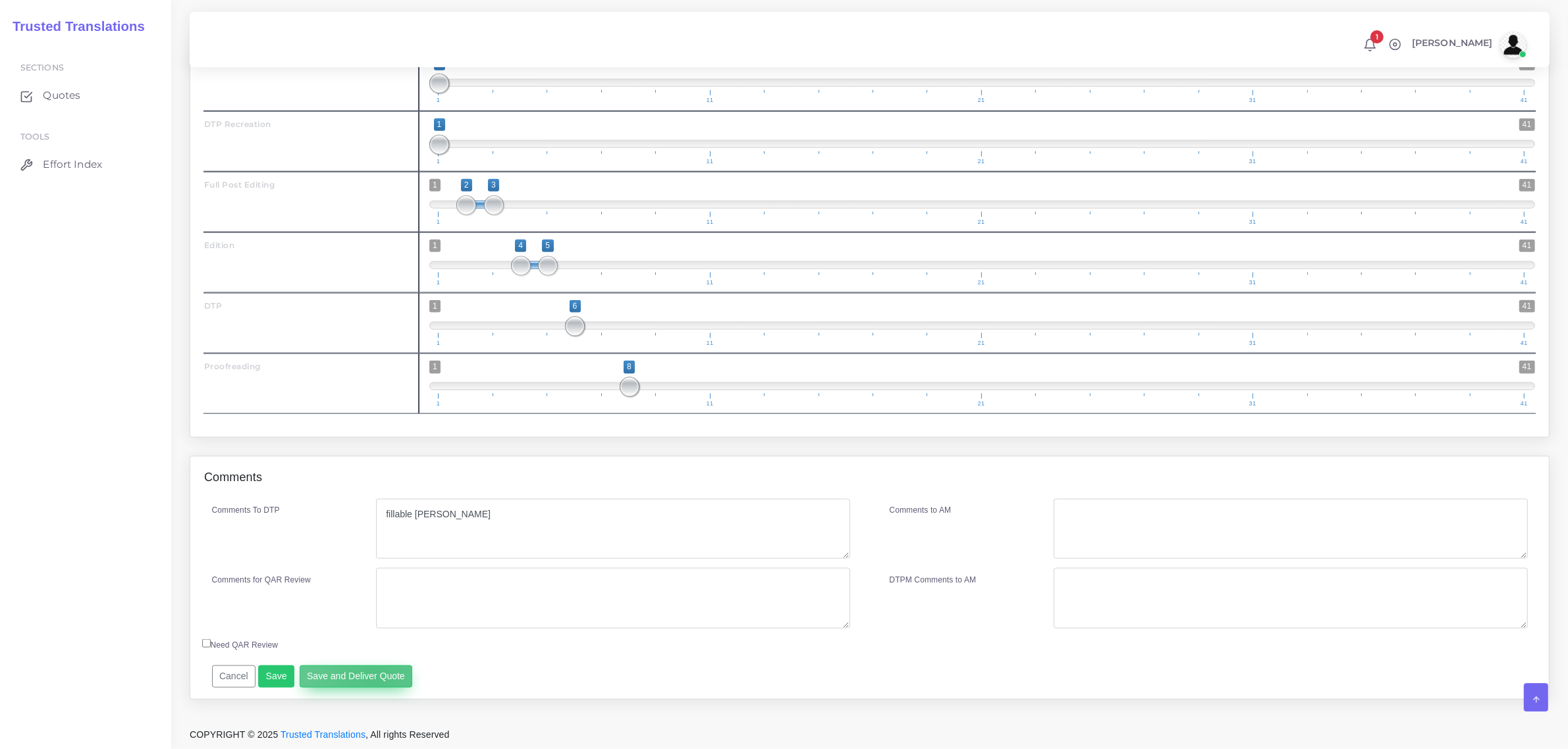
click at [370, 675] on button "Save and Deliver Quote" at bounding box center [355, 676] width 113 height 23
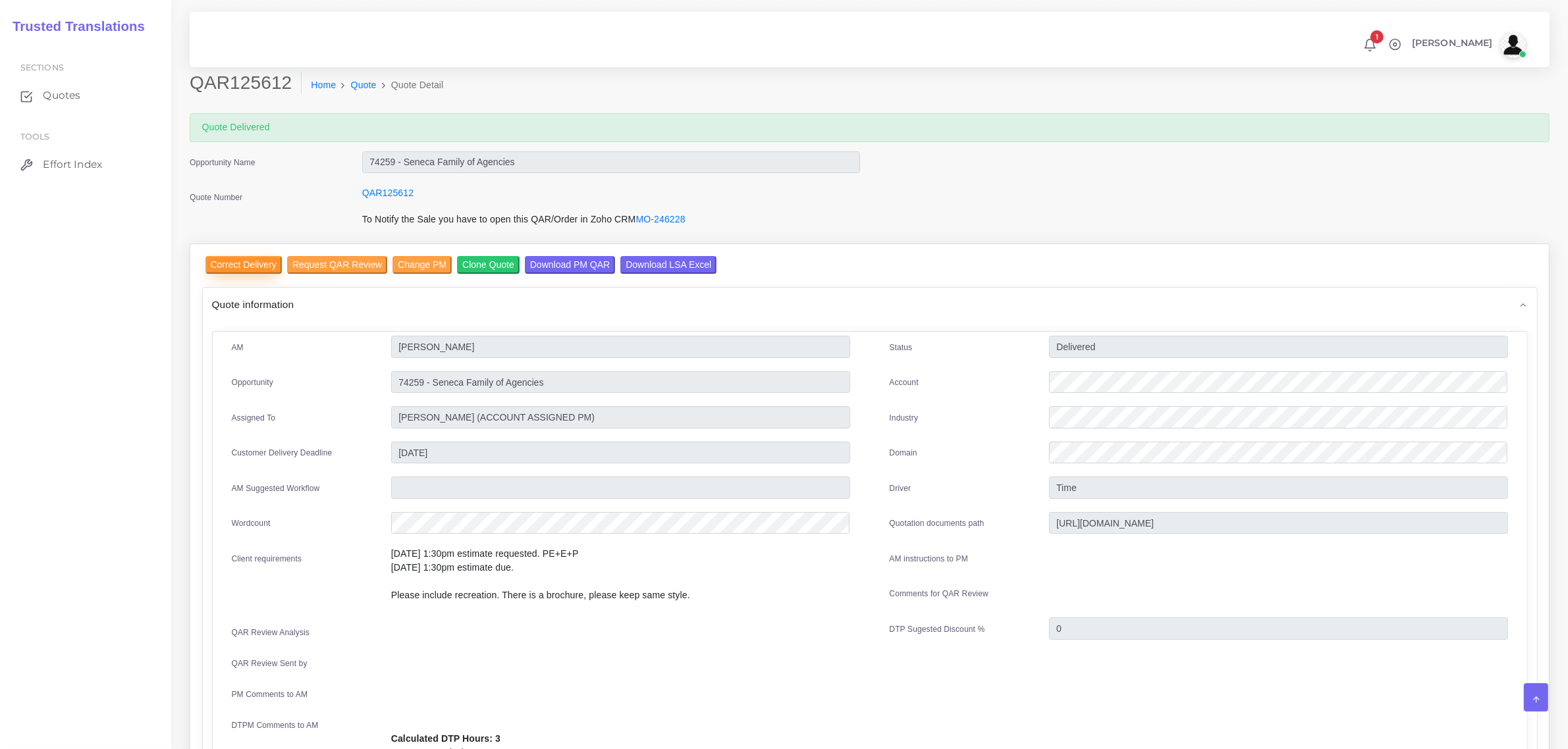
click at [235, 265] on input "Correct Delivery" at bounding box center [243, 264] width 76 height 18
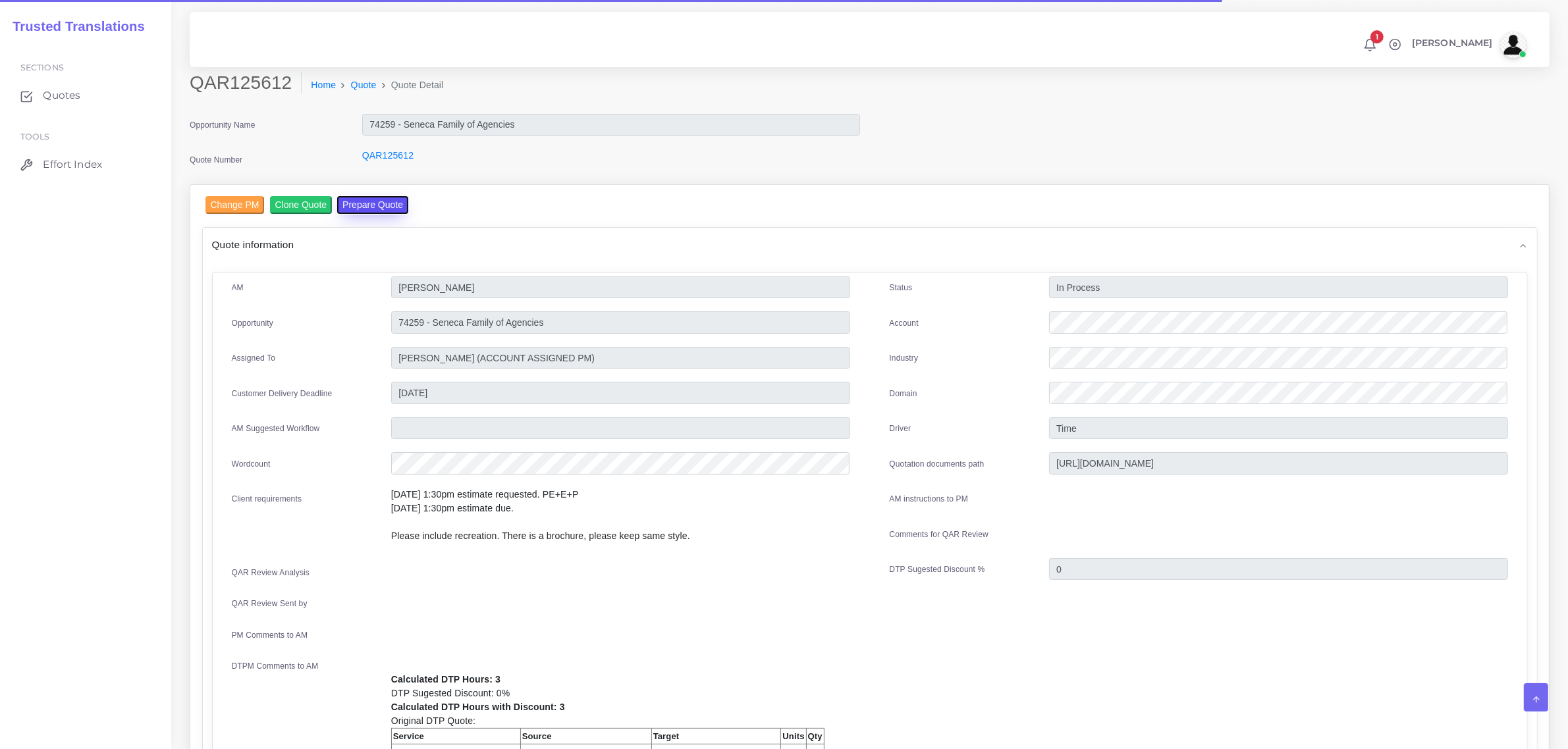
click at [351, 201] on button "Prepare Quote" at bounding box center [372, 205] width 71 height 18
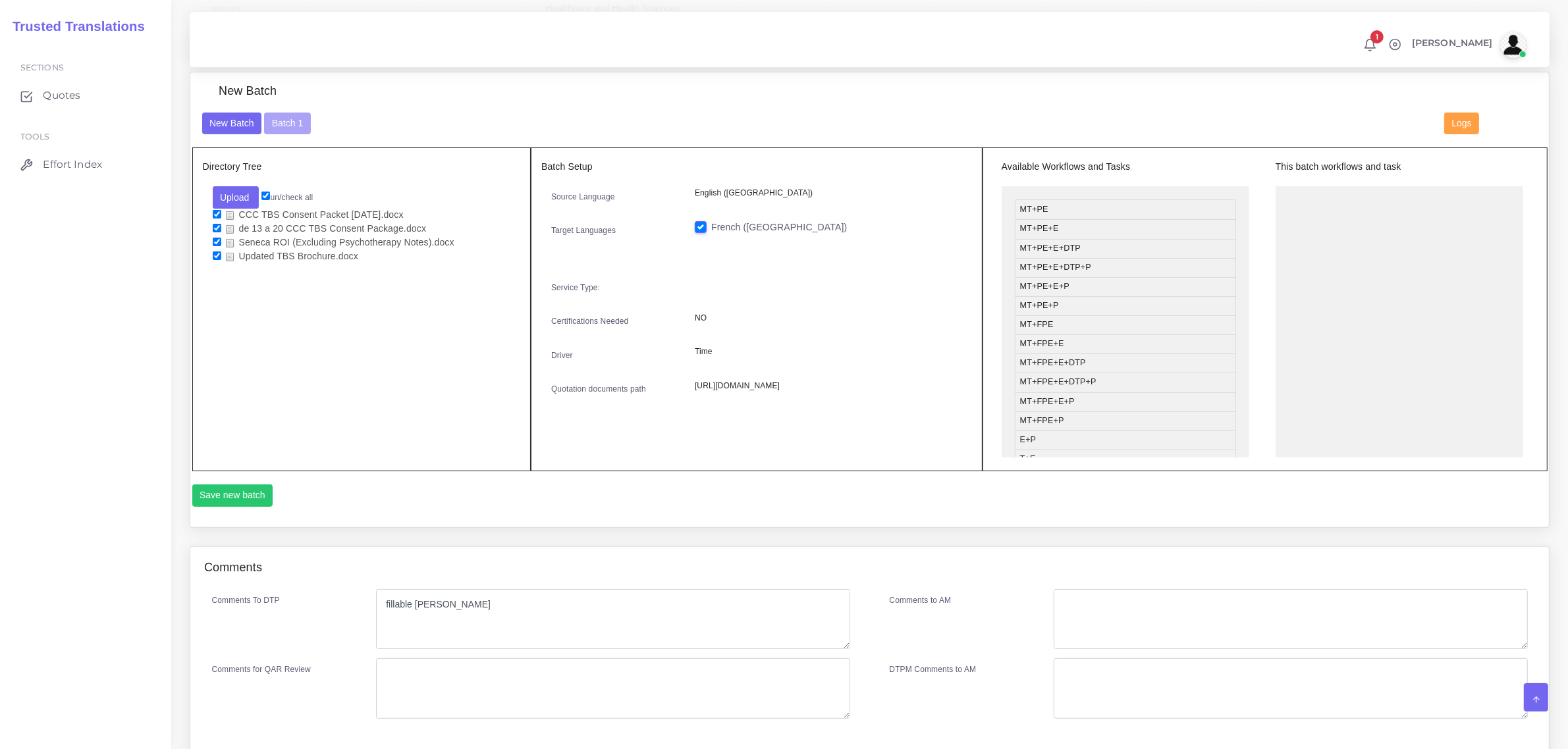
scroll to position [288, 0]
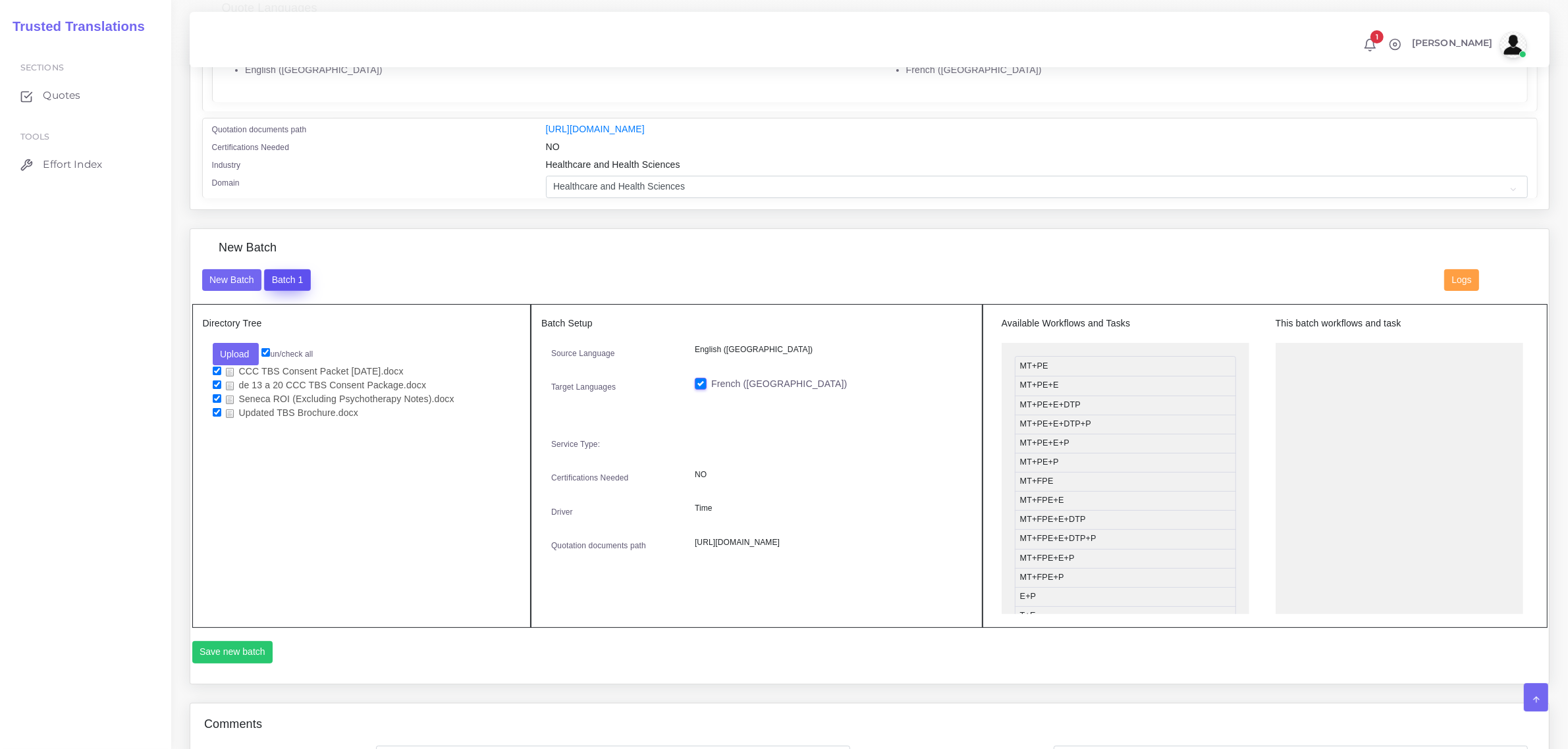
click at [270, 278] on button "Batch 1" at bounding box center [287, 280] width 46 height 23
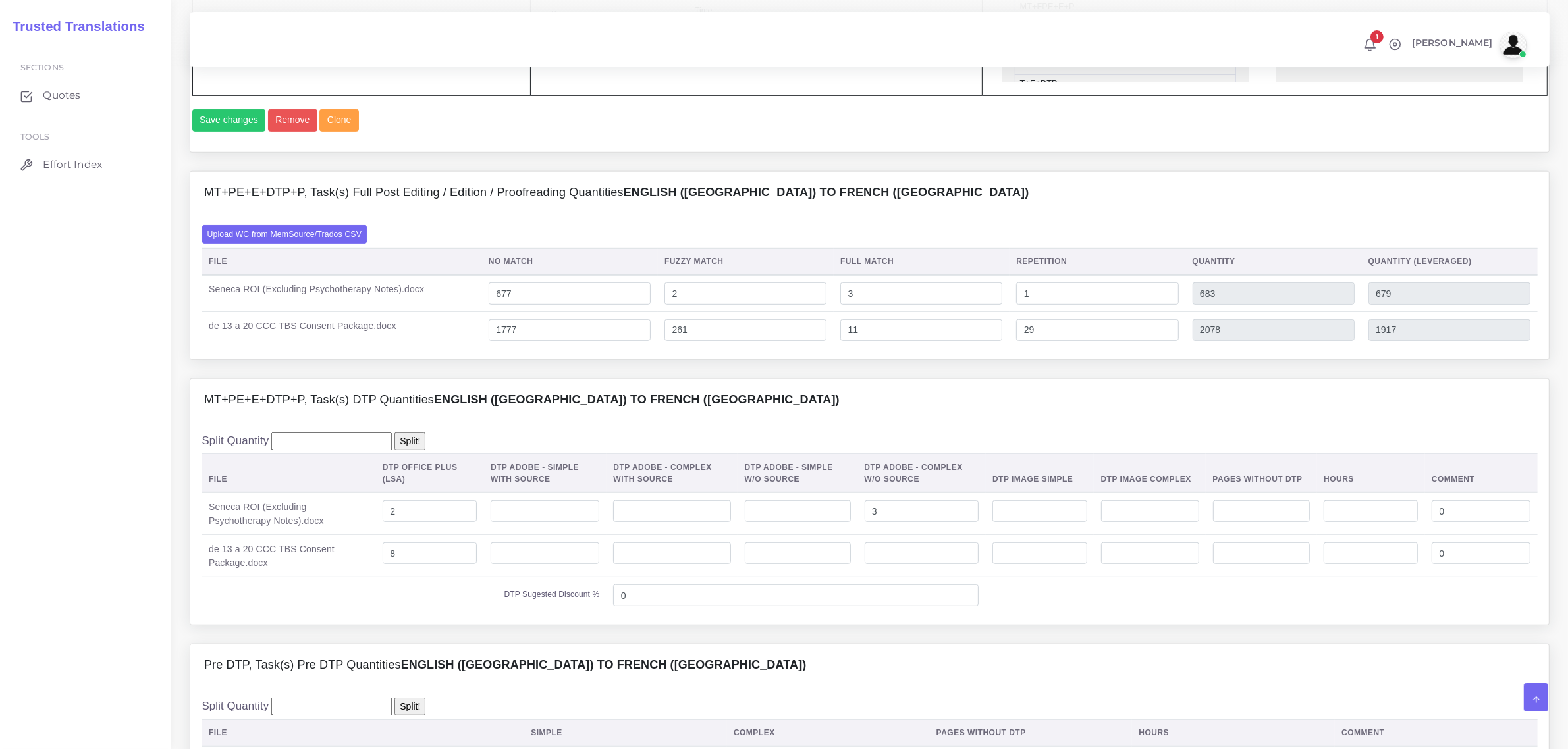
scroll to position [905, 0]
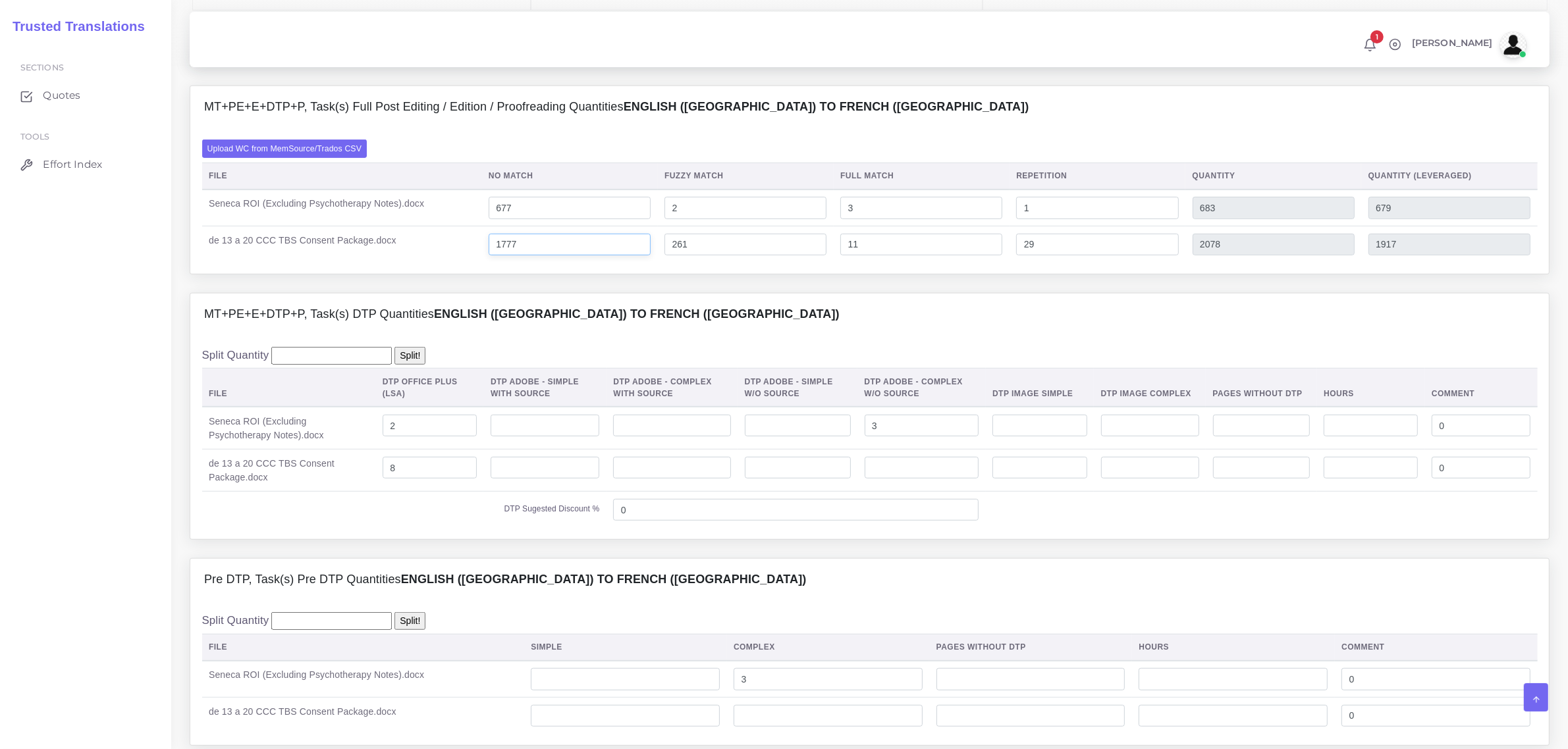
click at [508, 256] on input "1777" at bounding box center [569, 245] width 162 height 23
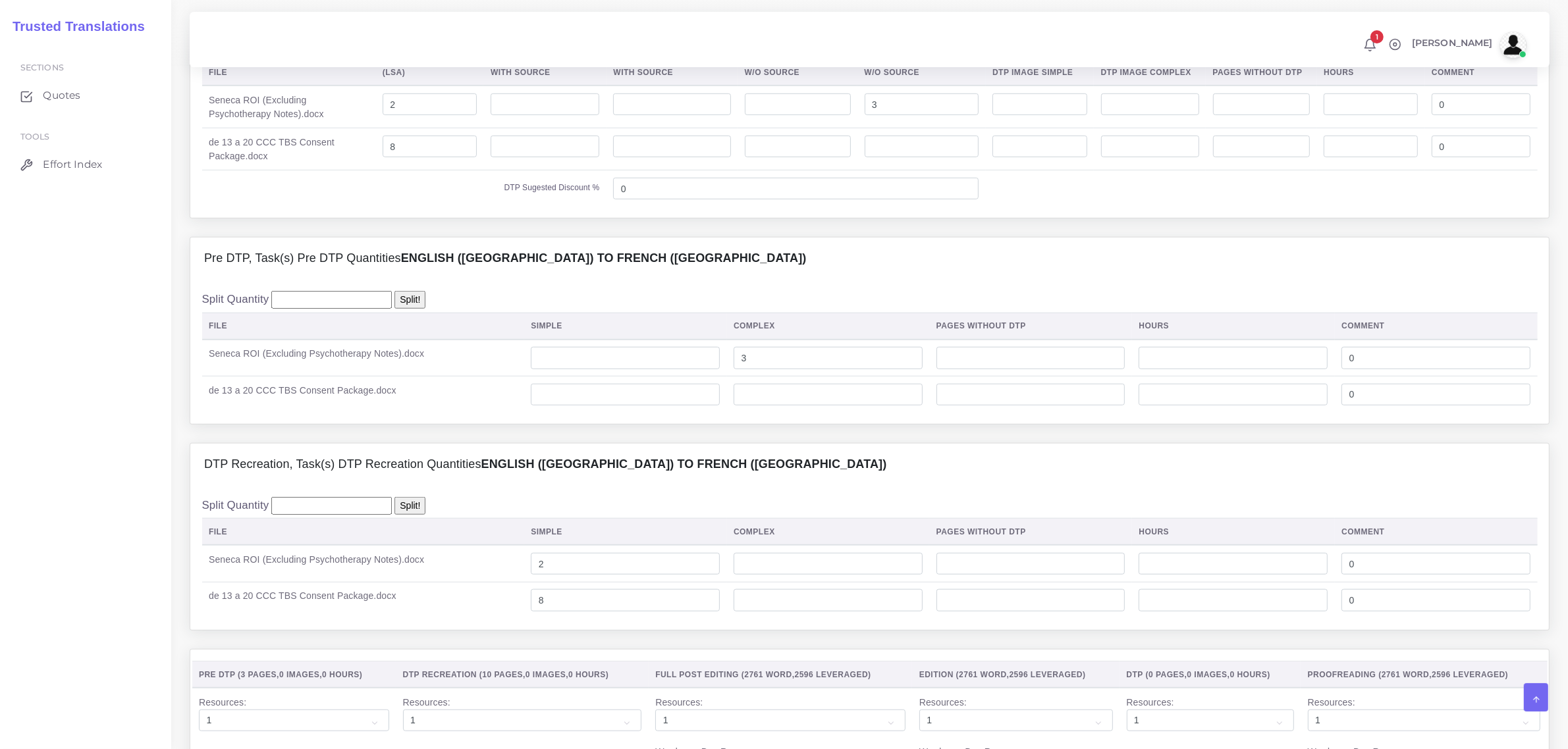
scroll to position [1234, 0]
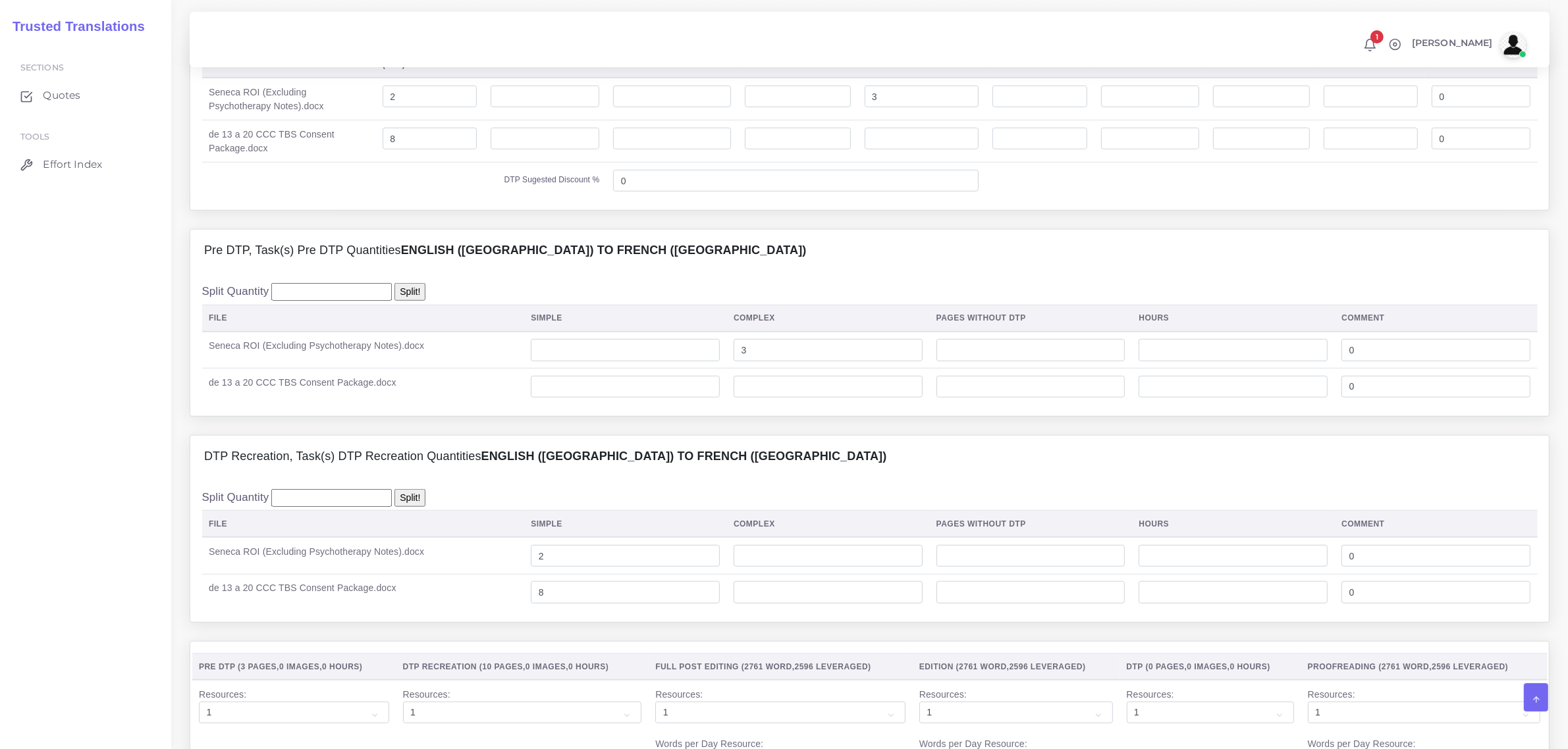
type input "1977"
type input "2278"
type input "2117"
click at [785, 398] on input "number" at bounding box center [828, 387] width 189 height 23
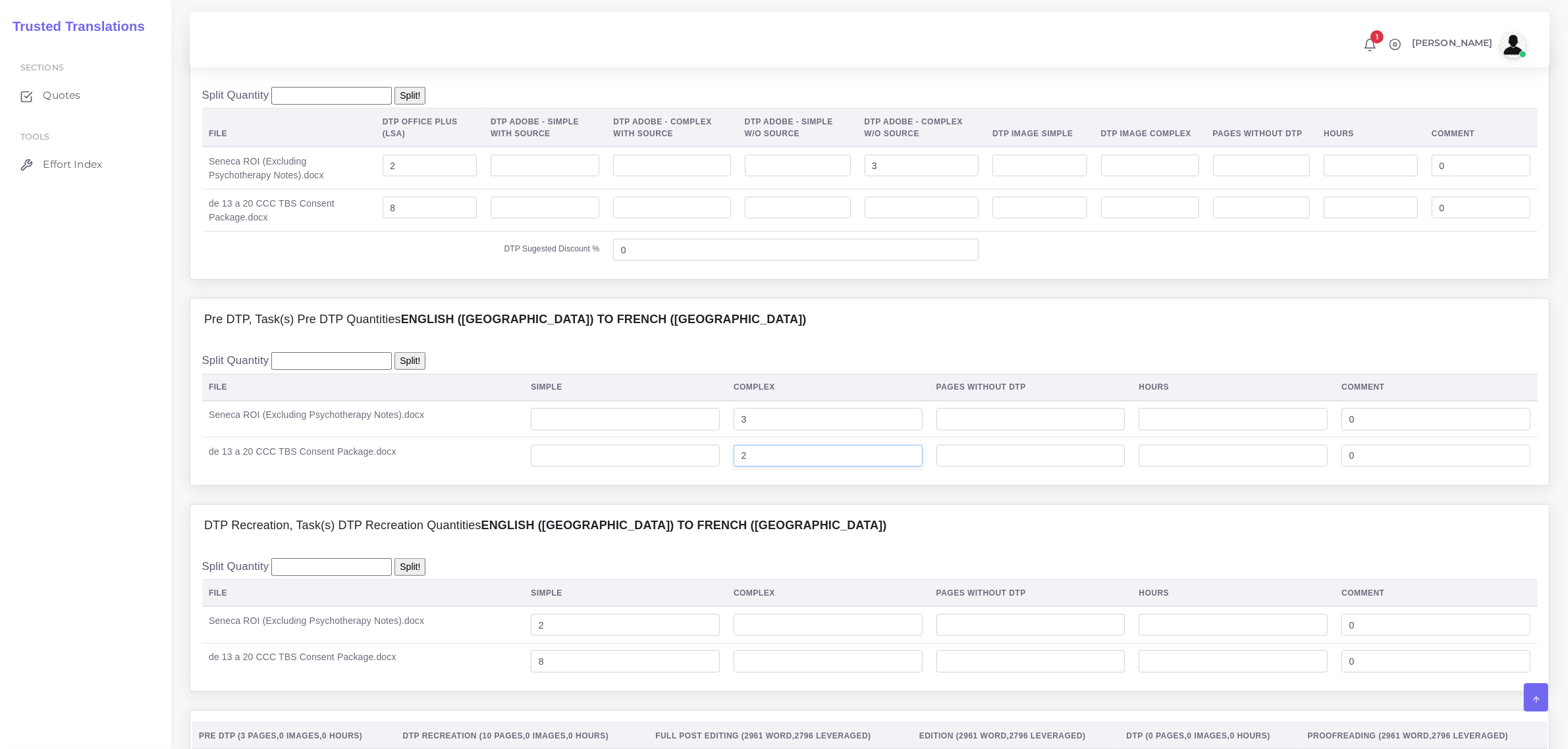
scroll to position [1070, 0]
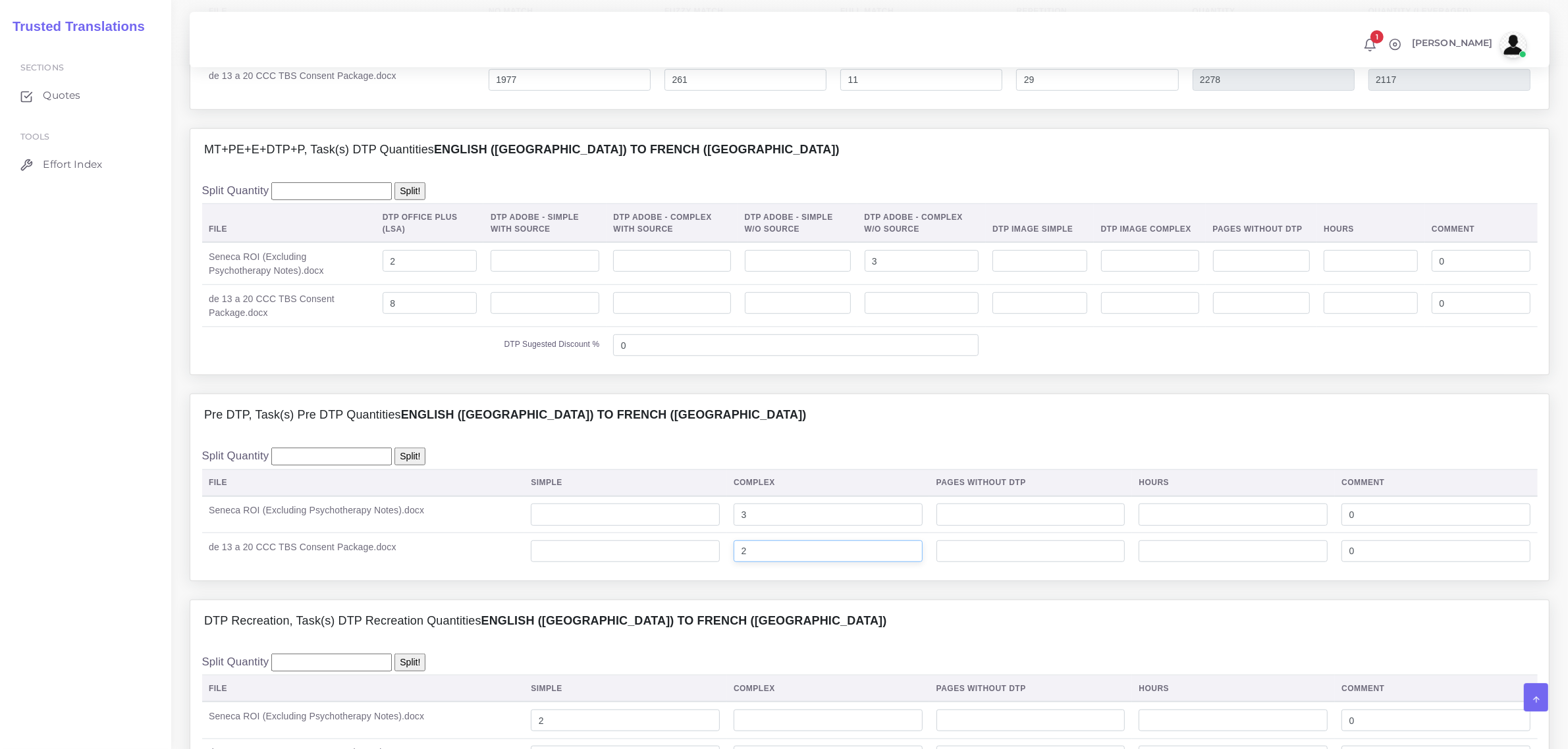
type input "2"
click at [894, 314] on input "number" at bounding box center [922, 303] width 115 height 23
type input "1"
click at [815, 314] on input "number" at bounding box center [798, 303] width 106 height 23
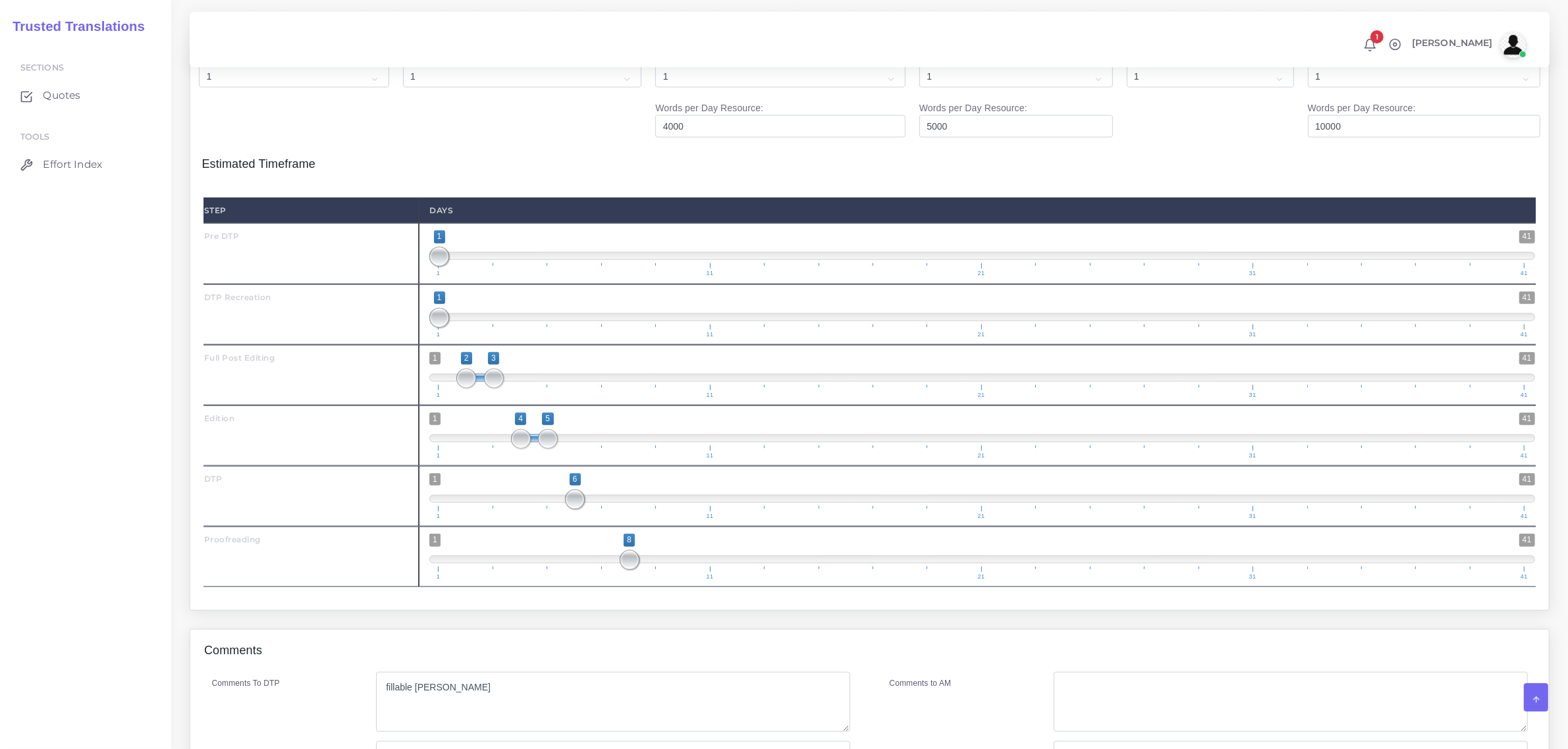
scroll to position [2073, 0]
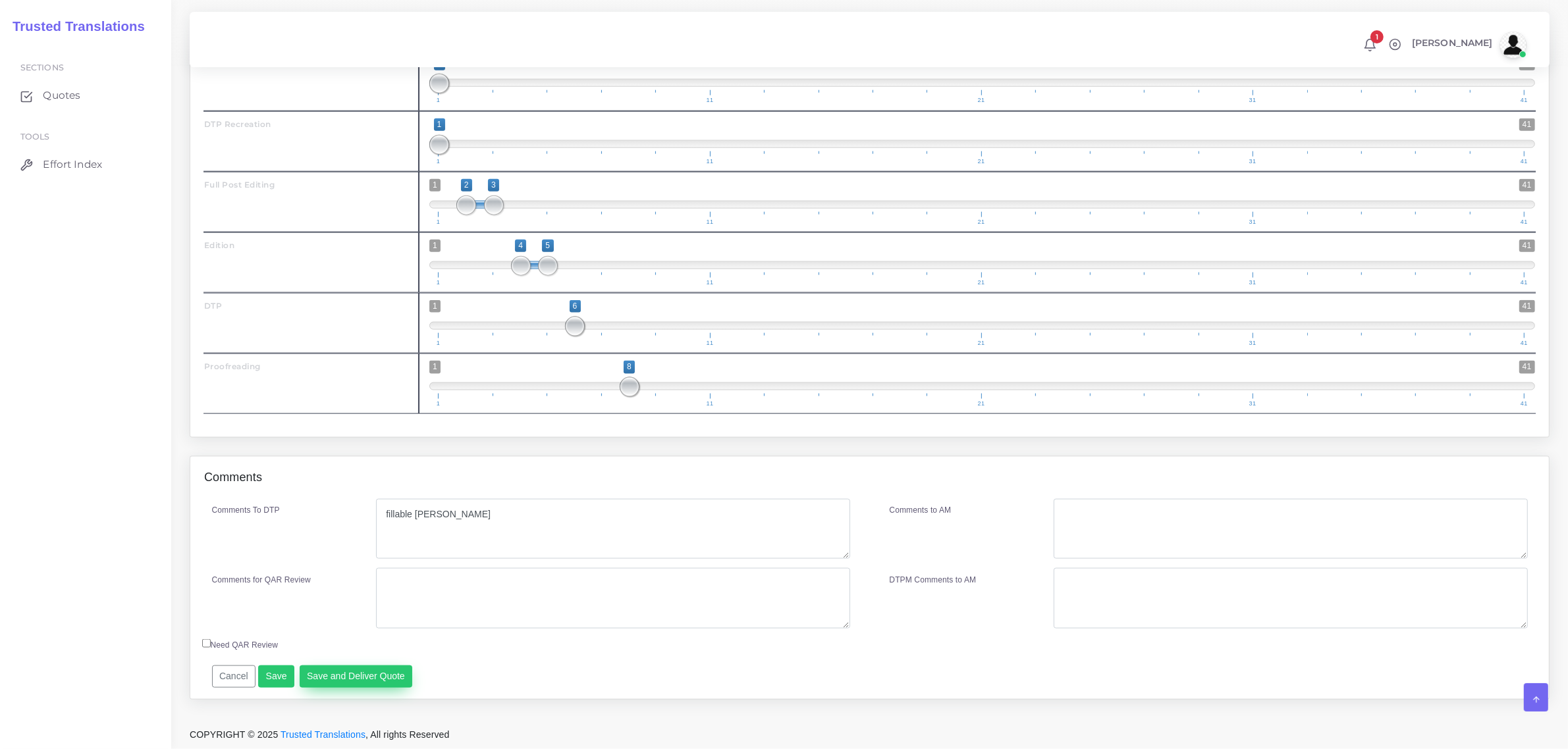
type input "1"
click at [347, 678] on button "Save and Deliver Quote" at bounding box center [355, 676] width 113 height 23
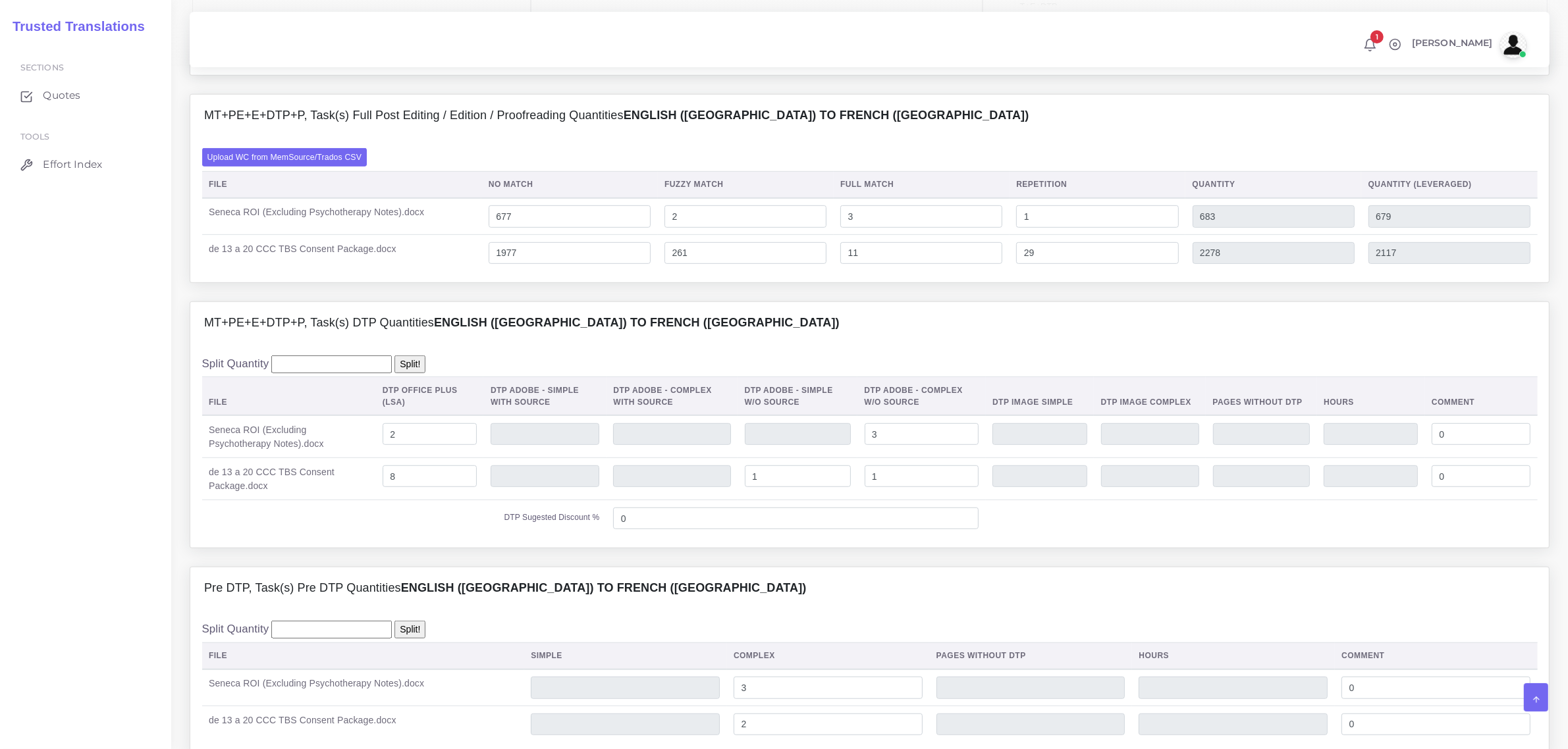
scroll to position [839, 0]
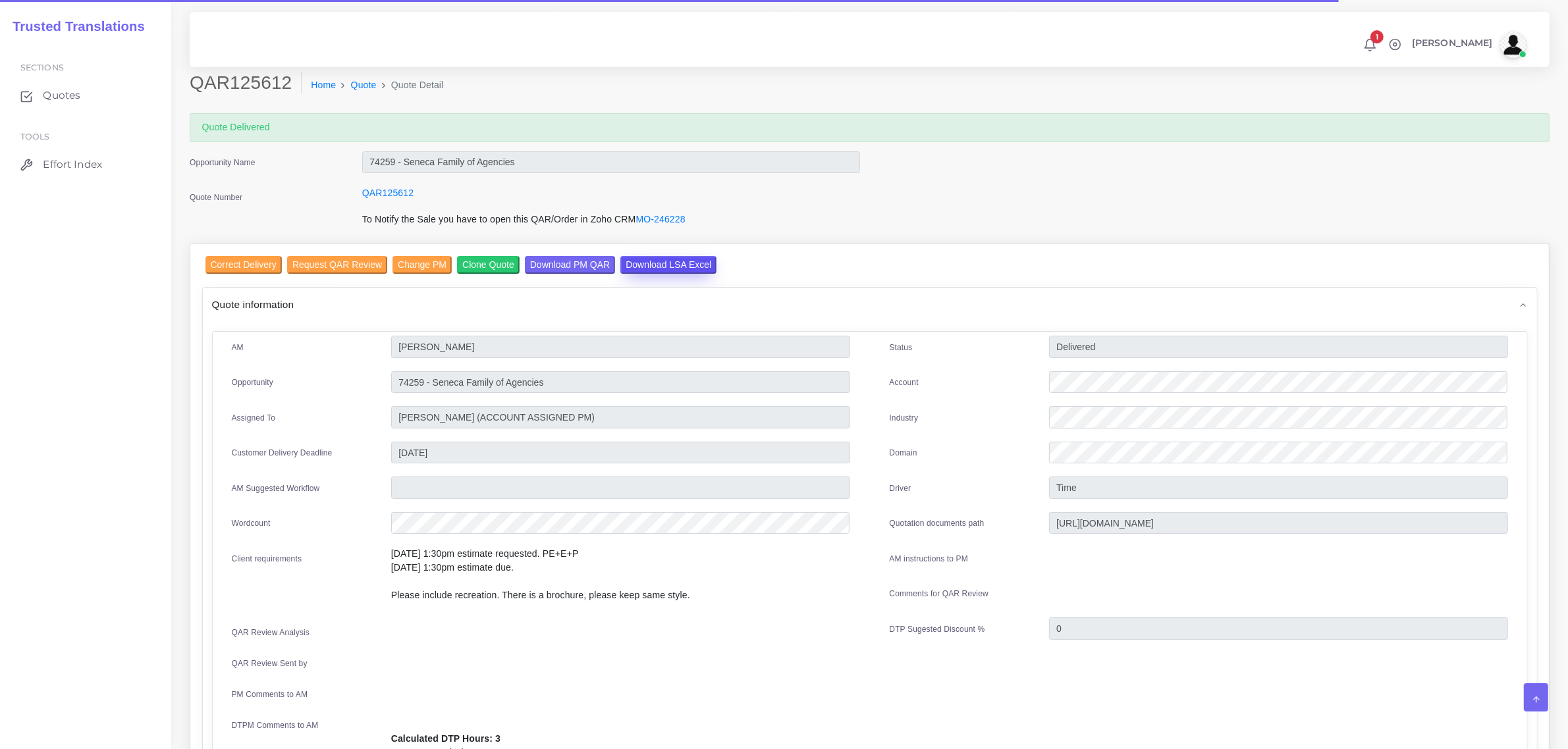
click at [661, 258] on input "Download LSA Excel" at bounding box center [668, 264] width 96 height 18
